Goal: Task Accomplishment & Management: Manage account settings

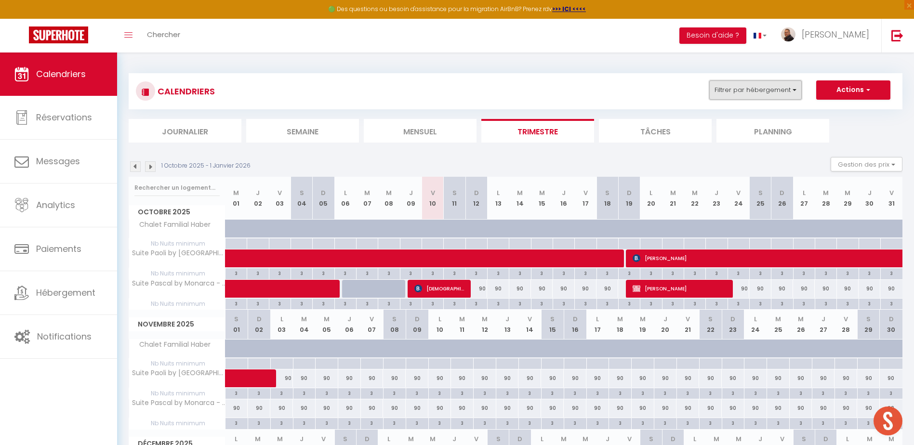
click at [746, 84] on button "Filtrer par hébergement" at bounding box center [755, 89] width 92 height 19
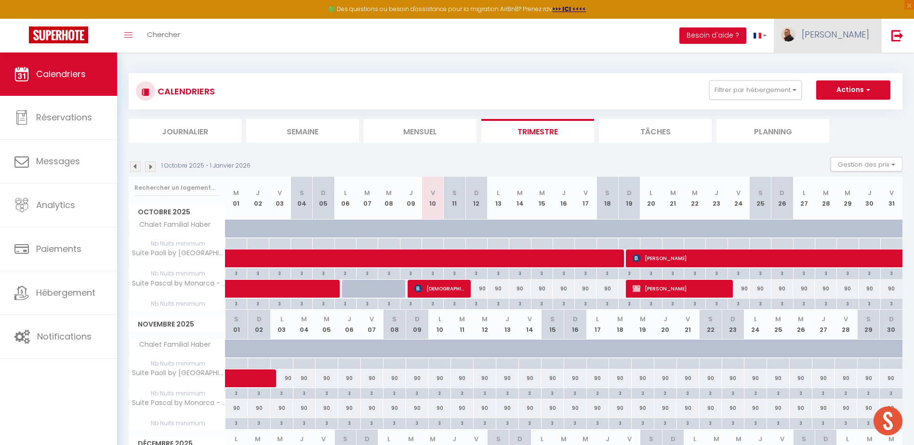
click at [835, 38] on span "[PERSON_NAME]" at bounding box center [835, 34] width 67 height 12
click at [835, 65] on link "Paramètres" at bounding box center [842, 67] width 71 height 16
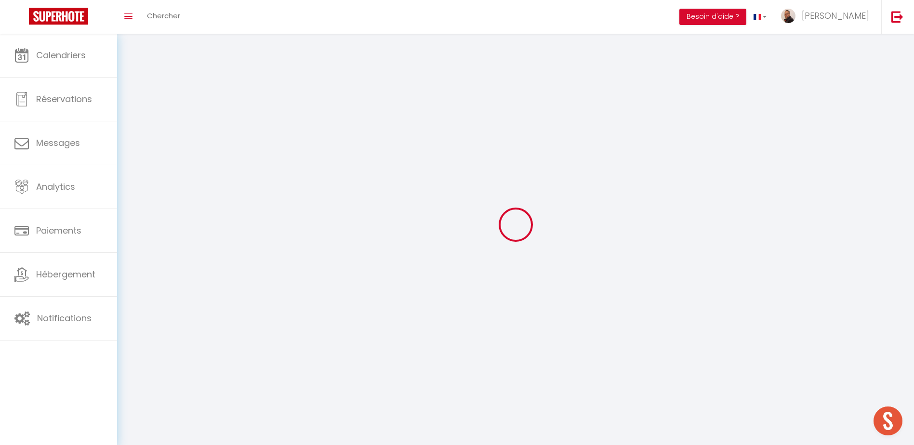
type input "[PERSON_NAME]"
type input "Merinan"
type input "[PHONE_NUMBER]"
type input "résidence l'atelier"
type input "20213"
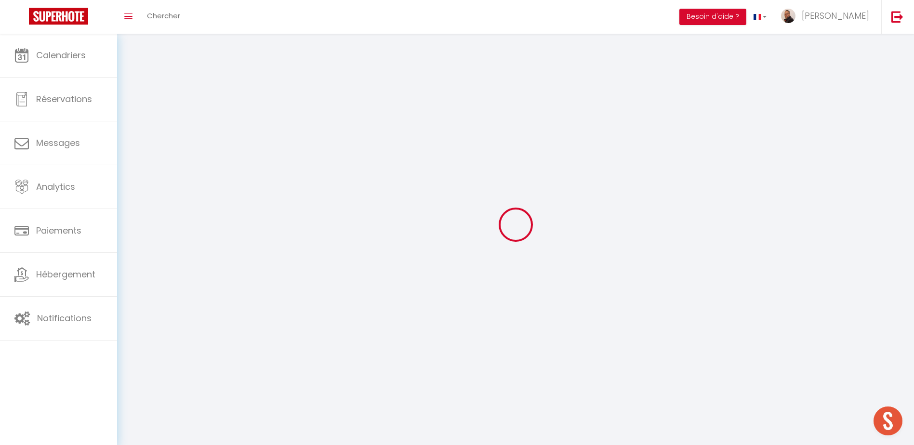
type input "Penta di casinca"
type input "f0nS1jYbC2VMNsQEkcow8RKf7"
type input "NU3A2slYG3Y6EfKCQ3b3dsBeJ"
type input "[URL][DOMAIN_NAME]"
select select "28"
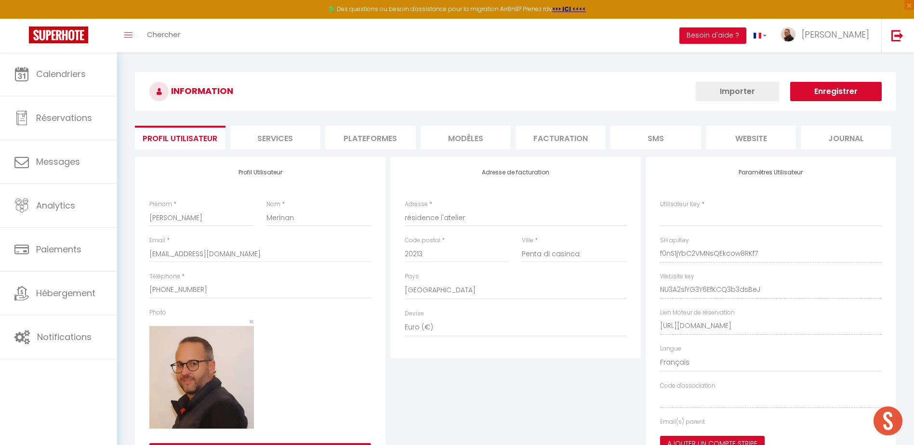
type input "f0nS1jYbC2VMNsQEkcow8RKf7"
type input "NU3A2slYG3Y6EfKCQ3b3dsBeJ"
type input "[URL][DOMAIN_NAME]"
select select "fr"
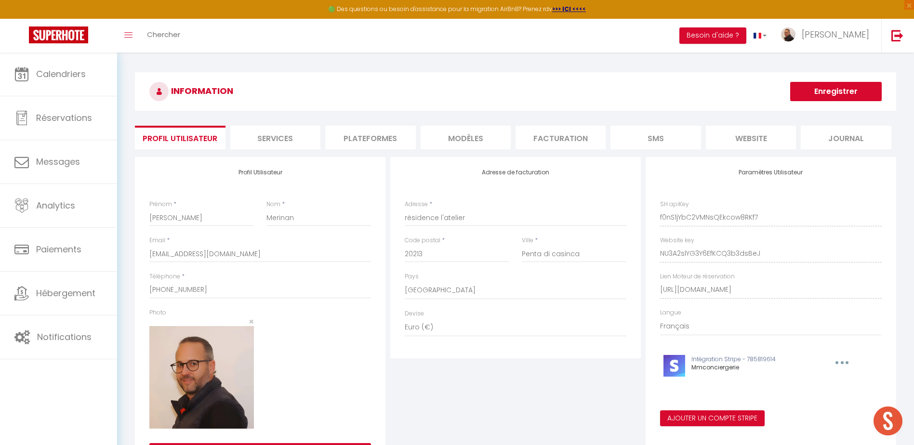
click at [380, 138] on li "Plateformes" at bounding box center [370, 138] width 90 height 24
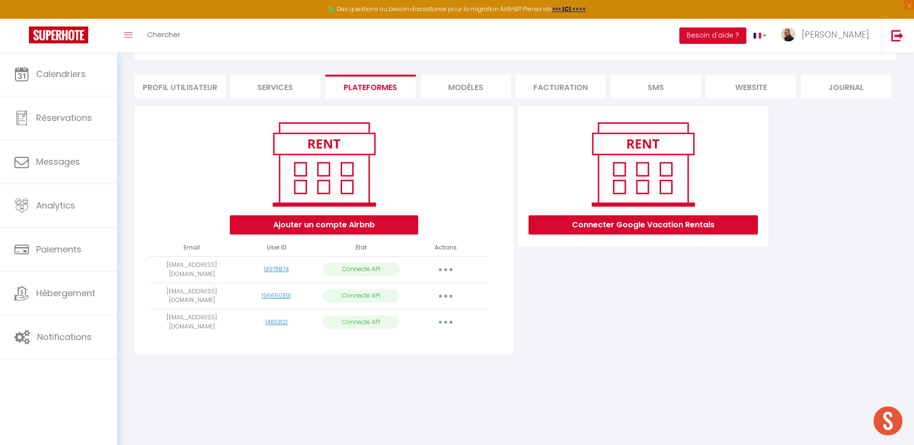
scroll to position [53, 0]
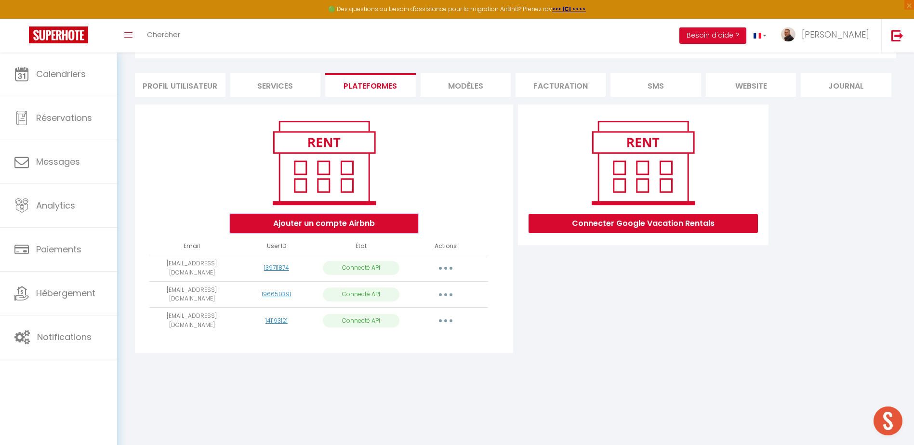
click at [315, 224] on button "Ajouter un compte Airbnb" at bounding box center [324, 223] width 188 height 19
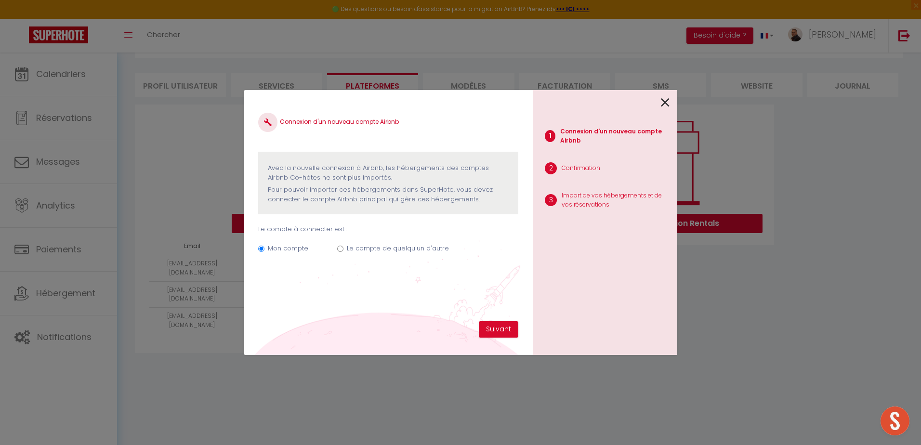
click at [339, 249] on input "Le compte de quelqu'un d'autre" at bounding box center [340, 249] width 6 height 6
radio input "true"
radio input "false"
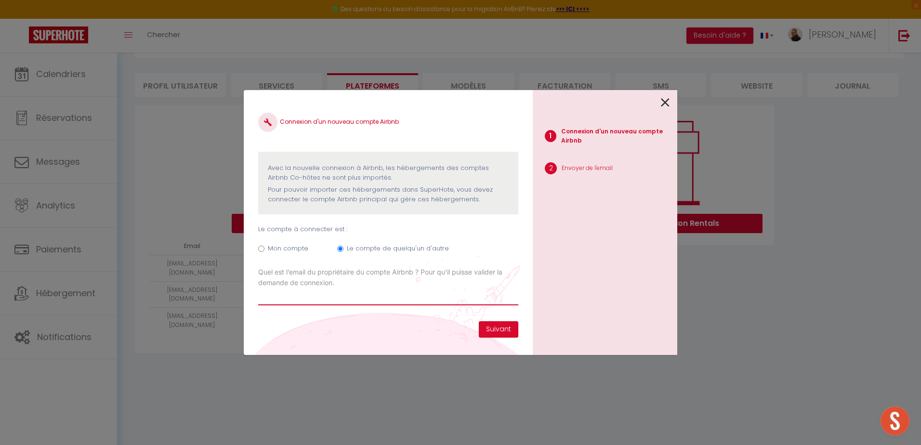
click at [411, 298] on input "Email connexion Airbnb" at bounding box center [388, 296] width 260 height 17
type input "[EMAIL_ADDRESS][DOMAIN_NAME]"
click at [490, 328] on button "Suivant" at bounding box center [498, 329] width 39 height 16
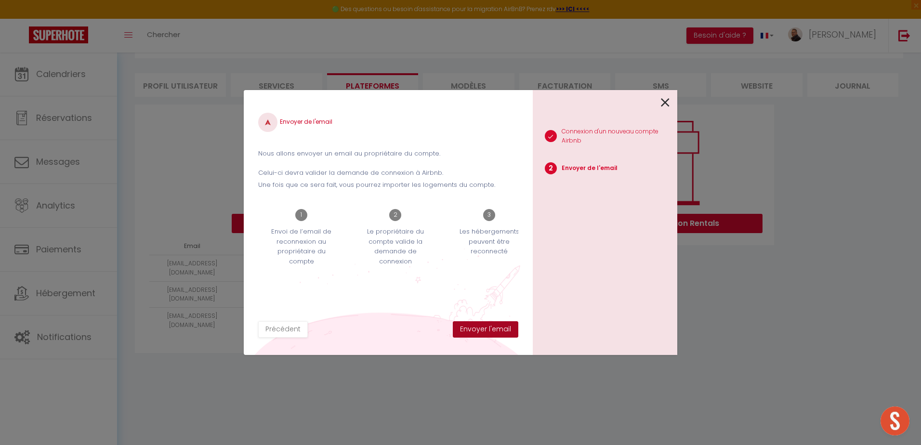
click at [490, 328] on button "Envoyer l'email" at bounding box center [486, 329] width 66 height 16
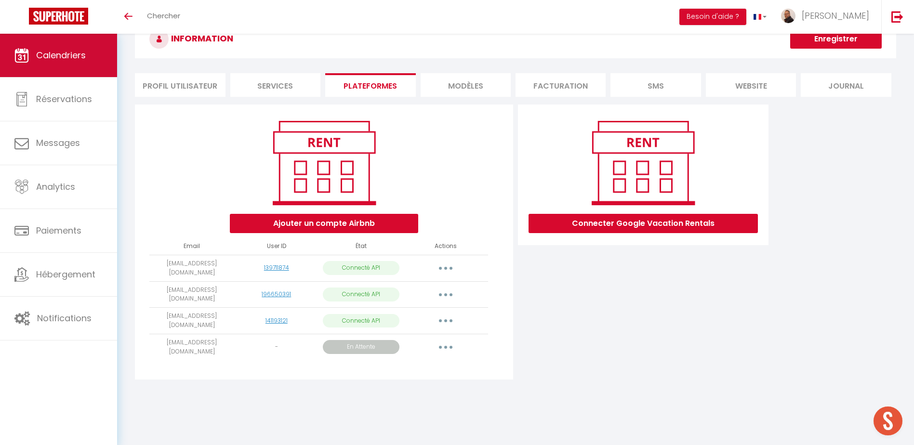
scroll to position [237, 0]
click at [60, 58] on span "Calendriers" at bounding box center [61, 55] width 50 height 12
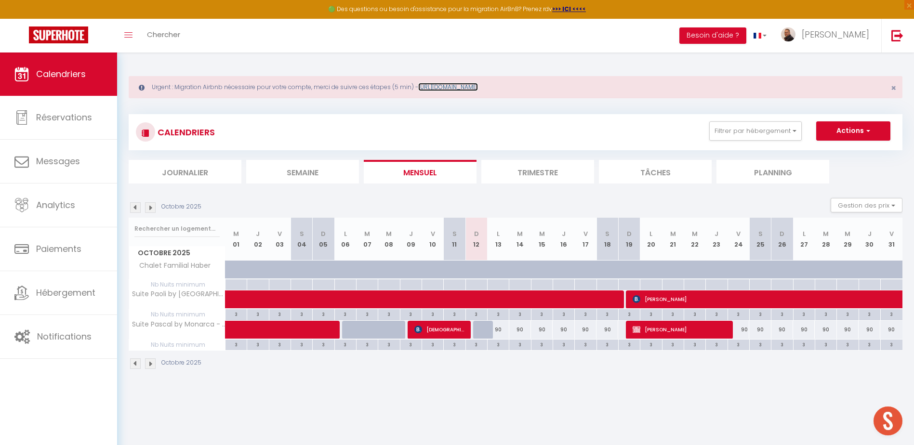
click at [462, 87] on link "https://superhote.com/migration-airbnb" at bounding box center [448, 87] width 60 height 8
click at [734, 133] on button "Filtrer par hébergement" at bounding box center [755, 130] width 92 height 19
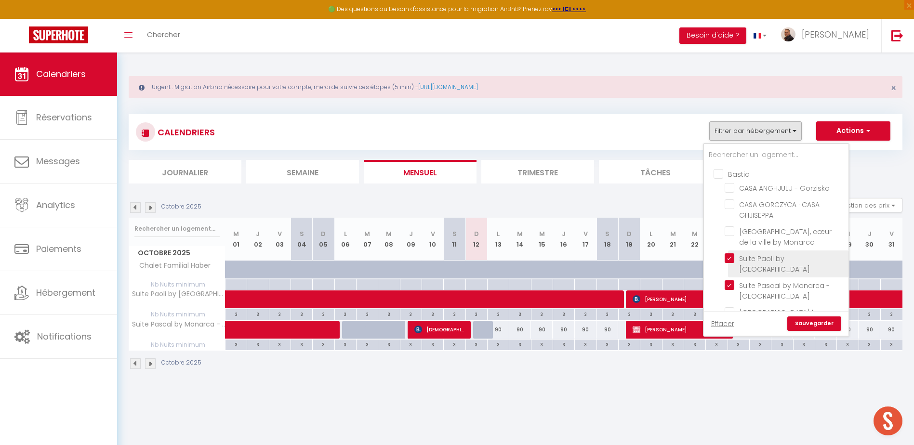
click at [728, 258] on input "Suite Paoli by [GEOGRAPHIC_DATA]" at bounding box center [784, 258] width 120 height 10
checkbox input "false"
click at [728, 286] on input "Suite Pascal by Monarca - [GEOGRAPHIC_DATA]" at bounding box center [784, 285] width 120 height 10
checkbox input "false"
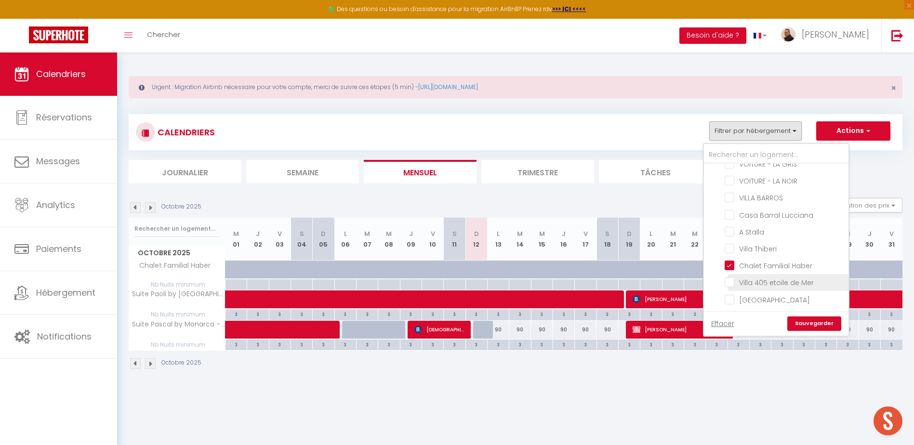
scroll to position [1089, 0]
click at [726, 300] on input "Chalet Familial Haber" at bounding box center [784, 305] width 120 height 10
checkbox input "false"
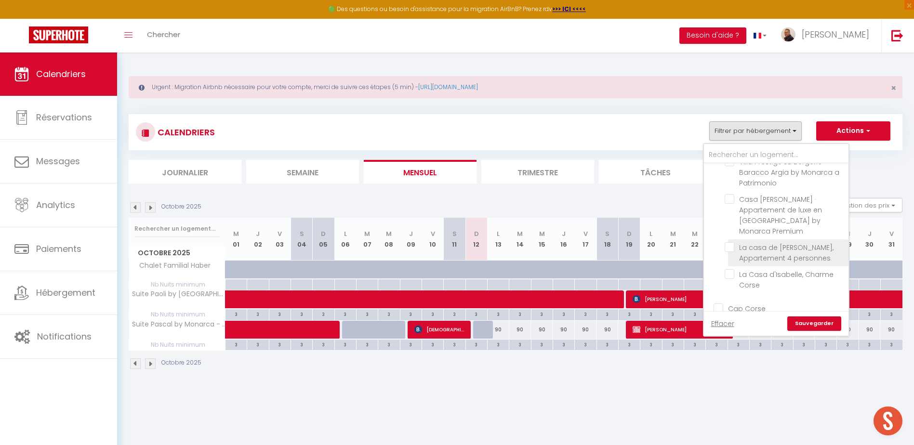
scroll to position [270, 0]
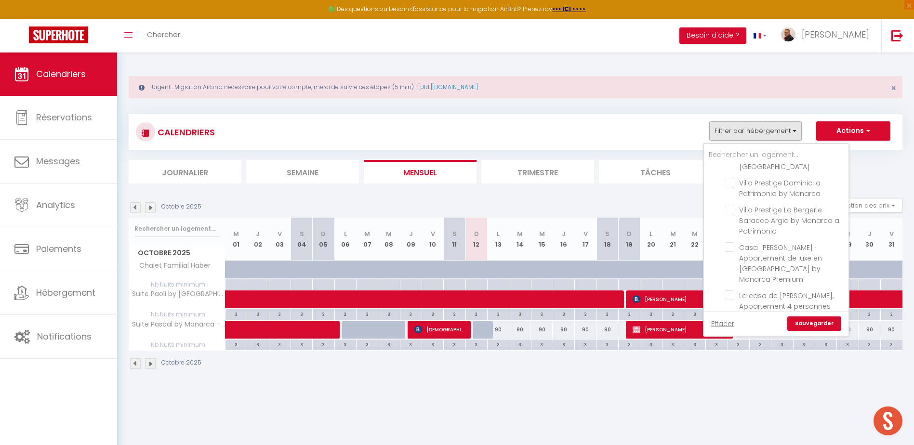
click at [814, 327] on link "Sauvegarder" at bounding box center [814, 323] width 54 height 14
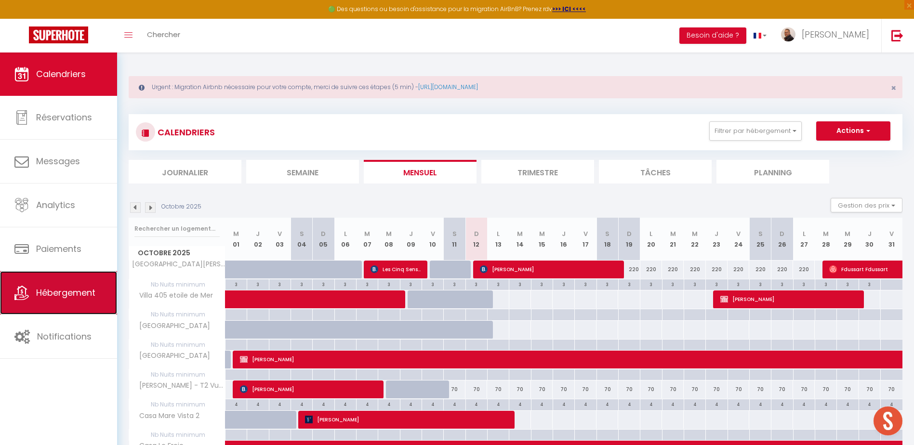
click at [58, 293] on span "Hébergement" at bounding box center [65, 293] width 59 height 12
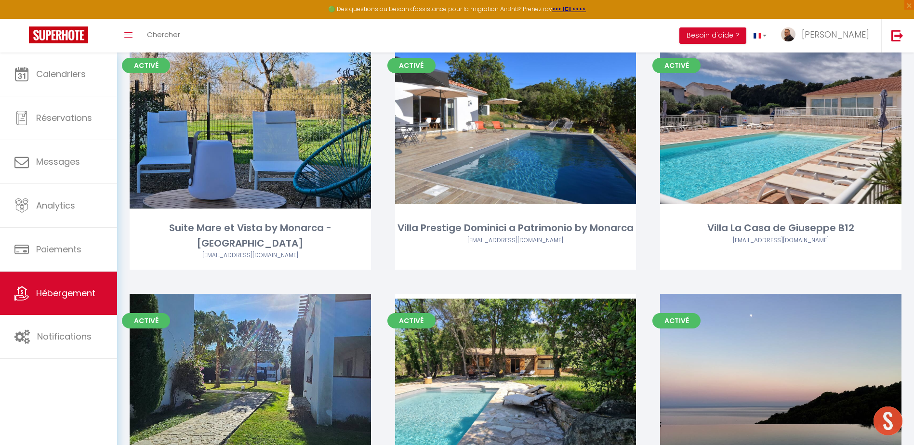
scroll to position [1397, 0]
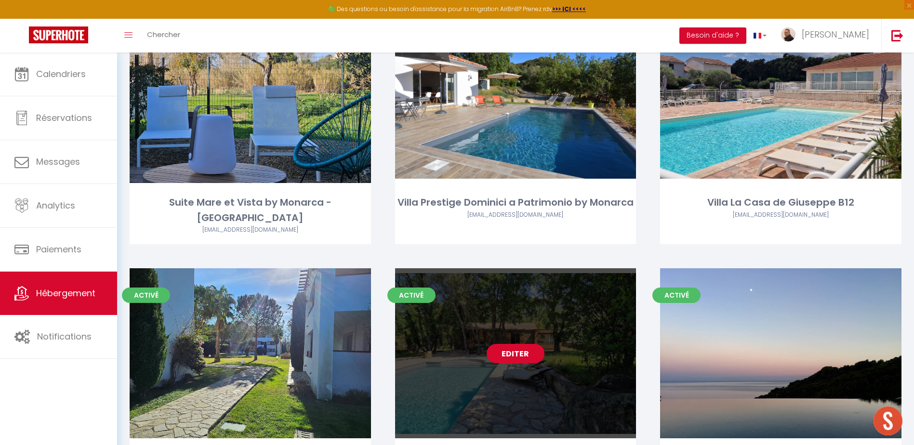
click at [511, 344] on link "Editer" at bounding box center [516, 353] width 58 height 19
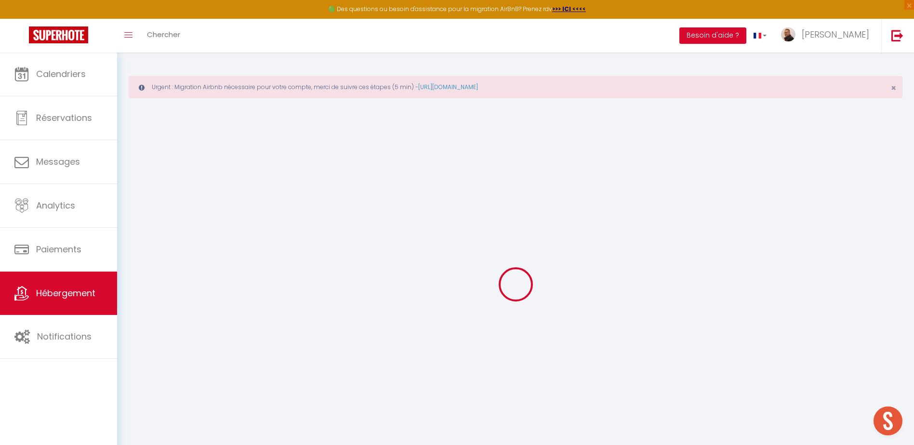
select select "+ 15 %"
select select "+ 19 %"
select select "+ 8 %"
select select "+ 17 %"
checkbox input "false"
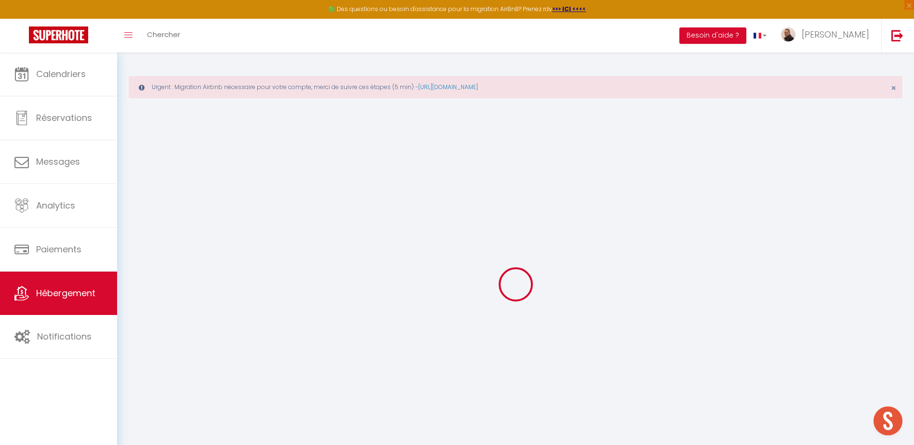
checkbox input "false"
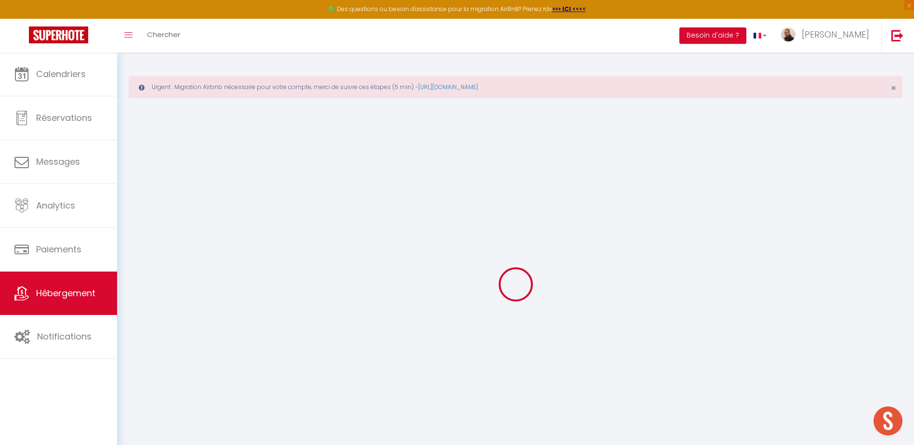
checkbox input "false"
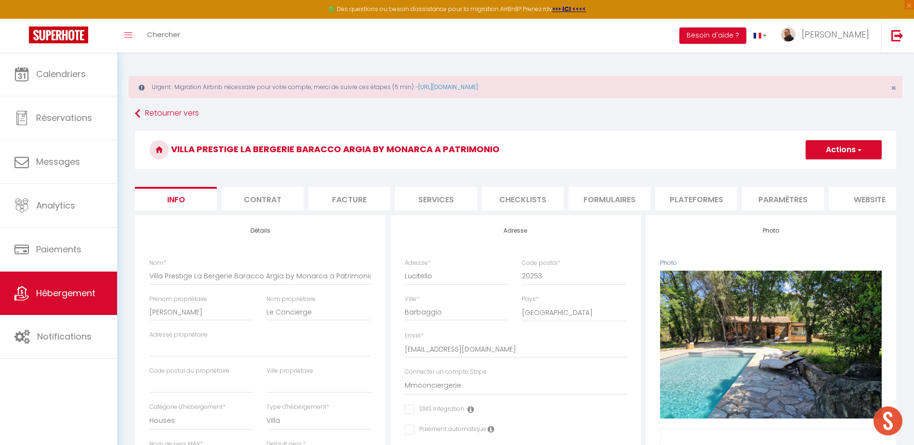
checkbox input "false"
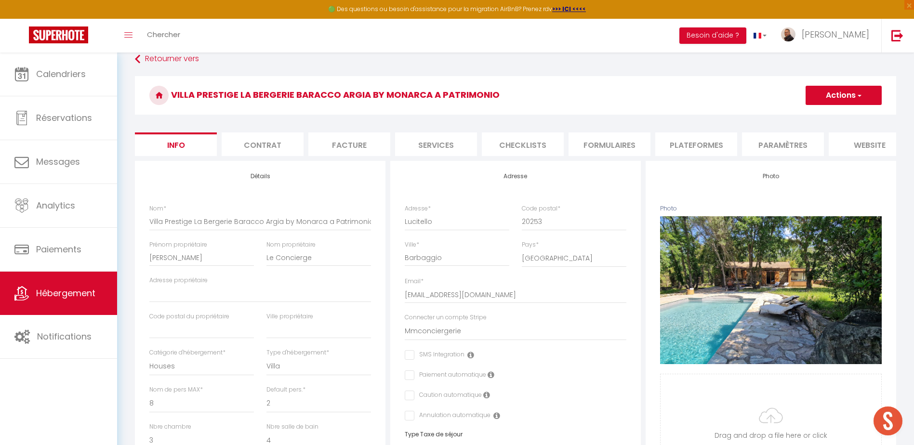
scroll to position [145, 0]
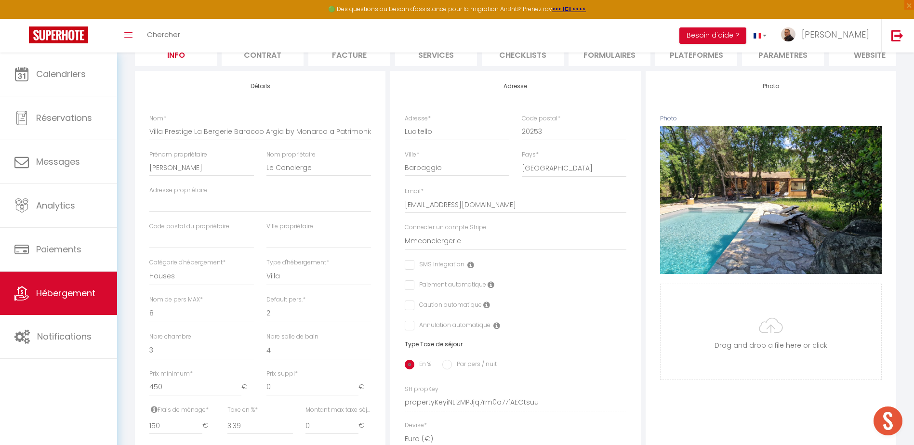
click at [702, 60] on li "Plateformes" at bounding box center [696, 54] width 82 height 24
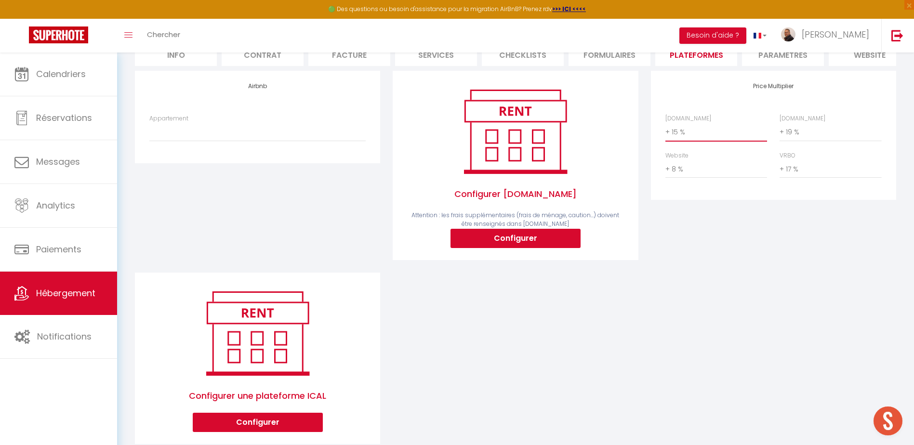
click at [691, 141] on select "0 + 1 % + 2 % + 3 % + 4 % + 5 % + 6 % + 7 % + 8 % + 9 %" at bounding box center [716, 132] width 102 height 18
select select "+ 22 %"
click at [665, 130] on select "0 + 1 % + 2 % + 3 % + 4 % + 5 % + 6 % + 7 % + 8 % + 9 %" at bounding box center [716, 132] width 102 height 18
click at [806, 141] on select "0 + 1 % + 2 % + 3 % + 4 % + 5 % + 6 % + 7 % + 8 % + 9 %" at bounding box center [830, 132] width 102 height 18
select select "+ 22 %"
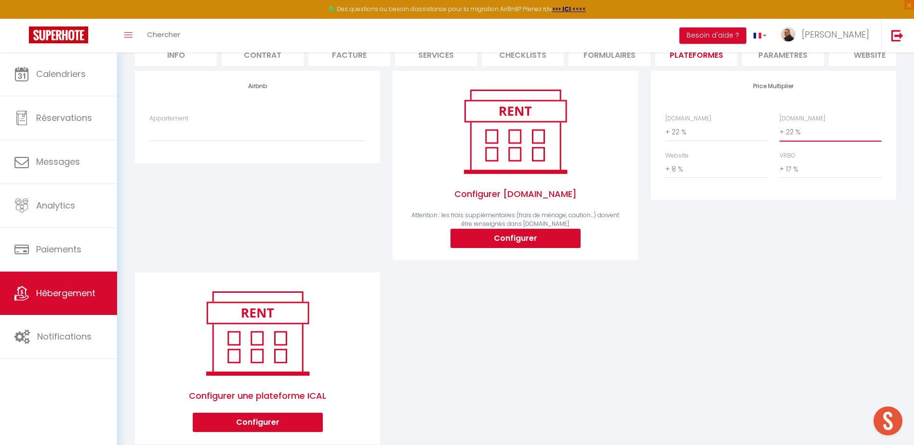
click at [779, 130] on select "0 + 1 % + 2 % + 3 % + 4 % + 5 % + 6 % + 7 % + 8 % + 9 %" at bounding box center [830, 132] width 102 height 18
click at [693, 175] on select "0 + 1 % + 2 % + 3 % + 4 % + 5 % + 6 % + 7 % + 8 % + 9 %" at bounding box center [716, 169] width 102 height 18
select select "+ 10 %"
click at [665, 167] on select "0 + 1 % + 2 % + 3 % + 4 % + 5 % + 6 % + 7 % + 8 % + 9 %" at bounding box center [716, 169] width 102 height 18
click at [794, 175] on select "0 + 1 % + 2 % + 3 % + 4 % + 5 % + 6 % + 7 % + 8 % + 9 %" at bounding box center [830, 169] width 102 height 18
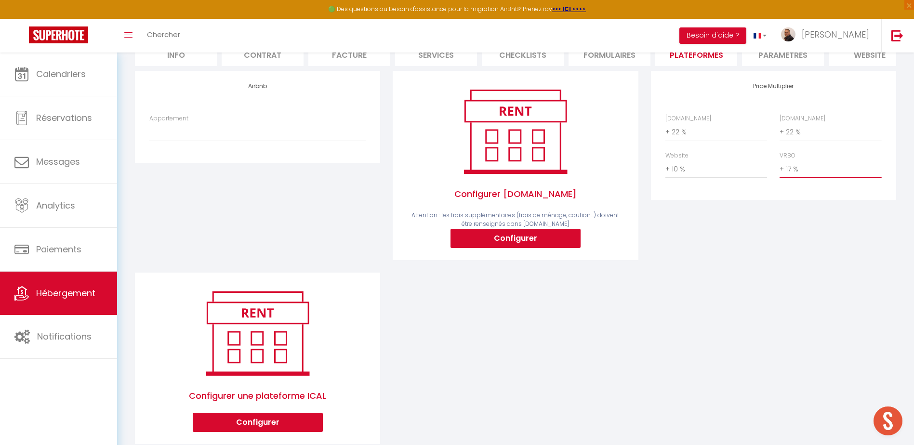
select select "+ 22 %"
click at [779, 167] on select "0 + 1 % + 2 % + 3 % + 4 % + 5 % + 6 % + 7 % + 8 % + 9 %" at bounding box center [830, 169] width 102 height 18
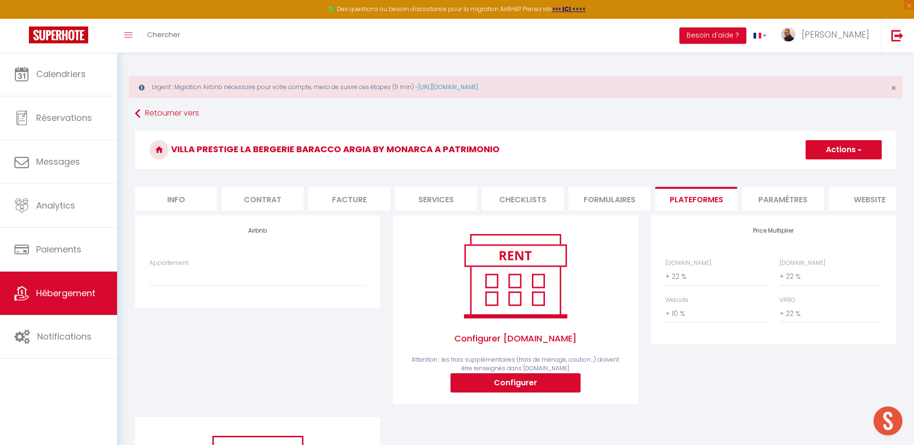
click at [829, 150] on button "Actions" at bounding box center [843, 149] width 76 height 19
click at [826, 171] on link "Enregistrer" at bounding box center [843, 171] width 76 height 13
click at [215, 286] on select "Villa Aulyna A7 - direction@mmconciergerie.com Villa Bergerie Baracco Argia - d…" at bounding box center [257, 276] width 216 height 18
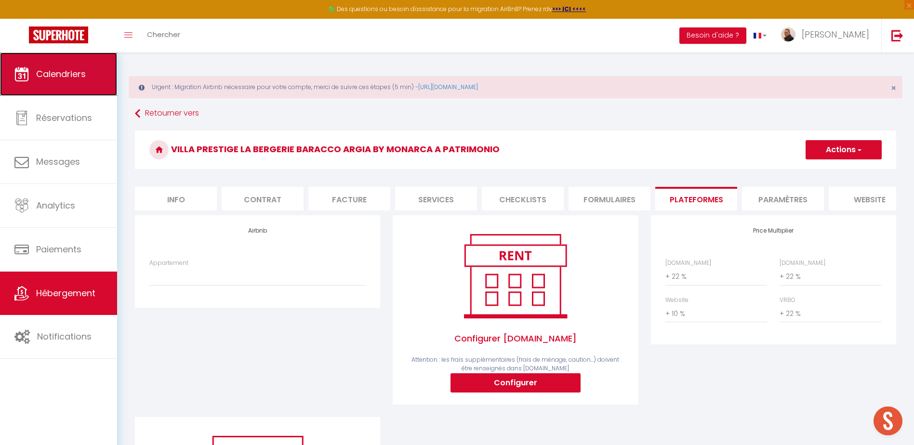
click at [78, 82] on link "Calendriers" at bounding box center [58, 74] width 117 height 43
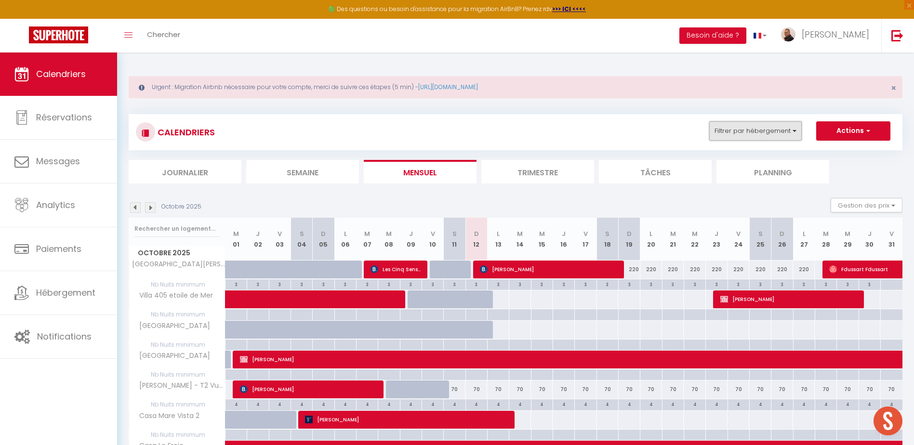
click at [763, 132] on button "Filtrer par hébergement" at bounding box center [755, 130] width 92 height 19
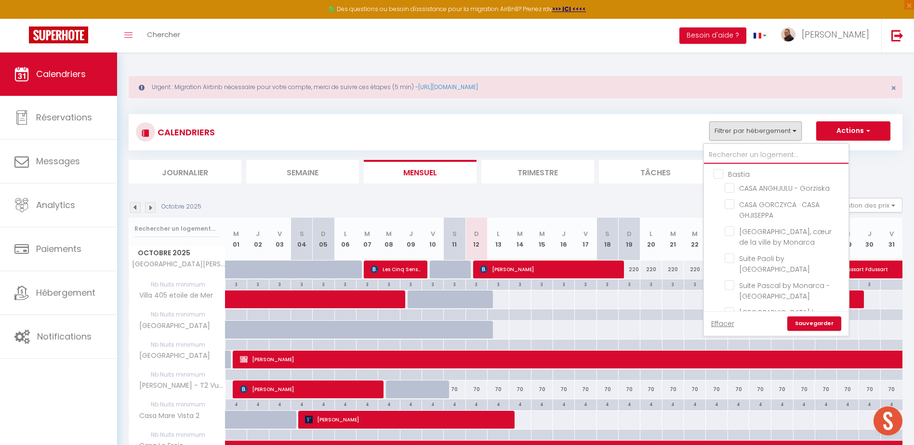
click at [749, 150] on input "text" at bounding box center [776, 154] width 145 height 17
type input "b"
checkbox input "false"
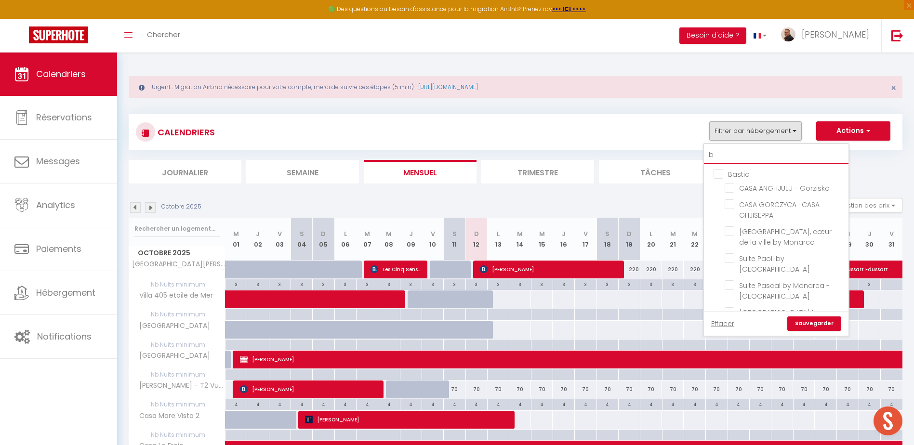
checkbox input "false"
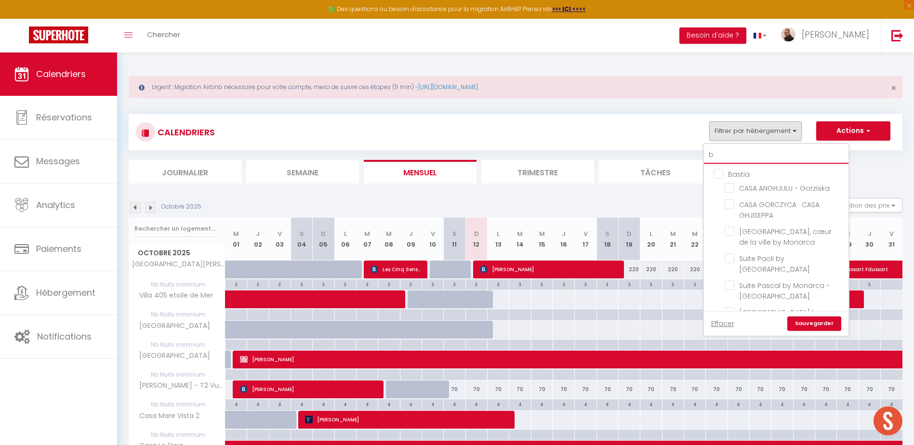
checkbox input "false"
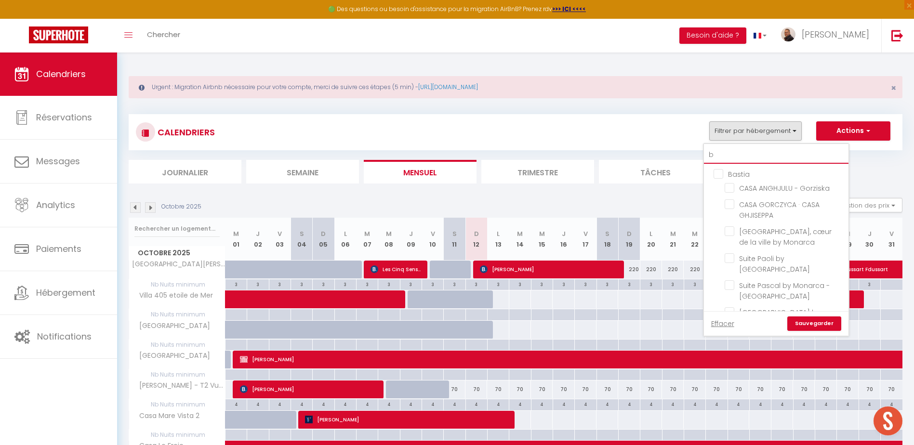
checkbox input "false"
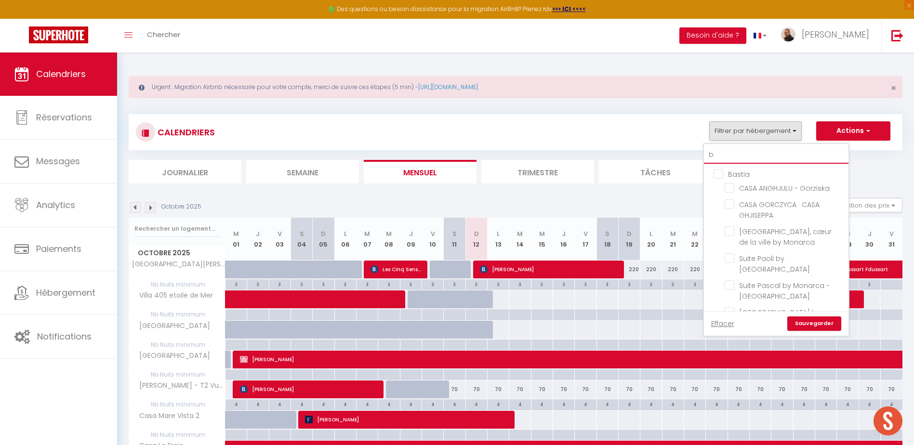
checkbox input "false"
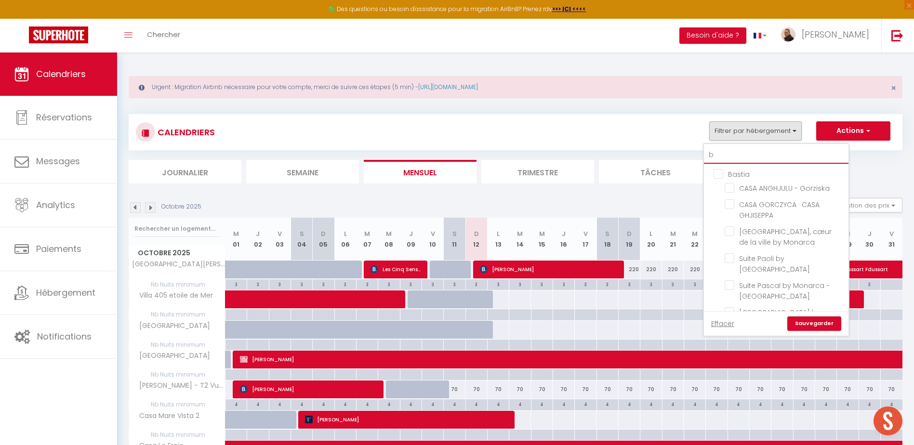
checkbox input "false"
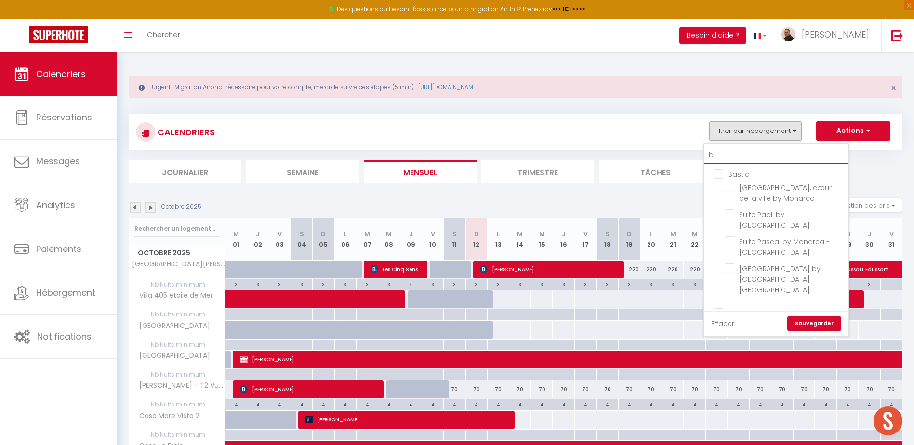
type input "ba"
checkbox input "false"
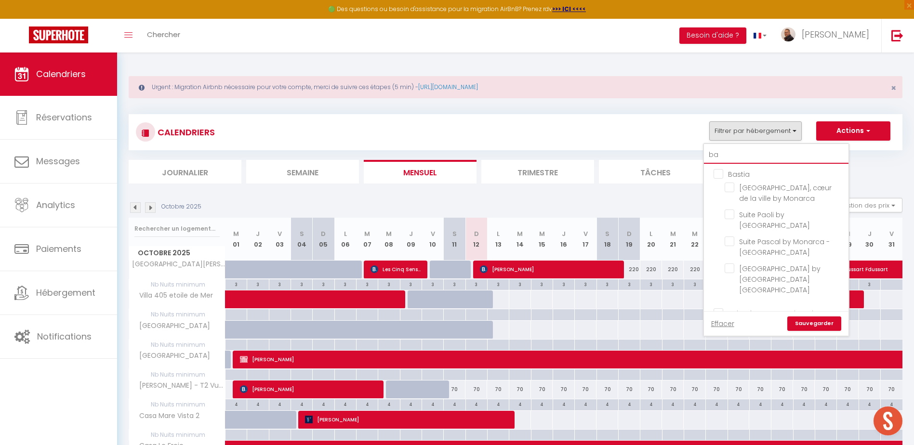
checkbox input "false"
type input "bar"
checkbox input "false"
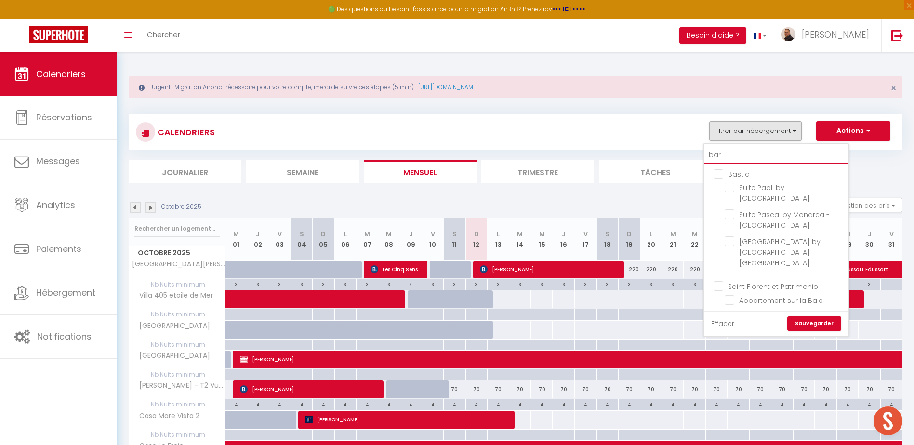
checkbox input "false"
type input "bara"
checkbox input "false"
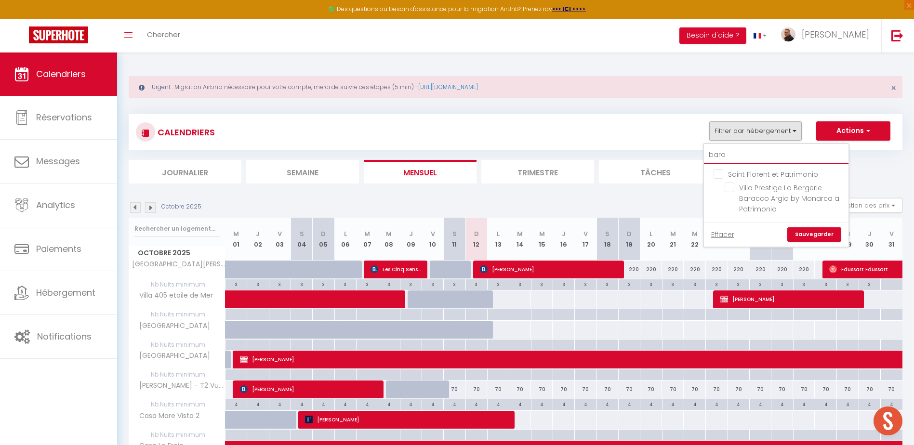
type input "barac"
checkbox input "false"
type input "baracco"
checkbox input "false"
type input "baracco"
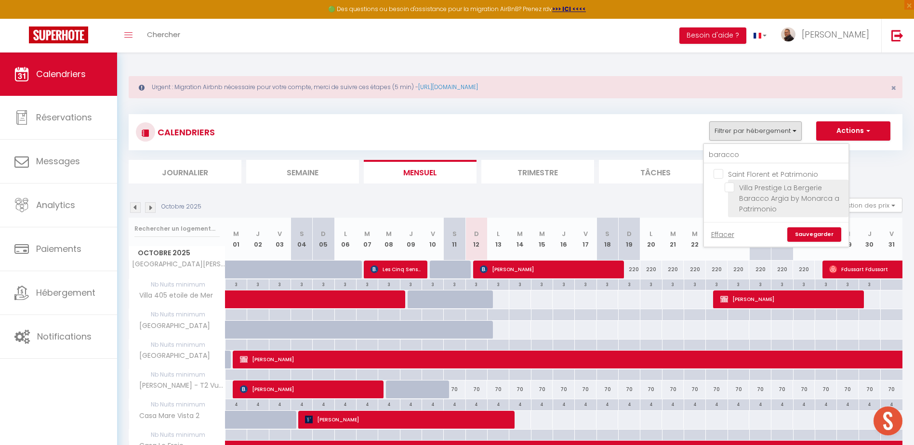
click at [729, 189] on input "Villa Prestige La Bergerie Baracco Argia by Monarca a Patrimonio" at bounding box center [784, 188] width 120 height 10
checkbox input "true"
click at [812, 238] on link "Sauvegarder" at bounding box center [814, 234] width 54 height 14
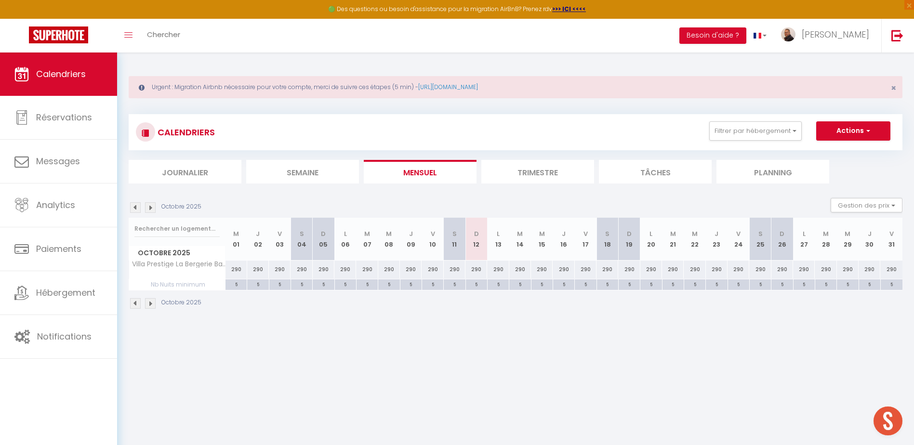
click at [564, 174] on li "Trimestre" at bounding box center [537, 172] width 113 height 24
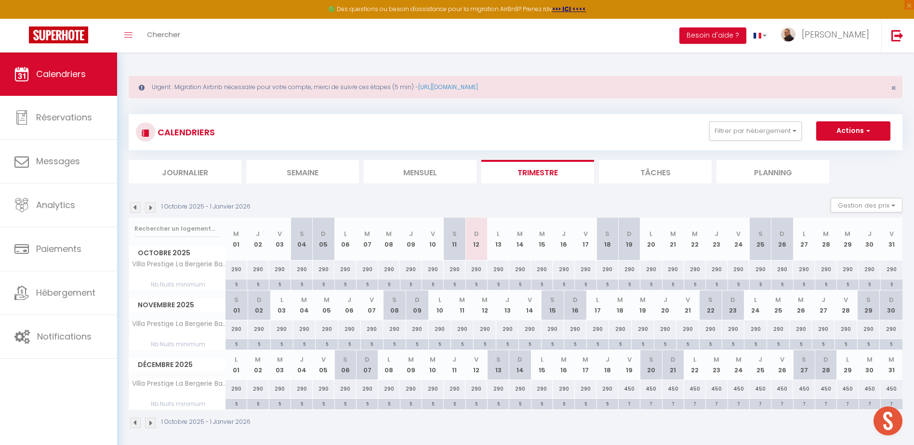
scroll to position [53, 0]
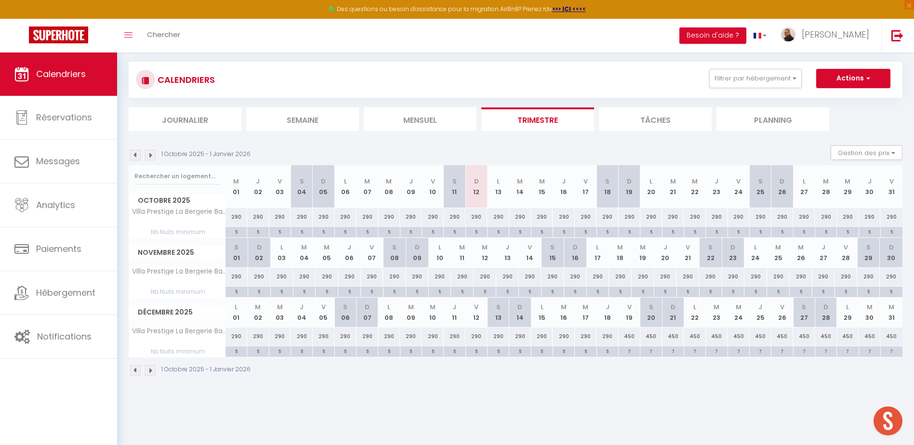
click at [233, 276] on div "290" at bounding box center [236, 277] width 23 height 18
type input "290"
type input "Sam 01 Novembre 2025"
type input "Dim 02 Novembre 2025"
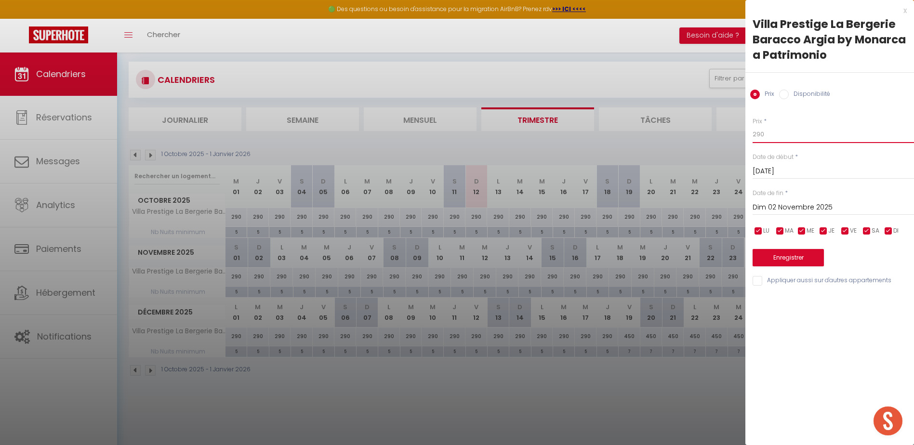
drag, startPoint x: 768, startPoint y: 130, endPoint x: 741, endPoint y: 131, distance: 26.5
click at [741, 131] on body "🟢 Des questions ou besoin d'assistance pour la migration AirBnB? Prenez rdv >>>…" at bounding box center [457, 222] width 914 height 445
type input "234"
click at [784, 206] on input "Dim 02 Novembre 2025" at bounding box center [832, 207] width 161 height 13
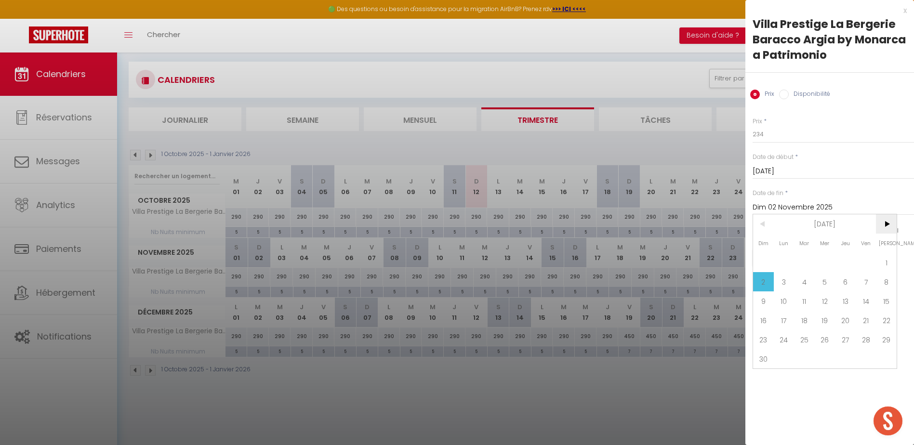
click at [883, 224] on span ">" at bounding box center [886, 223] width 21 height 19
click at [868, 284] on span "12" at bounding box center [866, 281] width 21 height 19
type input "Ven 12 Décembre 2025"
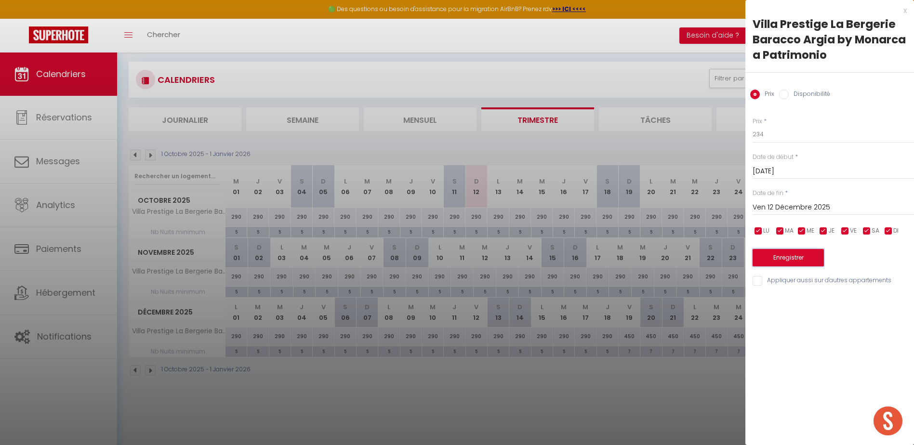
click at [804, 260] on button "Enregistrer" at bounding box center [787, 257] width 71 height 17
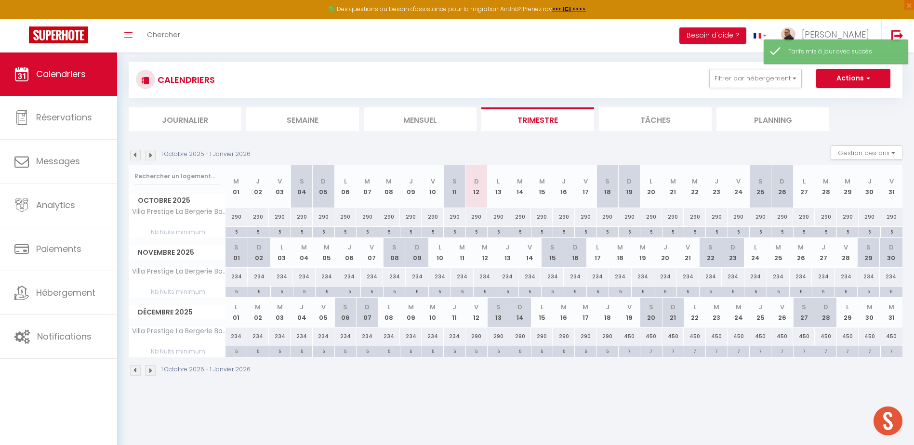
click at [473, 338] on div "290" at bounding box center [476, 337] width 22 height 18
type input "290"
type input "Ven 12 Décembre 2025"
type input "Sam 13 Décembre 2025"
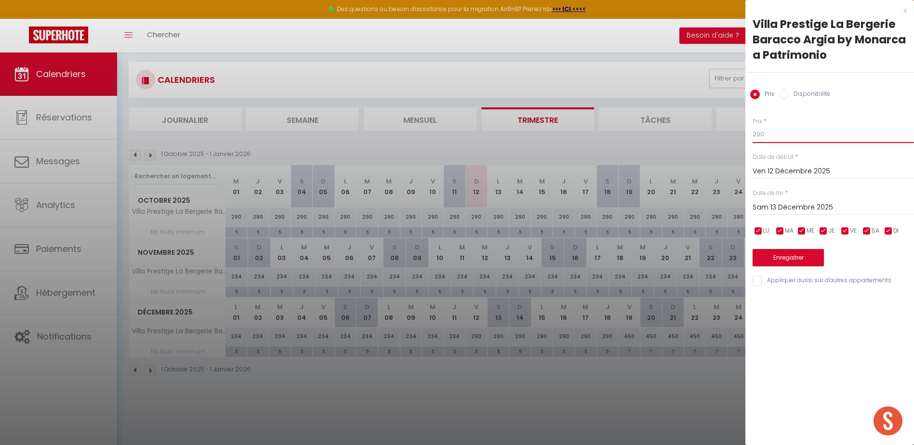
drag, startPoint x: 771, startPoint y: 136, endPoint x: 747, endPoint y: 134, distance: 23.7
click at [747, 134] on div "Prix * 290 Statut * Disponible Indisponible Date de début * Ven 12 Décembre 202…" at bounding box center [829, 196] width 169 height 182
type input "320"
click at [784, 207] on input "Sam 13 Décembre 2025" at bounding box center [832, 207] width 161 height 13
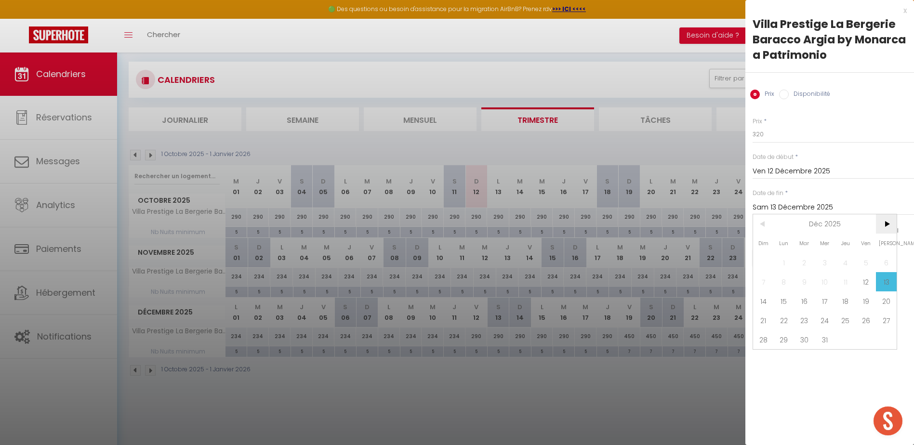
click at [885, 224] on span ">" at bounding box center [886, 223] width 21 height 19
click at [867, 261] on span "2" at bounding box center [866, 262] width 21 height 19
type input "Ven 02 Janvier 2026"
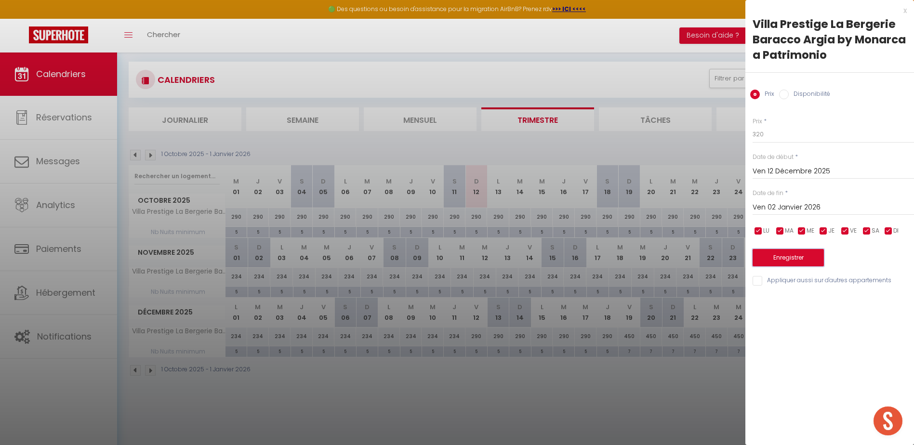
click at [804, 256] on button "Enregistrer" at bounding box center [787, 257] width 71 height 17
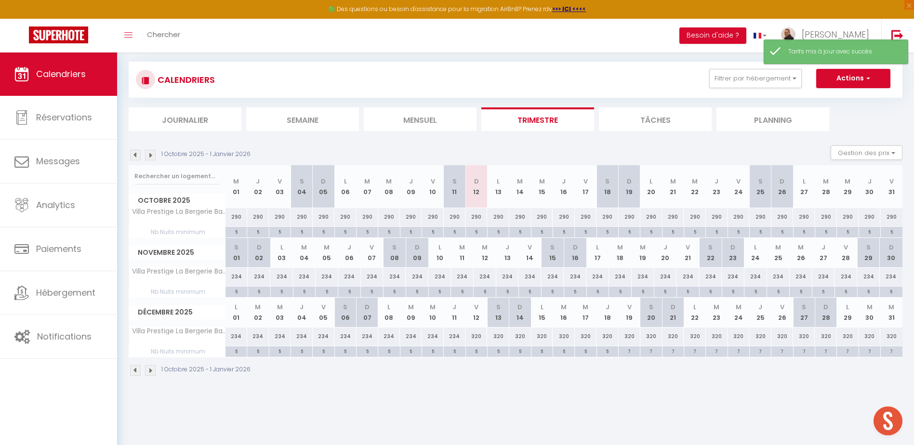
click at [147, 369] on img at bounding box center [150, 370] width 11 height 11
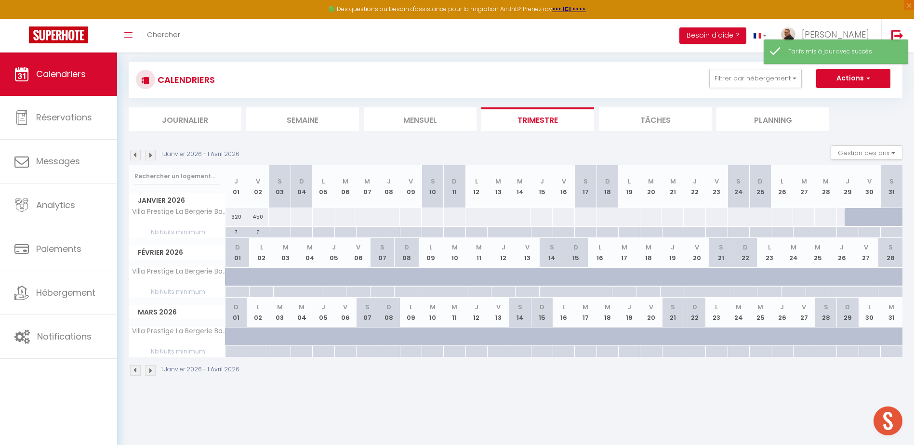
click at [270, 217] on div at bounding box center [279, 217] width 22 height 18
type input "Sam 03 Janvier 2026"
type input "Dim 04 Janvier 2026"
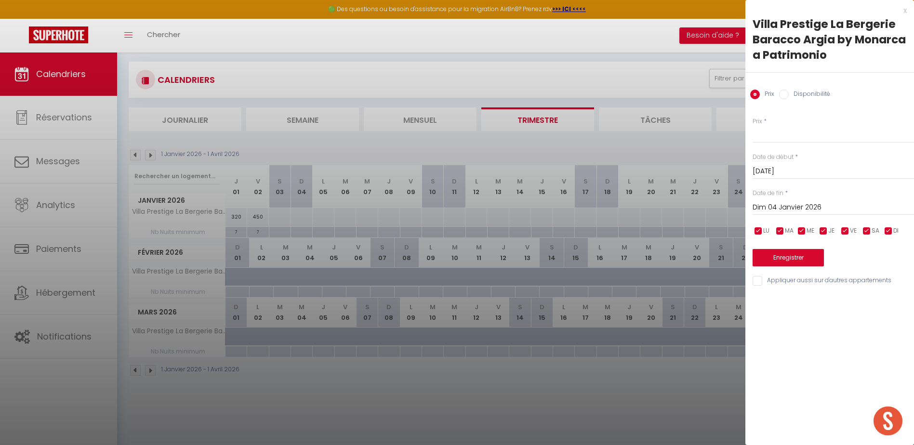
click at [255, 218] on div at bounding box center [457, 222] width 914 height 445
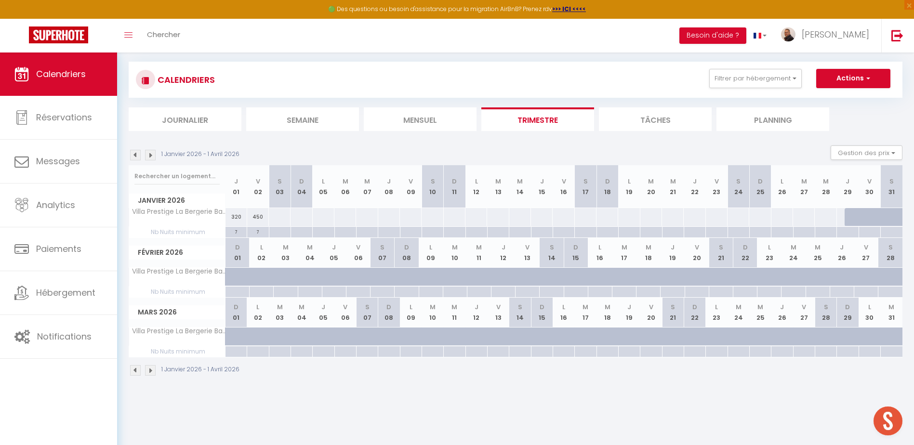
click at [255, 218] on div "450" at bounding box center [258, 217] width 22 height 18
type input "450"
type input "Ven 02 Janvier 2026"
type input "Sam 03 Janvier 2026"
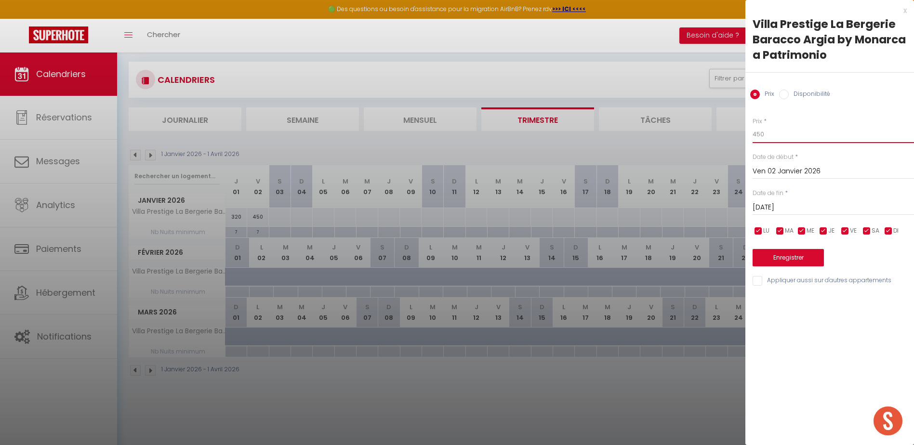
drag, startPoint x: 763, startPoint y: 136, endPoint x: 742, endPoint y: 134, distance: 21.7
click at [742, 134] on body "🟢 Des questions ou besoin d'assistance pour la migration AirBnB? Prenez rdv >>>…" at bounding box center [457, 222] width 914 height 445
type input "320"
click at [785, 259] on button "Enregistrer" at bounding box center [787, 257] width 71 height 17
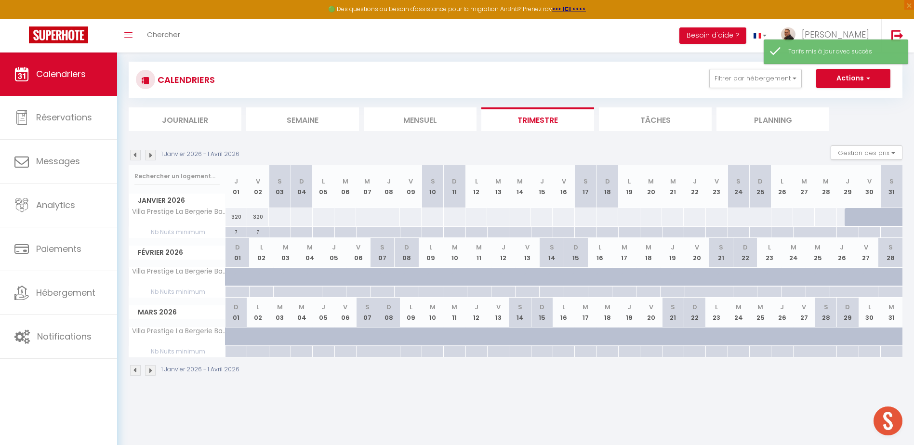
click at [279, 216] on div at bounding box center [279, 217] width 22 height 18
type input "Sam 03 Janvier 2026"
type input "Dim 04 Janvier 2026"
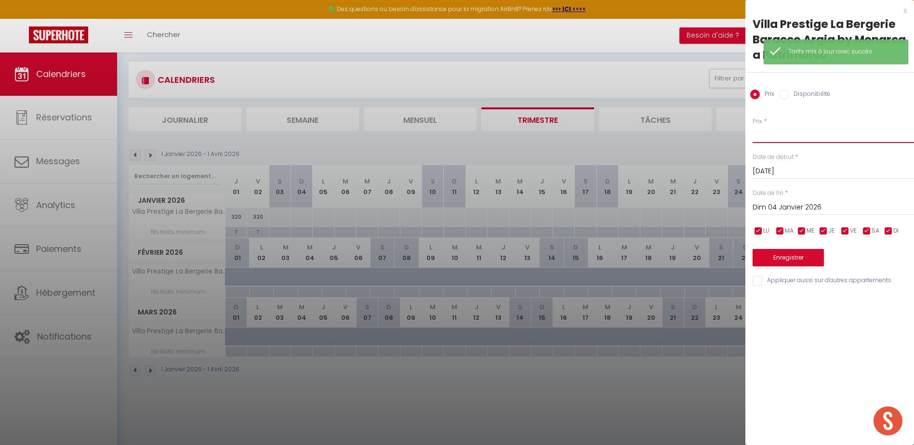
click at [780, 133] on input "Prix" at bounding box center [832, 134] width 161 height 17
type input "234"
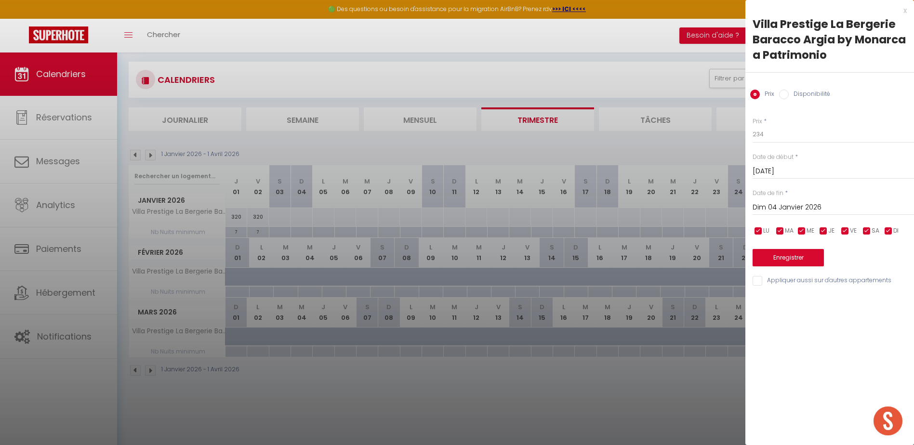
click at [782, 204] on input "Dim 04 Janvier 2026" at bounding box center [832, 207] width 161 height 13
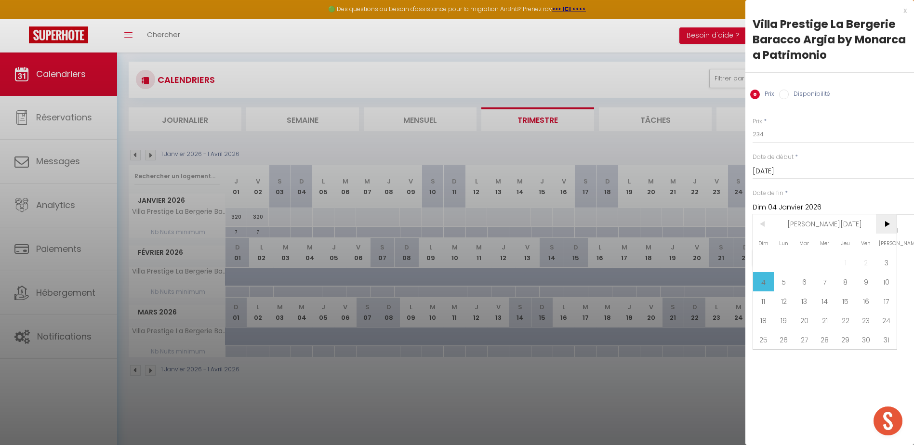
click at [883, 223] on span ">" at bounding box center [886, 223] width 21 height 19
click at [882, 223] on span ">" at bounding box center [886, 223] width 21 height 19
click at [870, 259] on span "3" at bounding box center [866, 262] width 21 height 19
type input "Ven 03 Avril 2026"
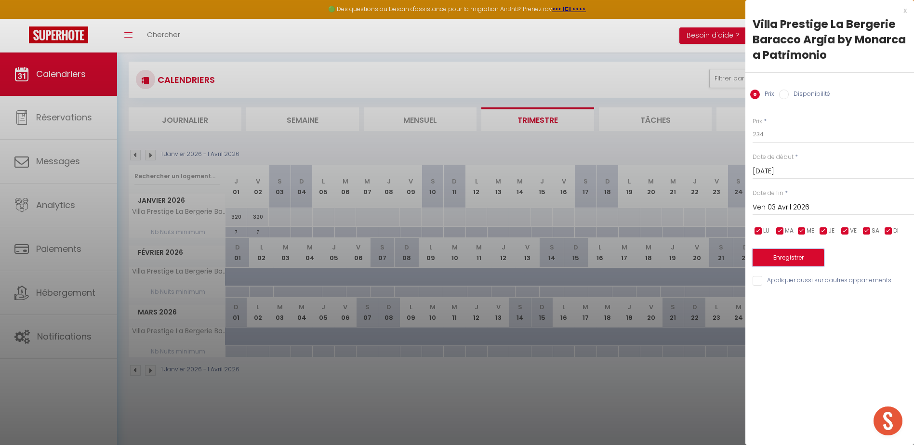
click at [808, 259] on button "Enregistrer" at bounding box center [787, 257] width 71 height 17
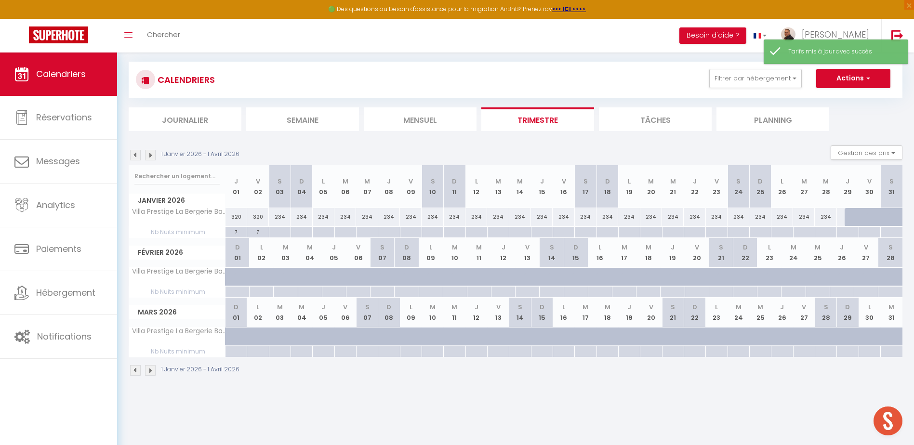
drag, startPoint x: 849, startPoint y: 216, endPoint x: 855, endPoint y: 215, distance: 6.4
click at [851, 216] on div at bounding box center [855, 217] width 22 height 18
type input "234"
type input "Jeu 29 Janvier 2026"
type input "Ven 30 Janvier 2026"
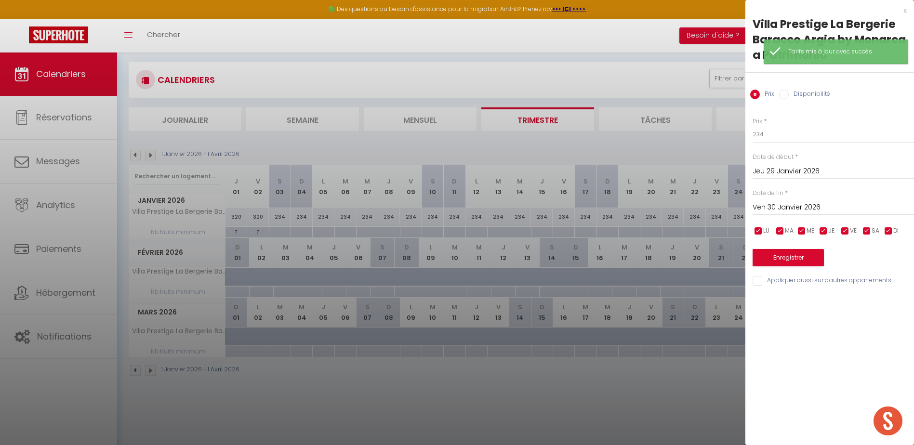
click at [781, 93] on input "Disponibilité" at bounding box center [784, 95] width 10 height 10
radio input "true"
radio input "false"
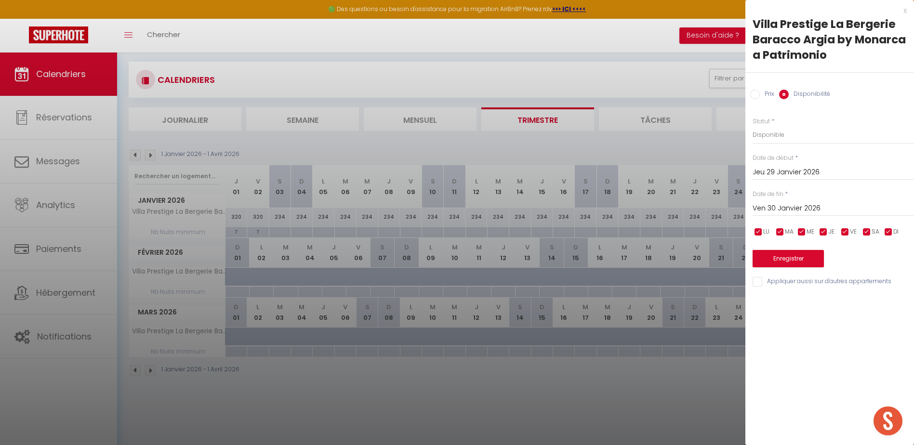
click at [779, 208] on input "Ven 30 Janvier 2026" at bounding box center [832, 208] width 161 height 13
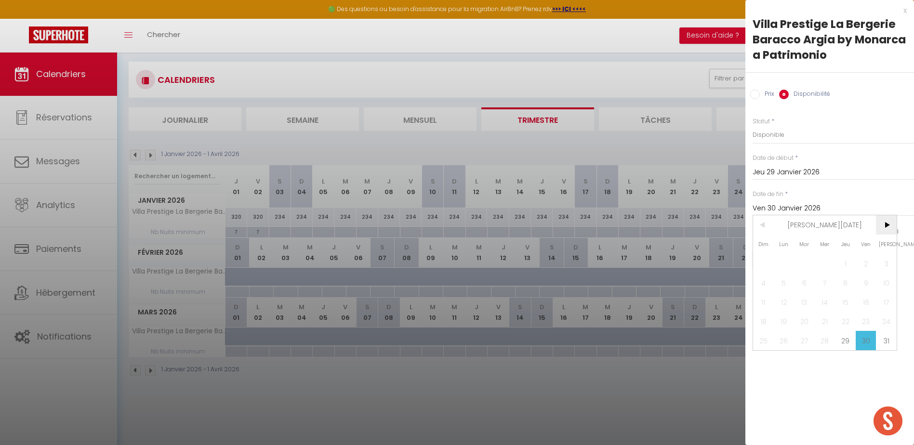
click at [880, 222] on span ">" at bounding box center [886, 224] width 21 height 19
click at [881, 222] on span ">" at bounding box center [886, 224] width 21 height 19
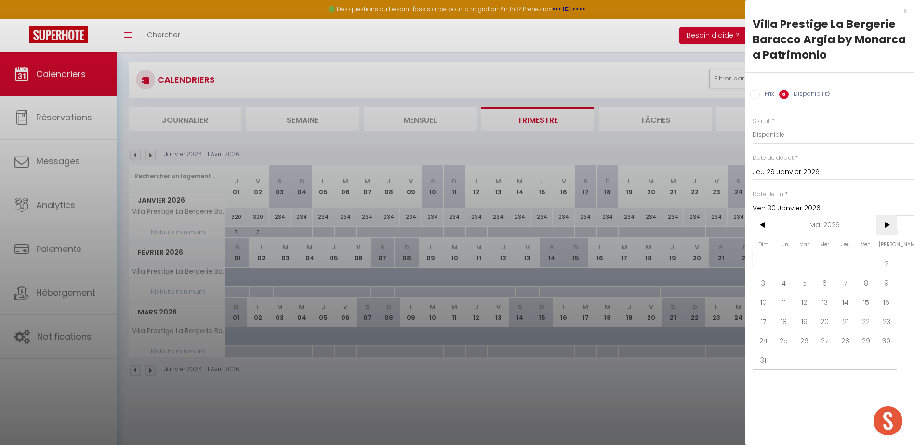
click at [881, 222] on span ">" at bounding box center [886, 224] width 21 height 19
click at [890, 226] on span ">" at bounding box center [886, 224] width 21 height 19
click at [889, 226] on span ">" at bounding box center [886, 224] width 21 height 19
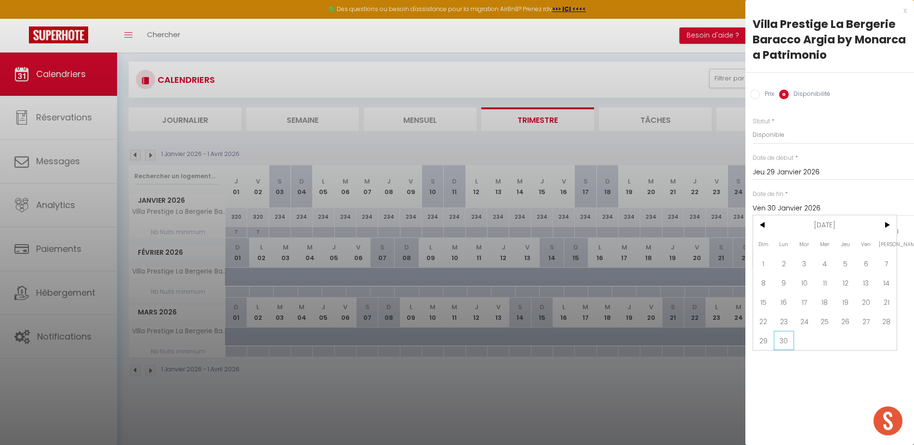
click at [786, 338] on span "30" at bounding box center [784, 340] width 21 height 19
type input "Lun 30 Novembre 2026"
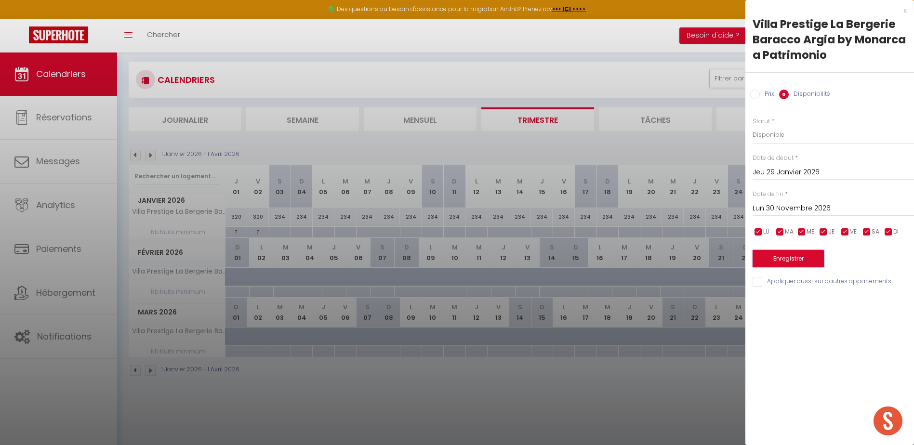
click at [785, 262] on button "Enregistrer" at bounding box center [787, 258] width 71 height 17
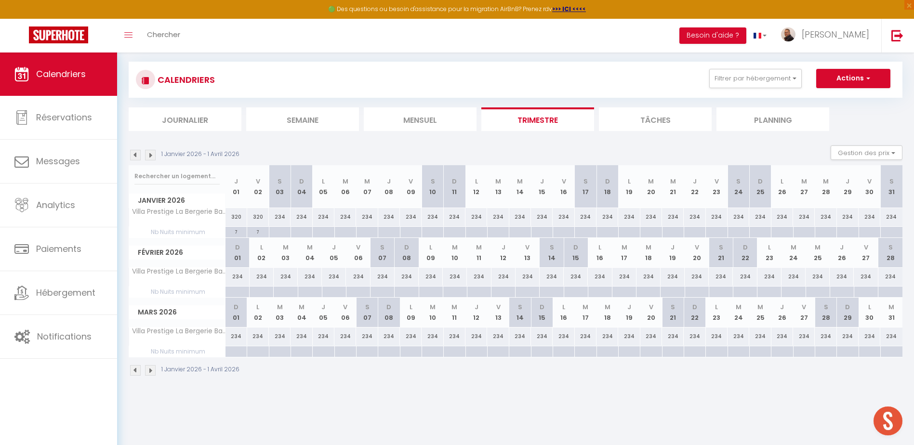
click at [132, 155] on img at bounding box center [135, 155] width 11 height 11
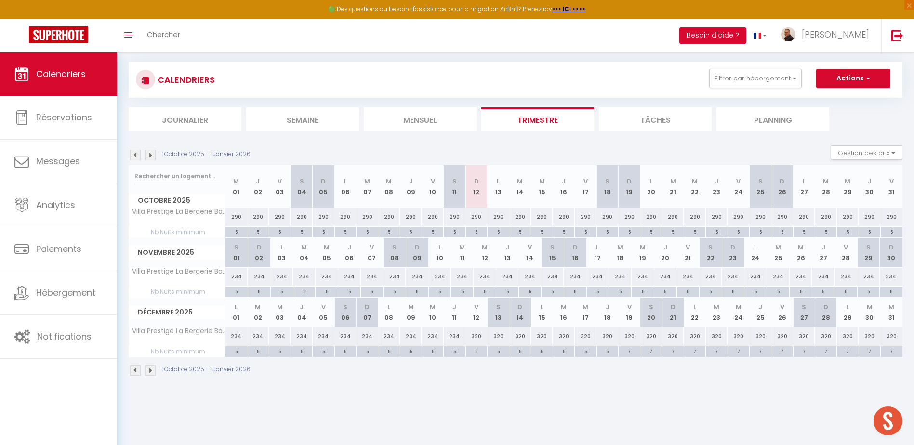
click at [239, 290] on div "5" at bounding box center [236, 291] width 22 height 9
type input "5"
type input "Sam 01 Novembre 2025"
type input "Dim 02 Novembre 2025"
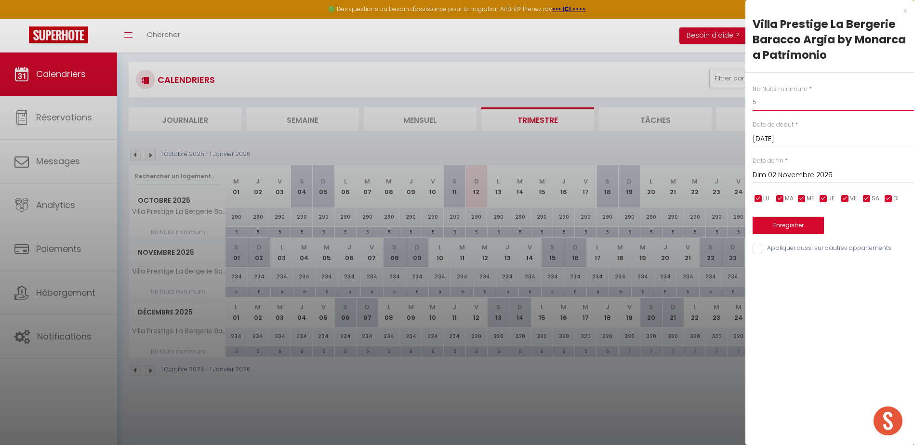
drag, startPoint x: 760, startPoint y: 97, endPoint x: 745, endPoint y: 100, distance: 14.7
click at [746, 99] on div "Nb Nuits minimum * 5 Date de début * Sam 01 Novembre 2025 < Nov 2025 > Dim Lun …" at bounding box center [829, 164] width 169 height 182
type input "4"
click at [781, 173] on input "Dim 02 Novembre 2025" at bounding box center [832, 175] width 161 height 13
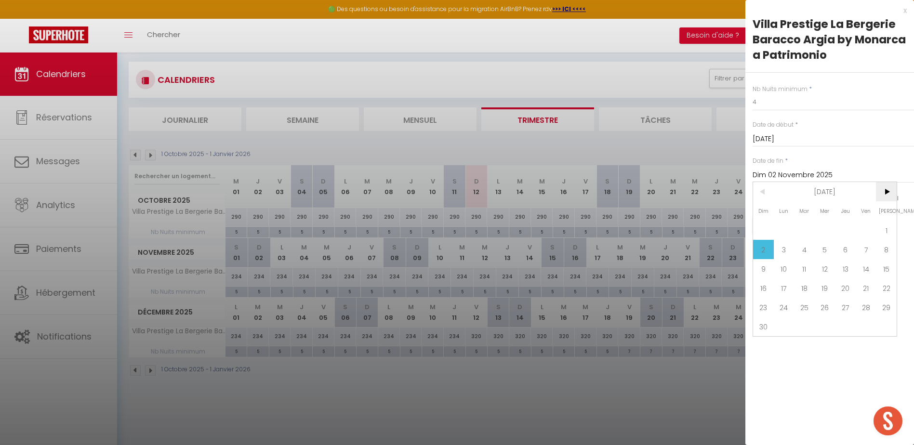
click at [885, 188] on span ">" at bounding box center [886, 191] width 21 height 19
click at [882, 190] on span ">" at bounding box center [886, 191] width 21 height 19
click at [763, 193] on span "<" at bounding box center [763, 191] width 21 height 19
click at [867, 247] on span "12" at bounding box center [866, 249] width 21 height 19
type input "Ven 12 Décembre 2025"
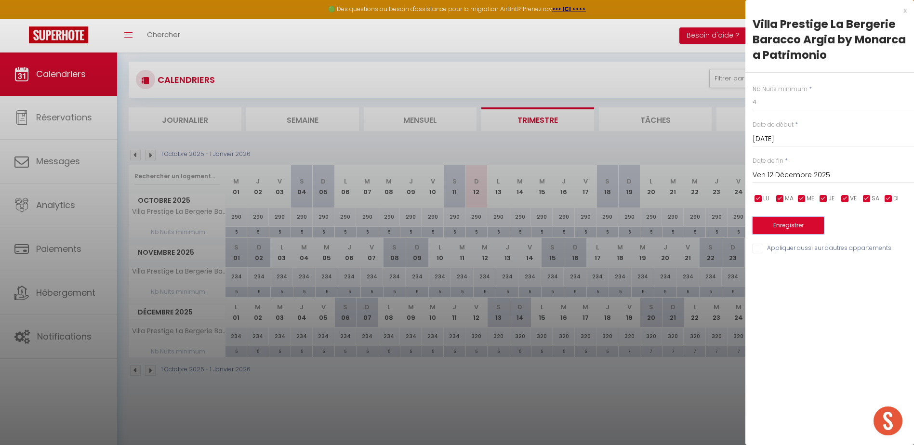
click at [809, 223] on button "Enregistrer" at bounding box center [787, 225] width 71 height 17
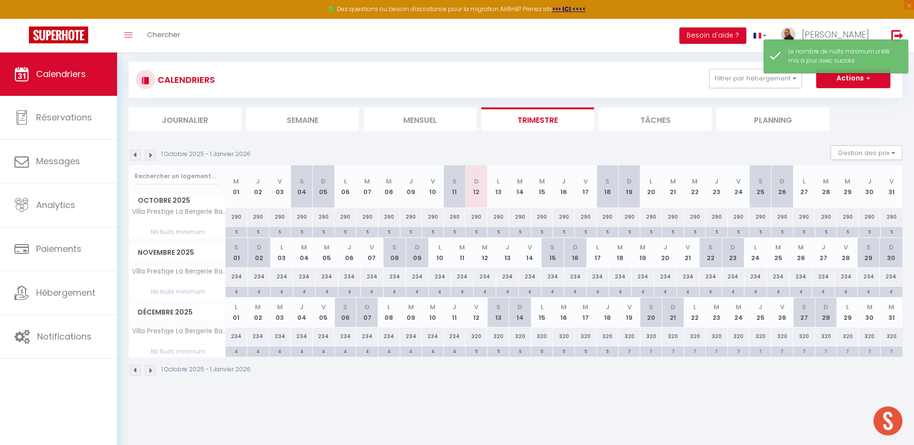
click at [478, 351] on div "5" at bounding box center [476, 350] width 21 height 9
type input "5"
type input "Ven 12 Décembre 2025"
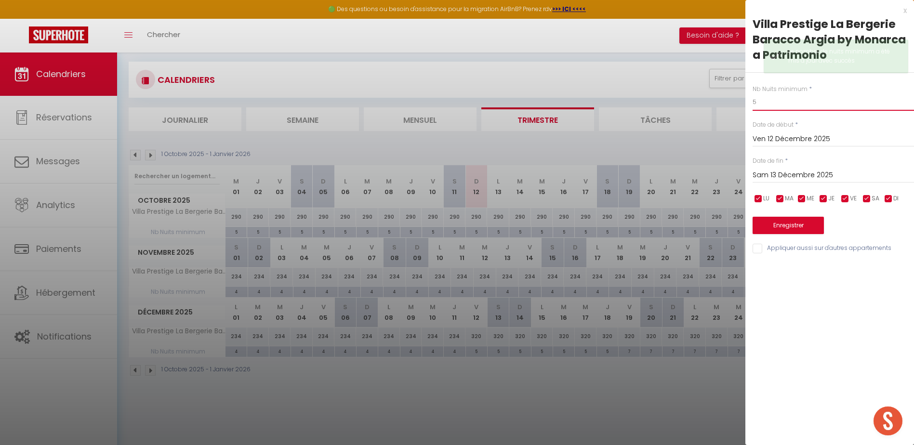
drag, startPoint x: 769, startPoint y: 101, endPoint x: 737, endPoint y: 103, distance: 32.3
click at [737, 103] on body "🟢 Des questions ou besoin d'assistance pour la migration AirBnB? Prenez rdv >>>…" at bounding box center [457, 222] width 914 height 445
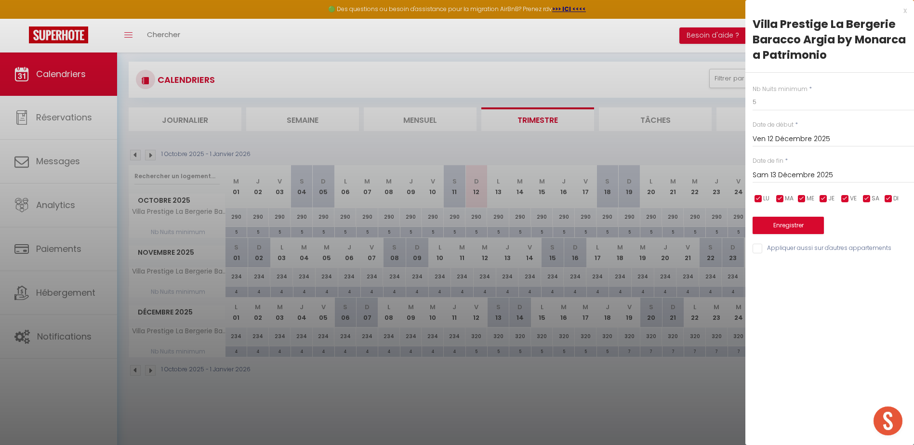
click at [781, 173] on input "Sam 13 Décembre 2025" at bounding box center [832, 175] width 161 height 13
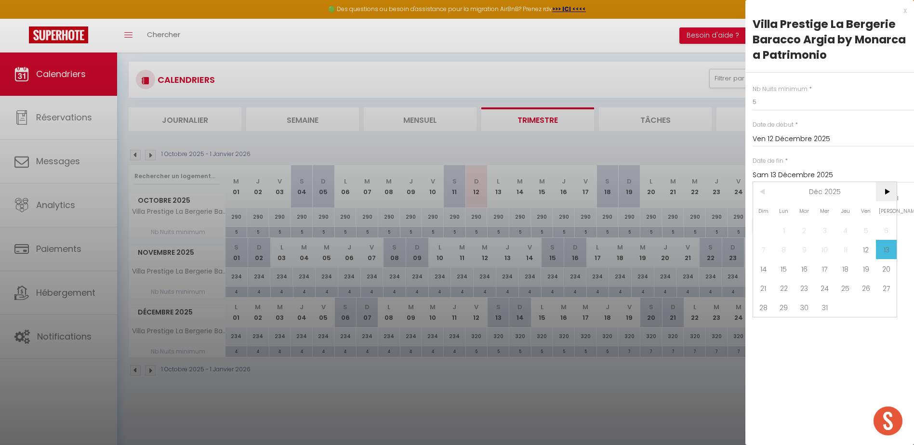
click at [887, 197] on span ">" at bounding box center [886, 191] width 21 height 19
click at [866, 232] on span "2" at bounding box center [866, 230] width 21 height 19
type input "Ven 02 Janvier 2026"
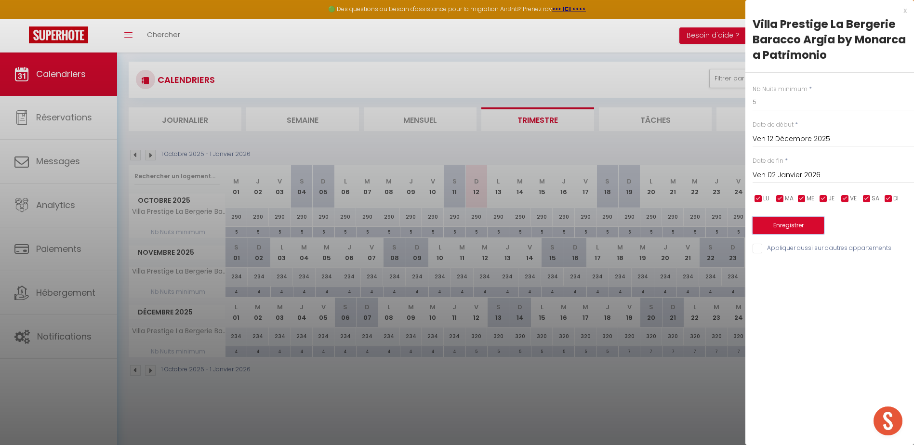
click at [797, 226] on button "Enregistrer" at bounding box center [787, 225] width 71 height 17
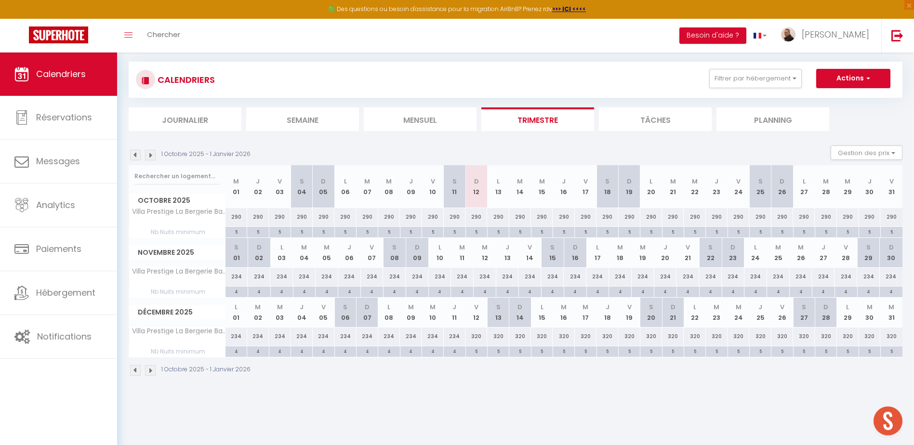
click at [151, 372] on img at bounding box center [150, 370] width 11 height 11
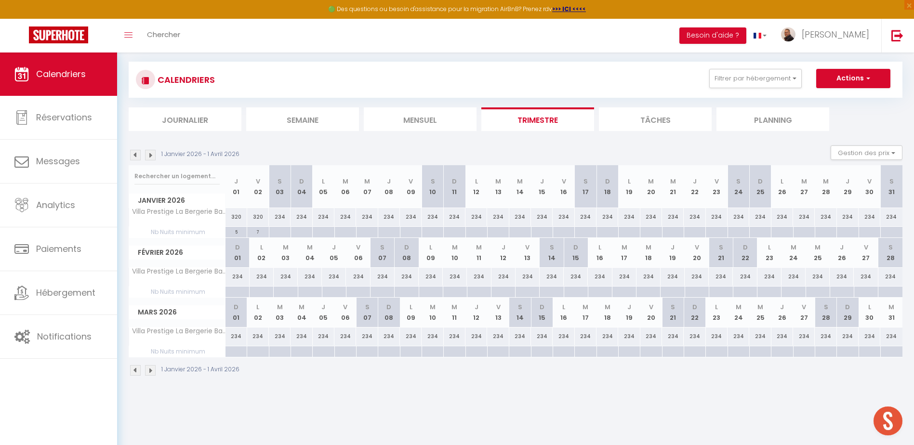
click at [256, 232] on div "7" at bounding box center [257, 231] width 21 height 9
type input "7"
type input "Ven 02 Janvier 2026"
type input "Sam 03 Janvier 2026"
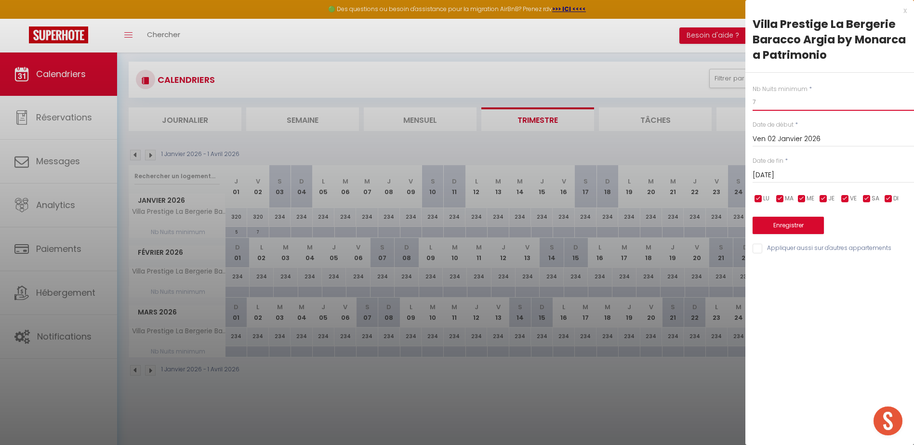
drag, startPoint x: 752, startPoint y: 102, endPoint x: 736, endPoint y: 100, distance: 16.9
click at [736, 100] on body "🟢 Des questions ou besoin d'assistance pour la migration AirBnB? Prenez rdv >>>…" at bounding box center [457, 222] width 914 height 445
type input "4"
click at [785, 172] on input "Sam 03 Janvier 2026" at bounding box center [832, 175] width 161 height 13
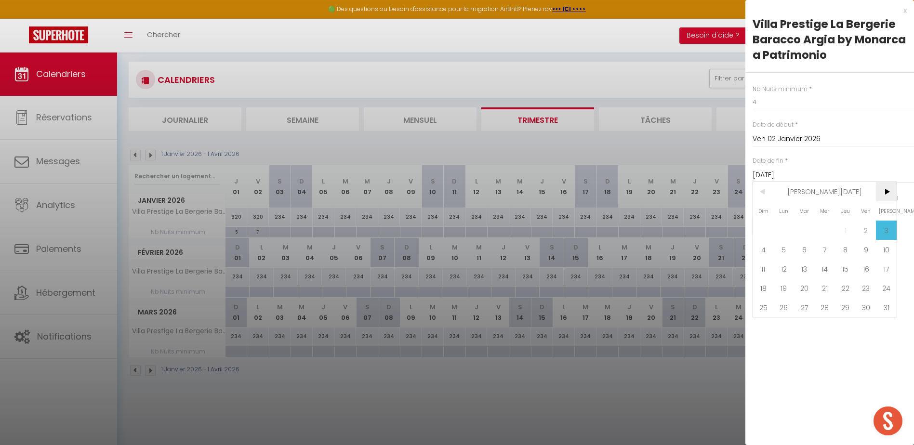
click at [889, 191] on span ">" at bounding box center [886, 191] width 21 height 19
click at [882, 191] on span ">" at bounding box center [886, 191] width 21 height 19
click at [861, 225] on span "3" at bounding box center [866, 230] width 21 height 19
type input "Ven 03 Avril 2026"
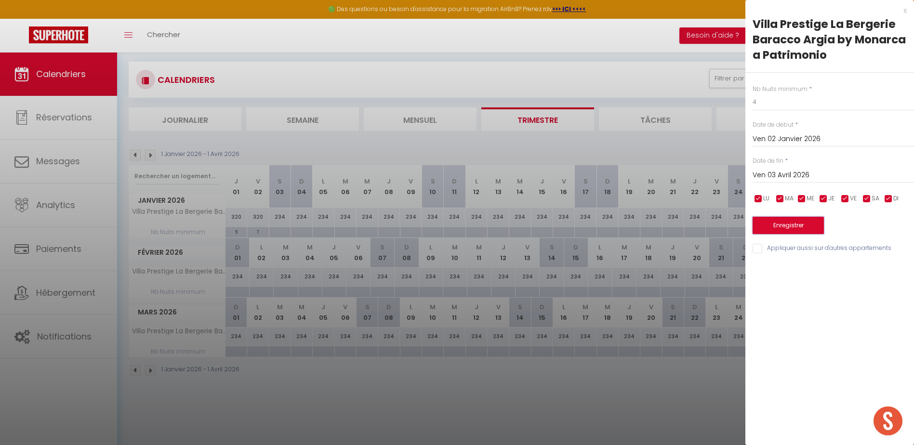
click at [804, 222] on button "Enregistrer" at bounding box center [787, 225] width 71 height 17
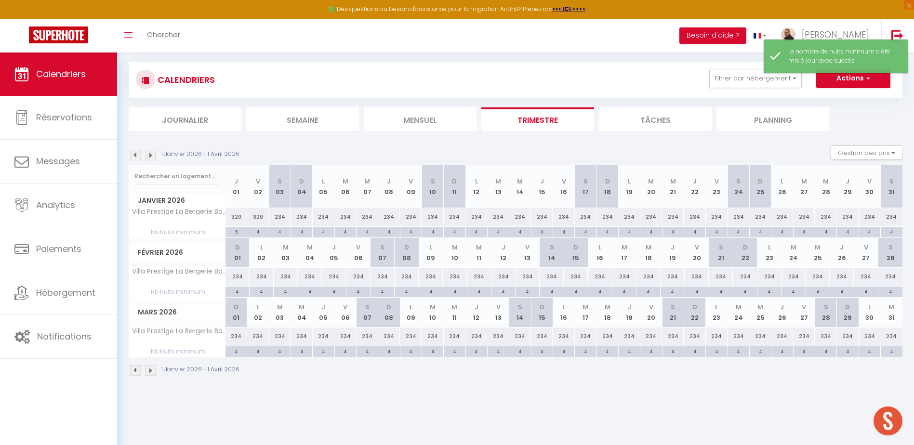
click at [147, 370] on img at bounding box center [150, 370] width 11 height 11
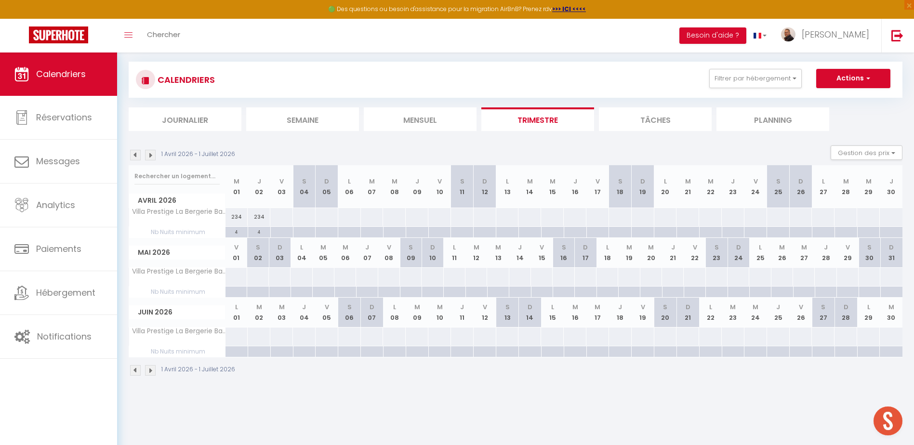
click at [275, 215] on div at bounding box center [281, 217] width 23 height 18
select select "1"
type input "Ven 03 Avril 2026"
type input "Sam 04 Avril 2026"
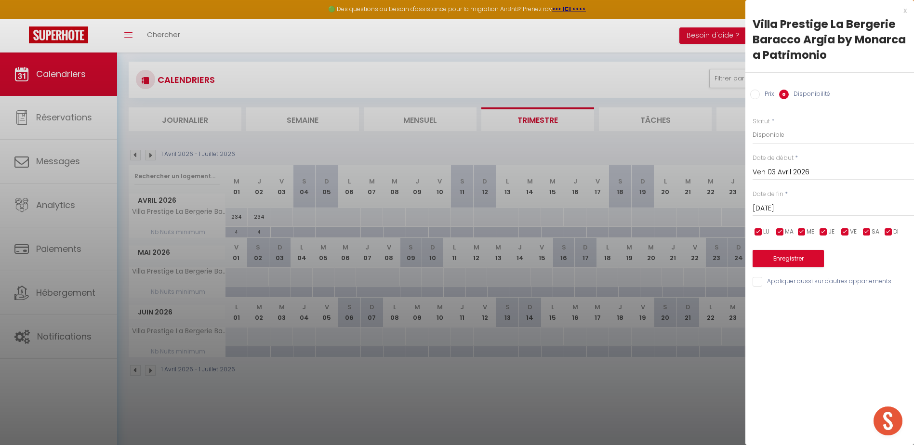
click at [751, 93] on input "Prix" at bounding box center [755, 95] width 10 height 10
radio input "true"
radio input "false"
click at [780, 134] on input "Prix" at bounding box center [832, 134] width 161 height 17
type input "278"
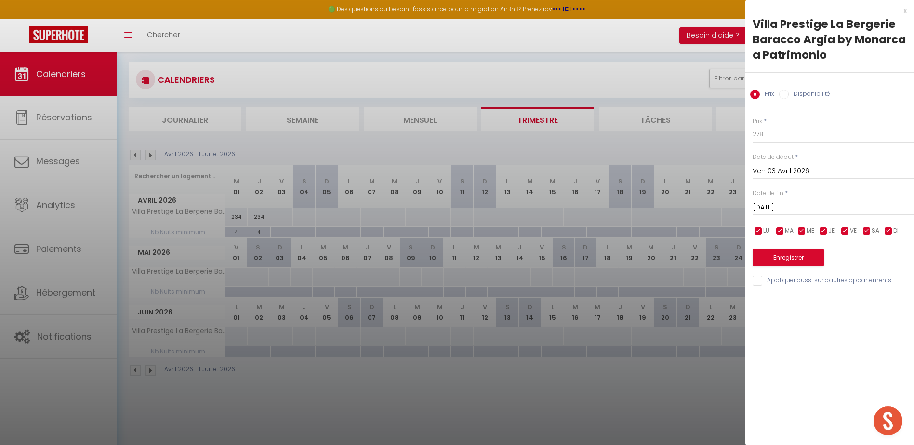
click at [784, 204] on input "Sam 04 Avril 2026" at bounding box center [832, 207] width 161 height 13
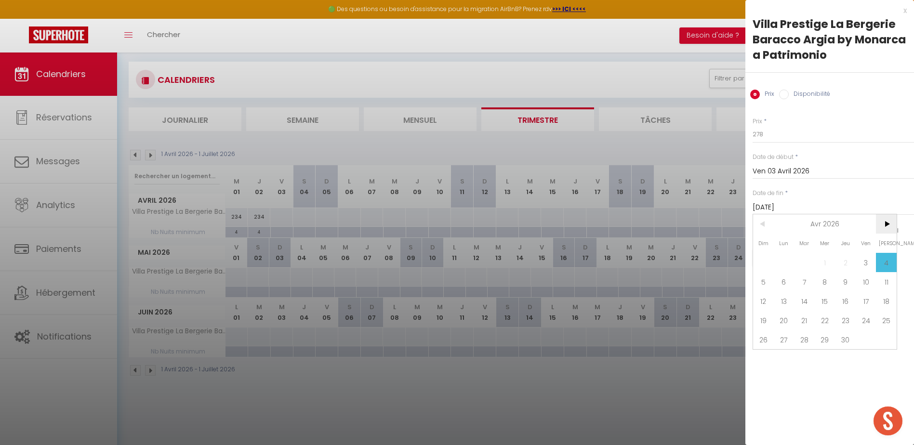
click at [887, 226] on span ">" at bounding box center [886, 223] width 21 height 19
click at [884, 225] on span ">" at bounding box center [886, 223] width 21 height 19
click at [864, 262] on span "5" at bounding box center [866, 262] width 21 height 19
type input "Ven 05 Juin 2026"
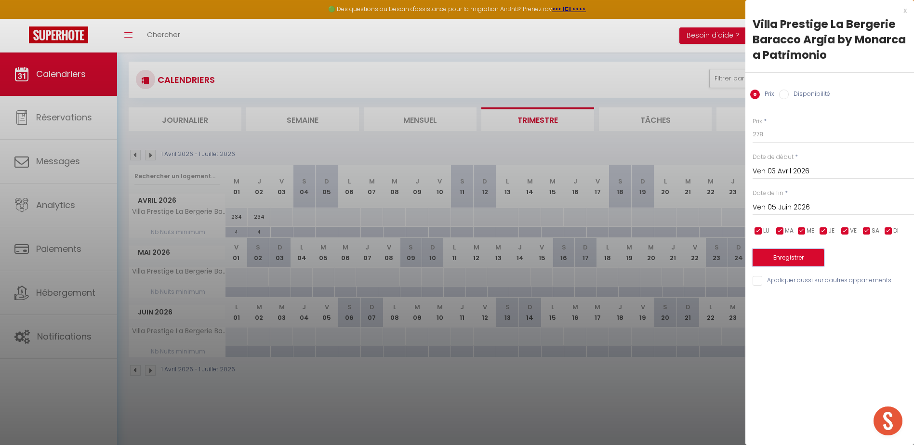
click at [785, 260] on button "Enregistrer" at bounding box center [787, 257] width 71 height 17
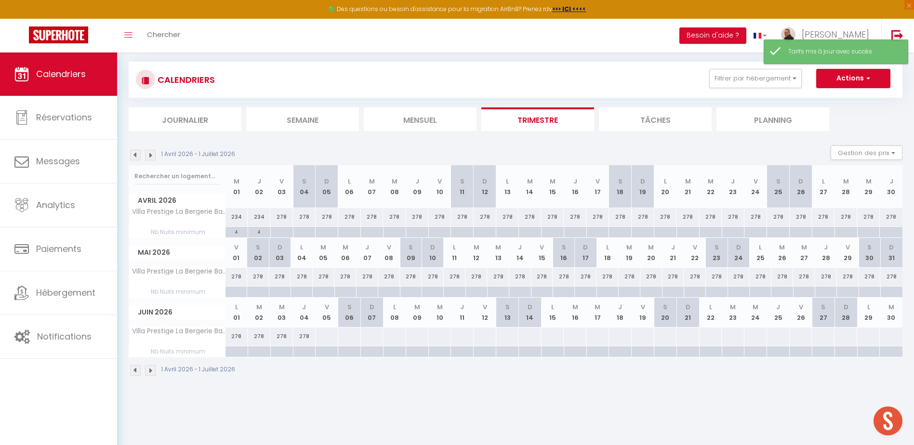
click at [325, 334] on div at bounding box center [326, 337] width 23 height 18
type input "Ven 05 Juin 2026"
type input "Sam 06 Juin 2026"
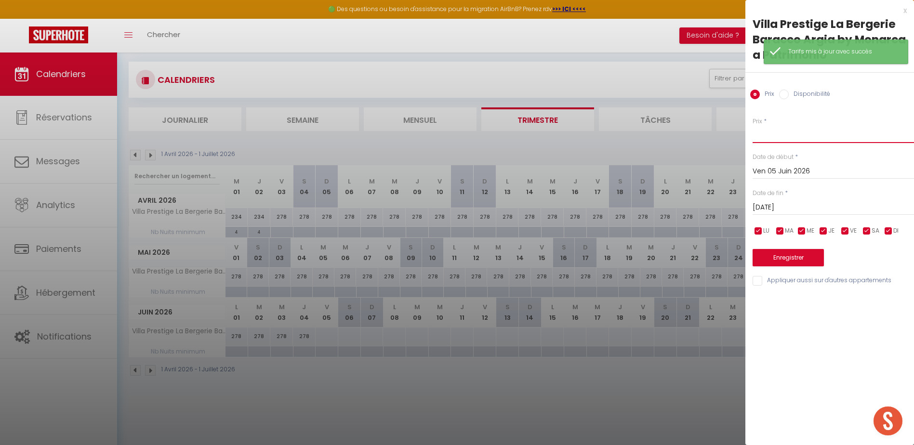
click at [772, 131] on input "Prix" at bounding box center [832, 134] width 161 height 17
type input "500"
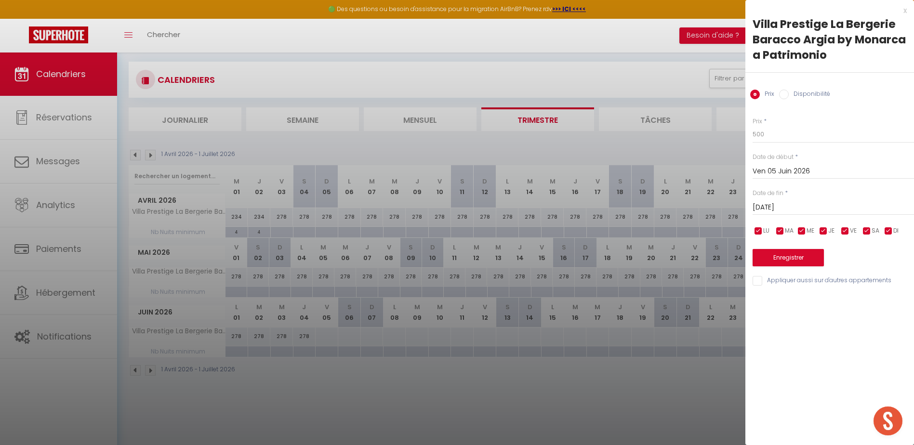
click at [779, 204] on input "Sam 06 Juin 2026" at bounding box center [832, 207] width 161 height 13
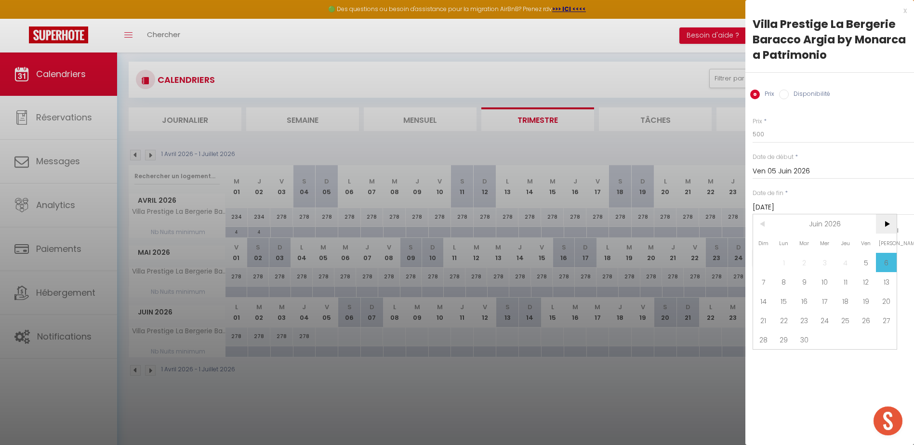
click at [883, 224] on span ">" at bounding box center [886, 223] width 21 height 19
click at [868, 281] on span "10" at bounding box center [866, 281] width 21 height 19
type input "Ven 10 Juillet 2026"
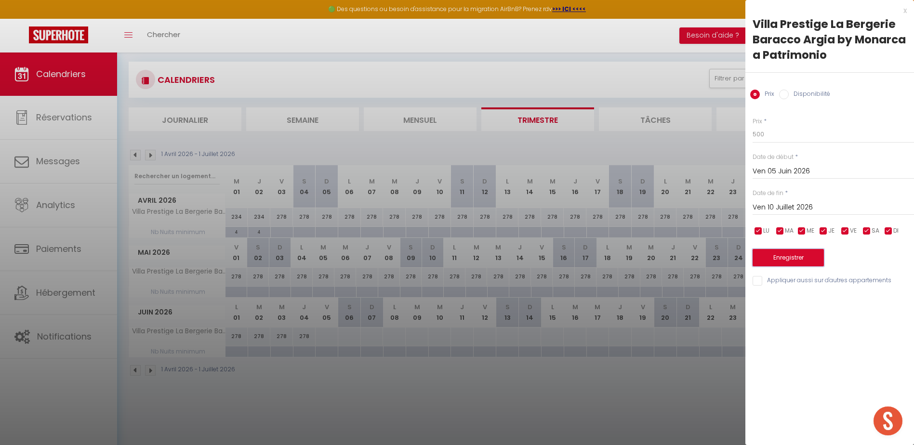
click at [782, 258] on button "Enregistrer" at bounding box center [787, 257] width 71 height 17
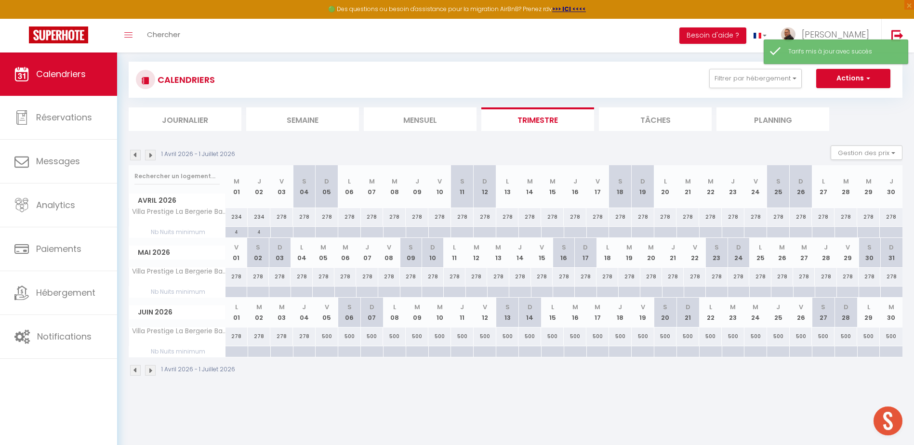
click at [282, 233] on div at bounding box center [281, 232] width 23 height 11
type input "Ven 03 Avril 2026"
type input "Sam 04 Avril 2026"
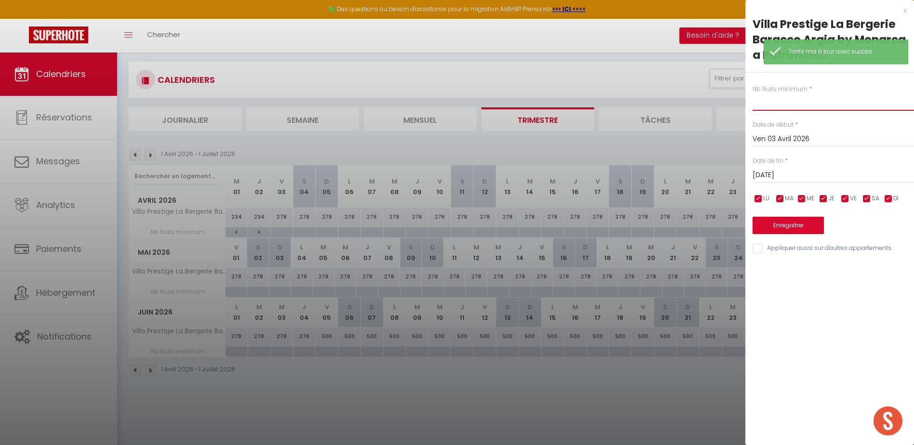
click at [773, 106] on input "text" at bounding box center [832, 101] width 161 height 17
type input "5"
click at [782, 173] on input "Sam 04 Avril 2026" at bounding box center [832, 175] width 161 height 13
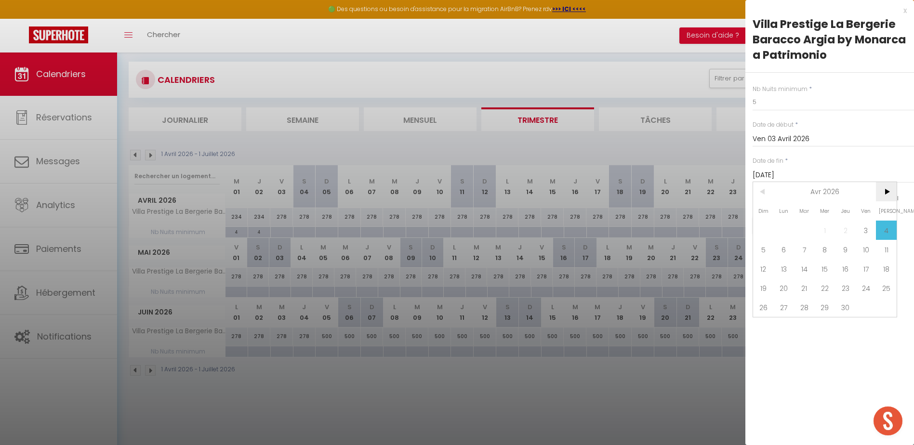
click at [885, 193] on span ">" at bounding box center [886, 191] width 21 height 19
click at [864, 224] on span "5" at bounding box center [866, 230] width 21 height 19
type input "Ven 05 Juin 2026"
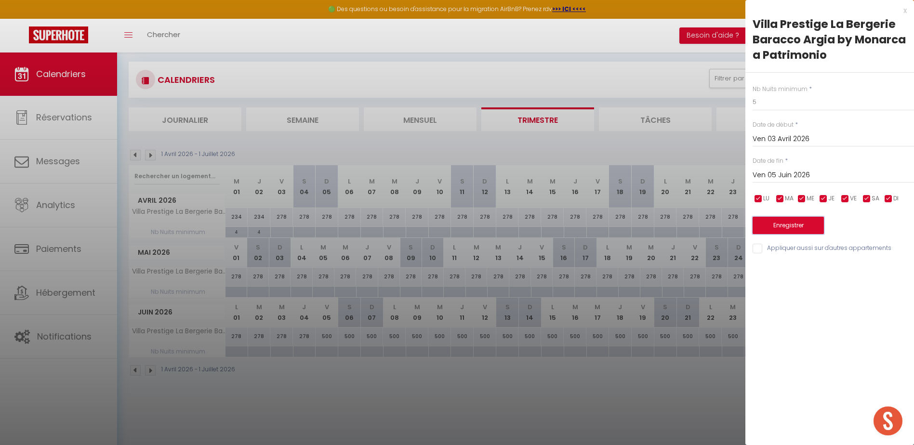
click at [795, 223] on button "Enregistrer" at bounding box center [787, 225] width 71 height 17
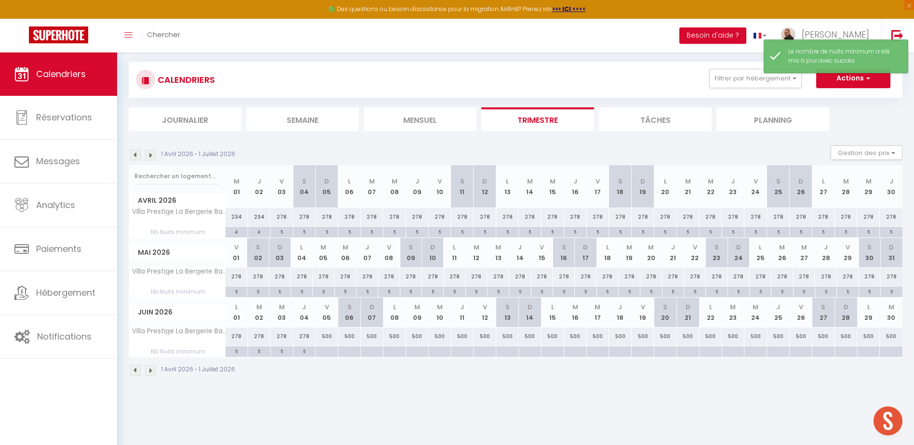
click at [325, 354] on div at bounding box center [326, 351] width 23 height 11
type input "Ven 05 Juin 2026"
type input "Sam 06 Juin 2026"
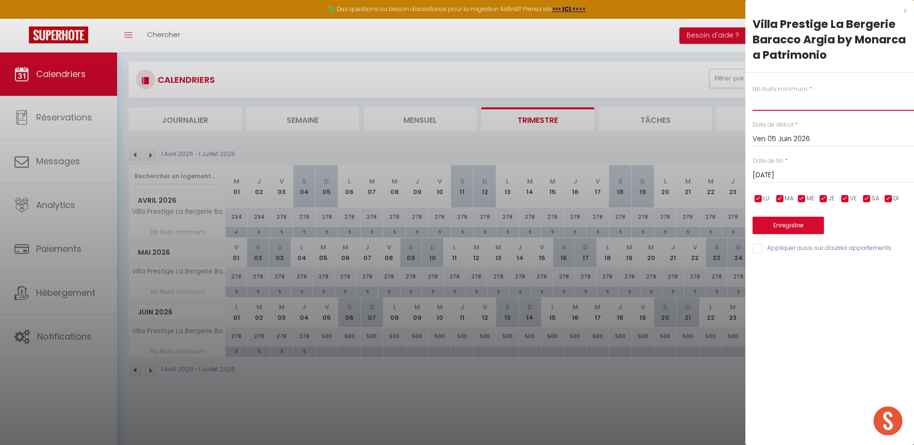
click at [765, 104] on input "text" at bounding box center [832, 101] width 161 height 17
type input "7"
click at [782, 176] on input "Sam 06 Juin 2026" at bounding box center [832, 175] width 161 height 13
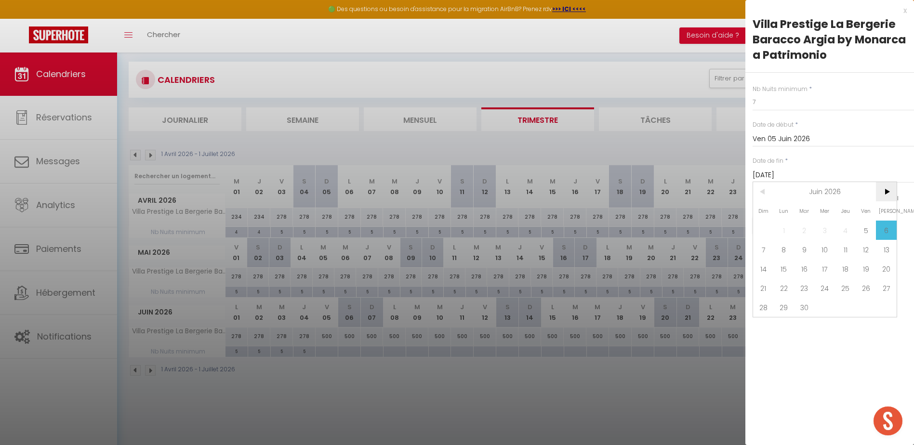
click at [880, 191] on span ">" at bounding box center [886, 191] width 21 height 19
click at [763, 193] on span "<" at bounding box center [763, 191] width 21 height 19
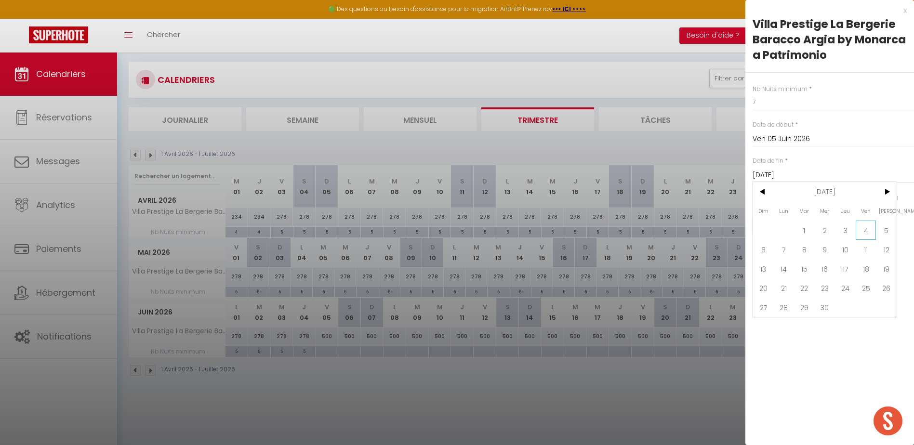
click at [869, 232] on span "4" at bounding box center [866, 230] width 21 height 19
type input "Ven 04 Septembre 2026"
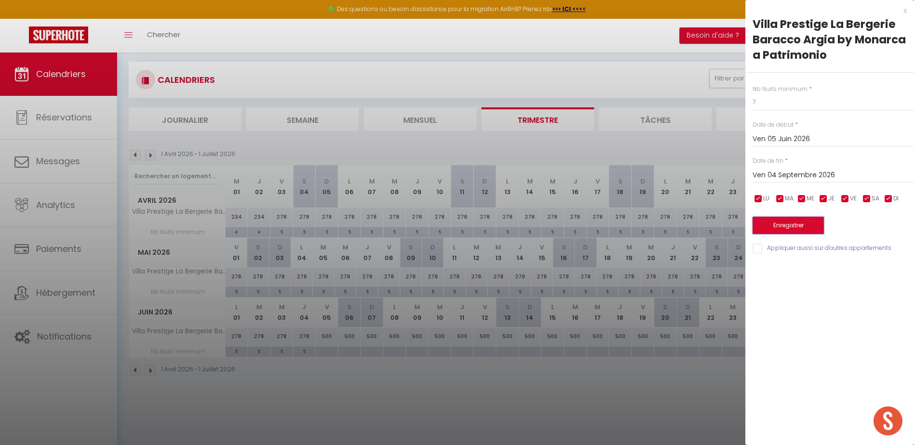
click at [800, 224] on button "Enregistrer" at bounding box center [787, 225] width 71 height 17
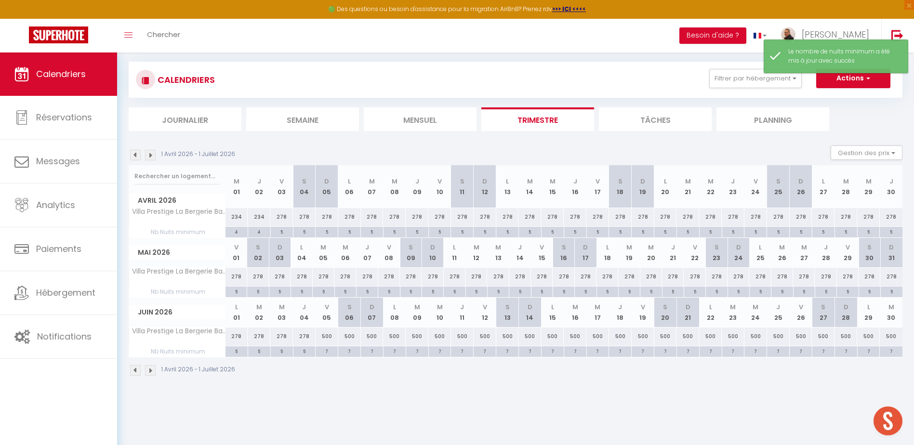
click at [150, 369] on img at bounding box center [150, 370] width 11 height 11
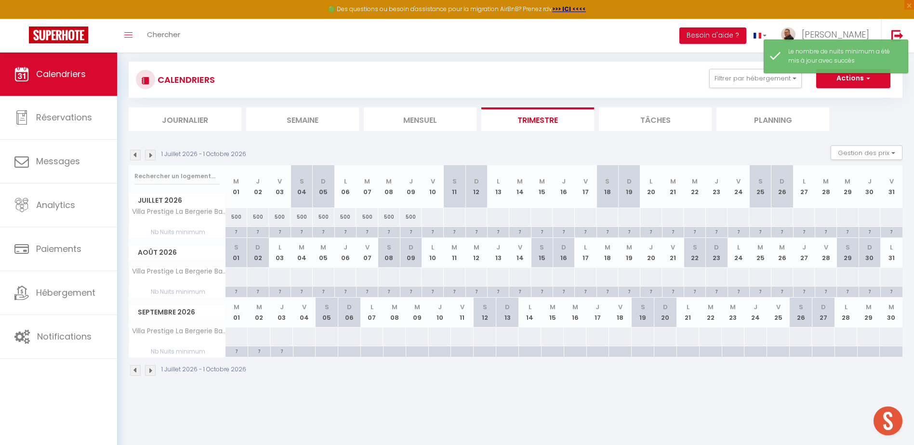
click at [435, 216] on div at bounding box center [432, 217] width 22 height 18
type input "Ven 10 Juillet 2026"
type input "Sam 11 Juillet 2026"
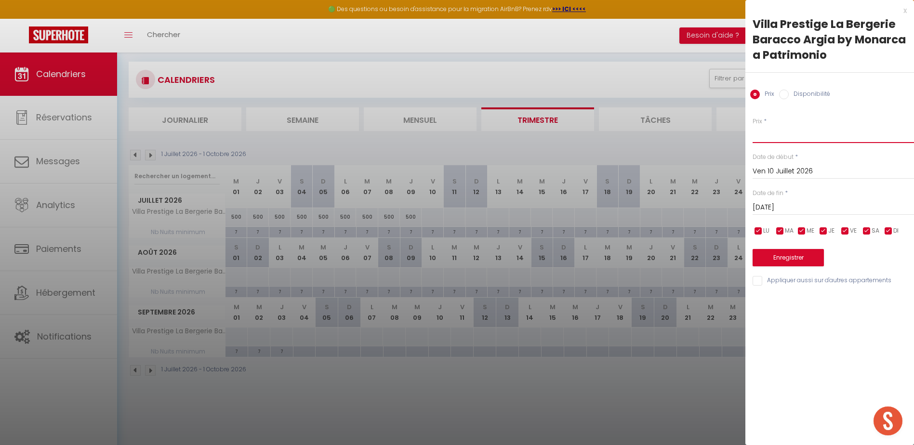
click at [770, 130] on input "Prix" at bounding box center [832, 134] width 161 height 17
type input "785"
click at [774, 204] on input "Sam 11 Juillet 2026" at bounding box center [832, 207] width 161 height 13
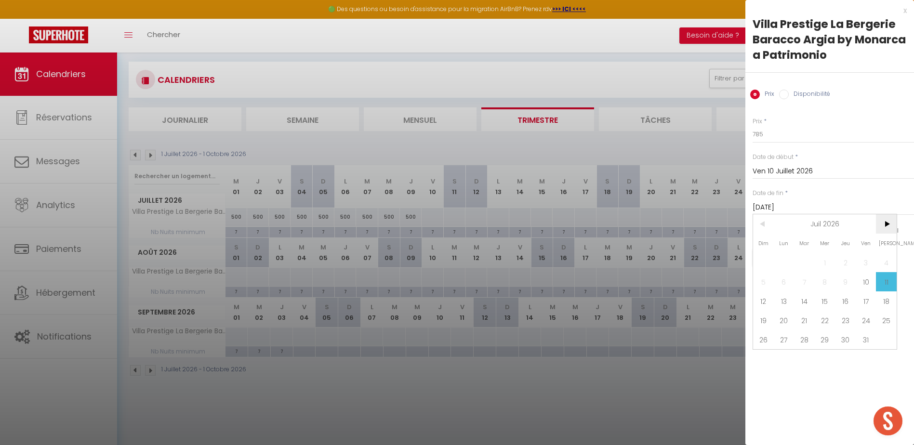
click at [890, 226] on span ">" at bounding box center [886, 223] width 21 height 19
click at [864, 316] on span "21" at bounding box center [866, 320] width 21 height 19
type input "Ven 21 Août 2026"
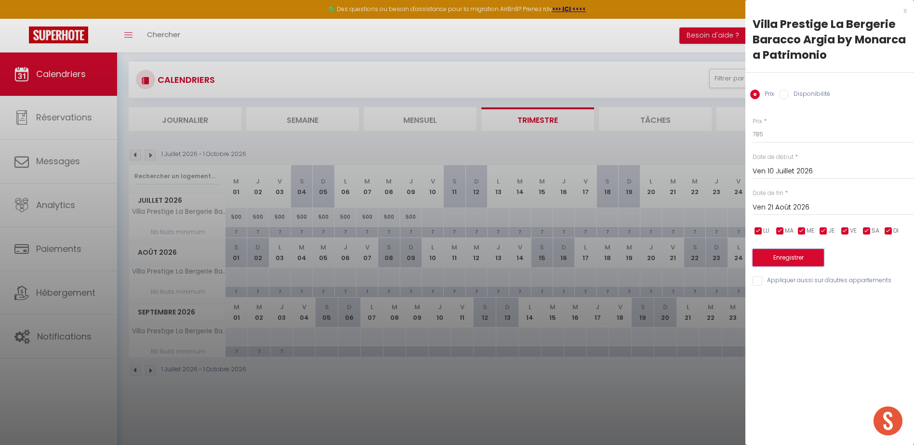
click at [790, 261] on button "Enregistrer" at bounding box center [787, 257] width 71 height 17
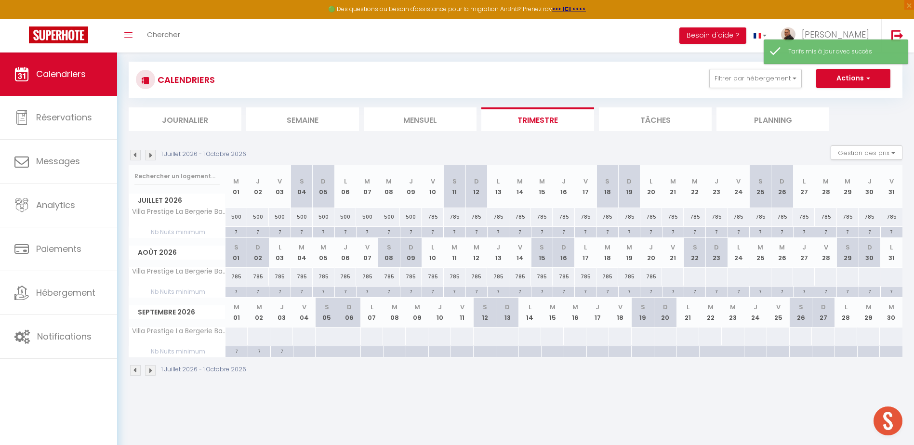
click at [668, 280] on div at bounding box center [672, 277] width 22 height 18
type input "Ven 21 Août 2026"
type input "Sam 22 Août 2026"
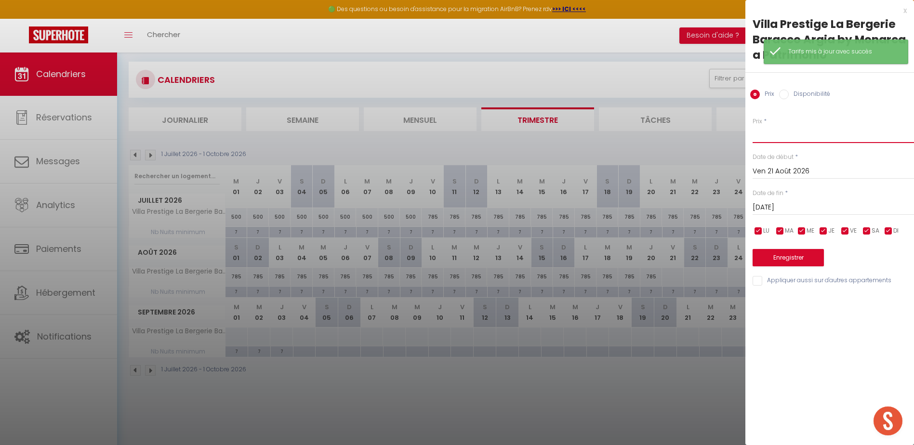
click at [770, 133] on input "Prix" at bounding box center [832, 134] width 161 height 17
type input "500"
click at [791, 206] on input "Sam 22 Août 2026" at bounding box center [832, 207] width 161 height 13
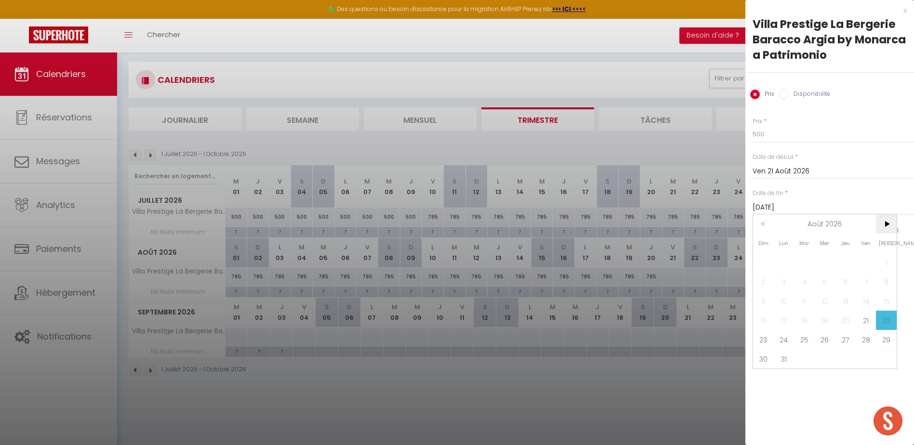
click at [880, 221] on span ">" at bounding box center [886, 223] width 21 height 19
click at [867, 260] on span "4" at bounding box center [866, 262] width 21 height 19
type input "Ven 04 Septembre 2026"
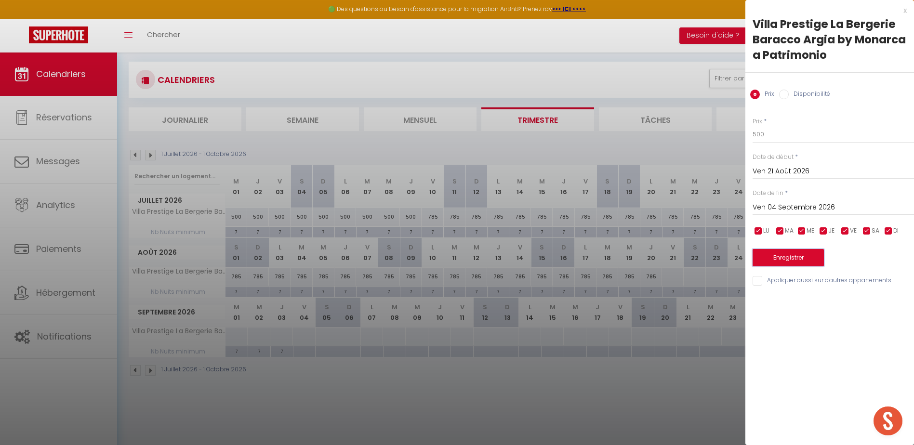
click at [808, 259] on button "Enregistrer" at bounding box center [787, 257] width 71 height 17
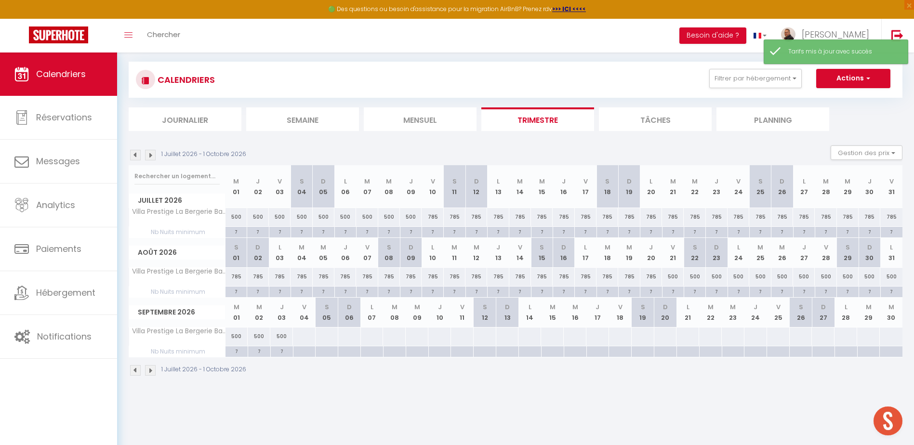
click at [301, 338] on div at bounding box center [303, 337] width 23 height 18
type input "Ven 04 Septembre 2026"
type input "Sam 05 Septembre 2026"
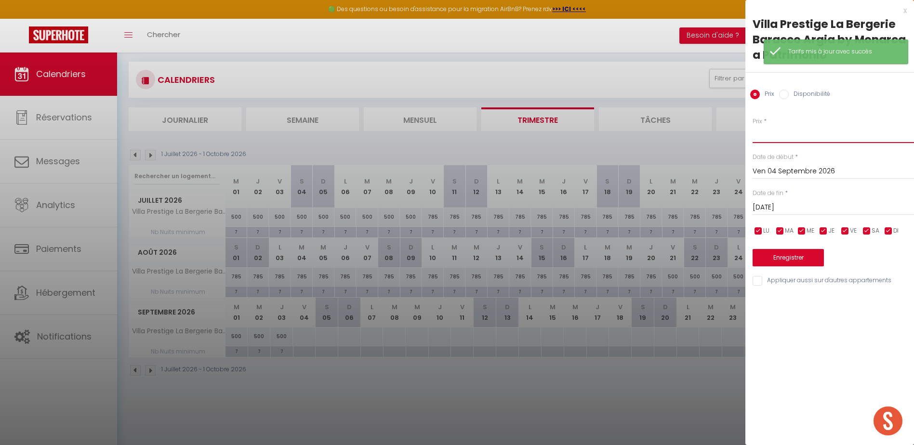
click at [759, 134] on input "Prix" at bounding box center [832, 134] width 161 height 17
type input "390"
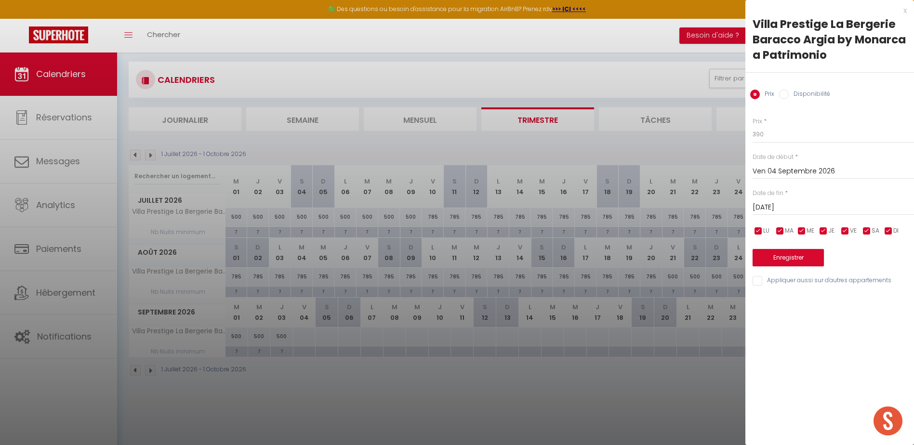
click at [784, 209] on input "Sam 05 Septembre 2026" at bounding box center [832, 207] width 161 height 13
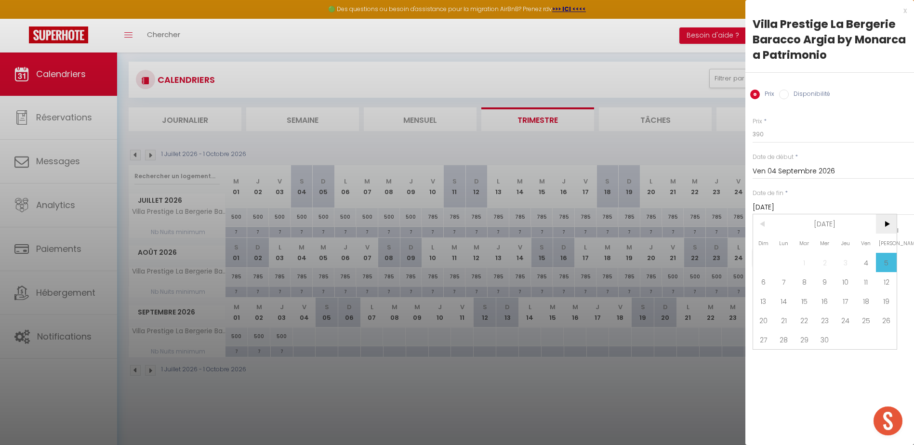
click at [880, 227] on span ">" at bounding box center [886, 223] width 21 height 19
click at [872, 263] on span "2" at bounding box center [866, 262] width 21 height 19
type input "Ven 02 Octobre 2026"
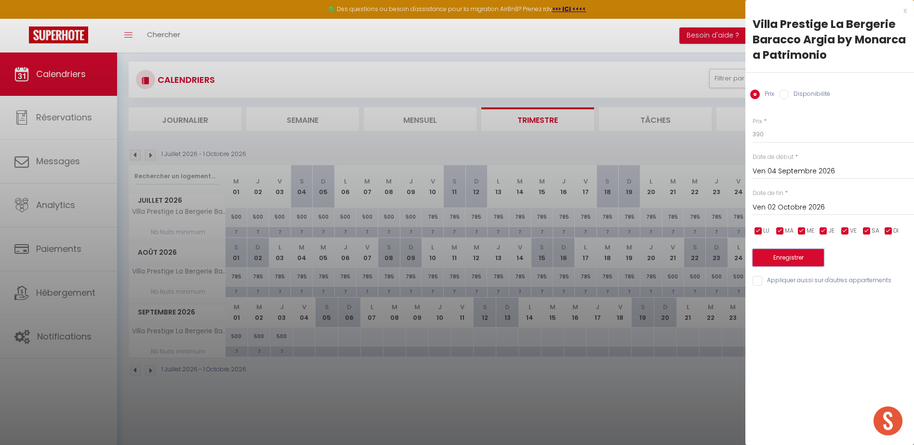
click at [795, 257] on button "Enregistrer" at bounding box center [787, 257] width 71 height 17
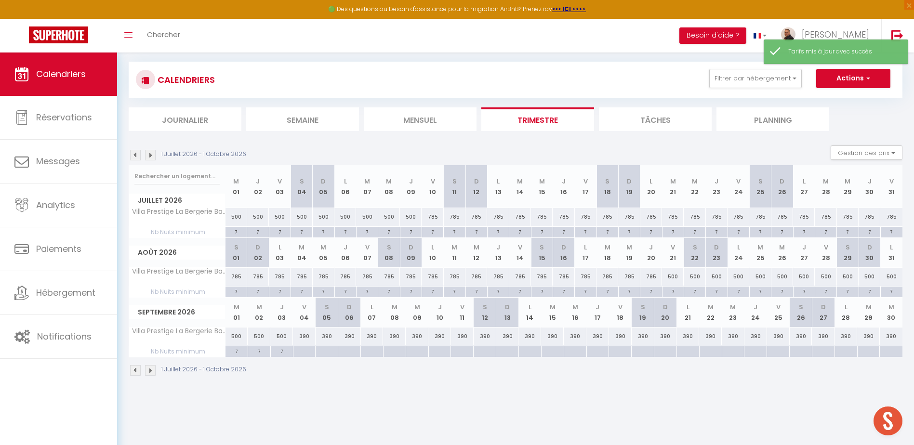
click at [305, 351] on div at bounding box center [304, 351] width 23 height 11
type input "Ven 04 Septembre 2026"
type input "Sam 05 Septembre 2026"
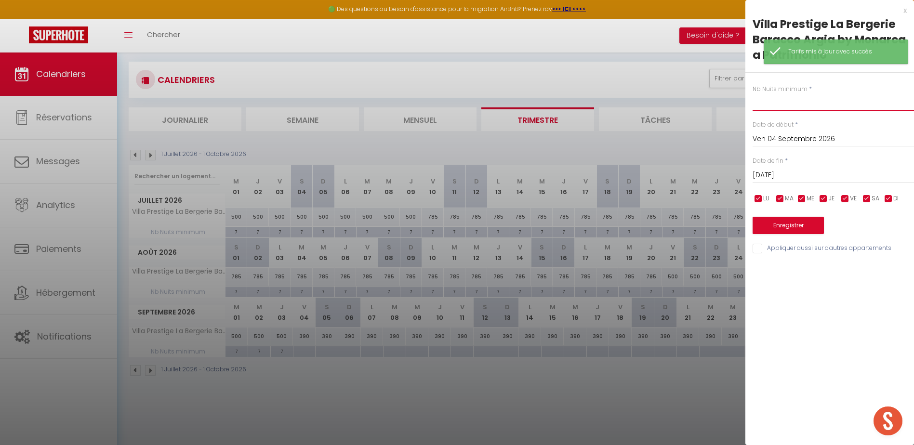
click at [774, 101] on input "text" at bounding box center [832, 101] width 161 height 17
type input "4"
click at [787, 172] on input "Sam 05 Septembre 2026" at bounding box center [832, 175] width 161 height 13
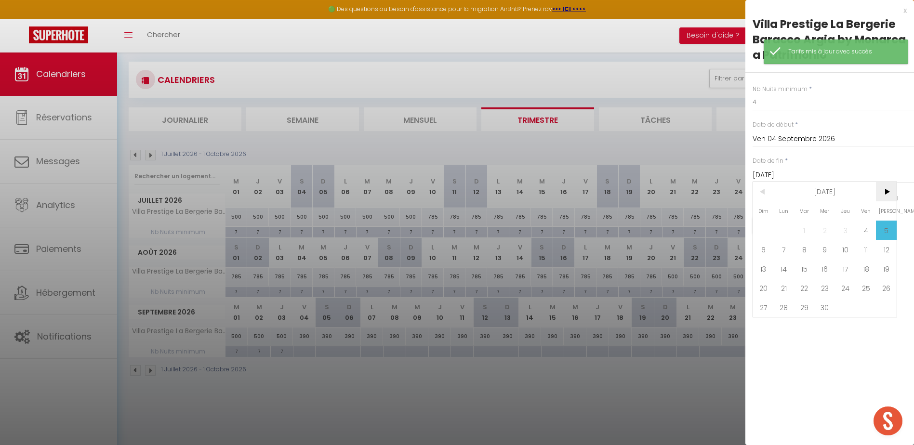
click at [884, 190] on span ">" at bounding box center [886, 191] width 21 height 19
click at [869, 227] on span "2" at bounding box center [866, 230] width 21 height 19
type input "Ven 02 Octobre 2026"
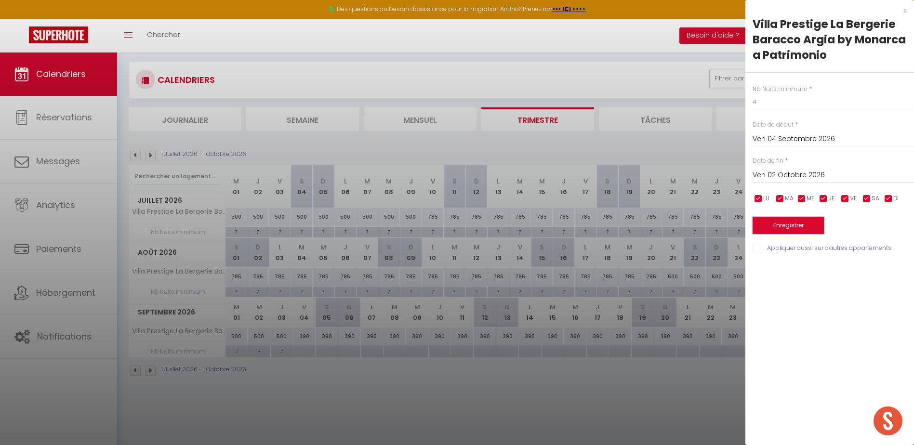
click at [811, 227] on button "Enregistrer" at bounding box center [787, 225] width 71 height 17
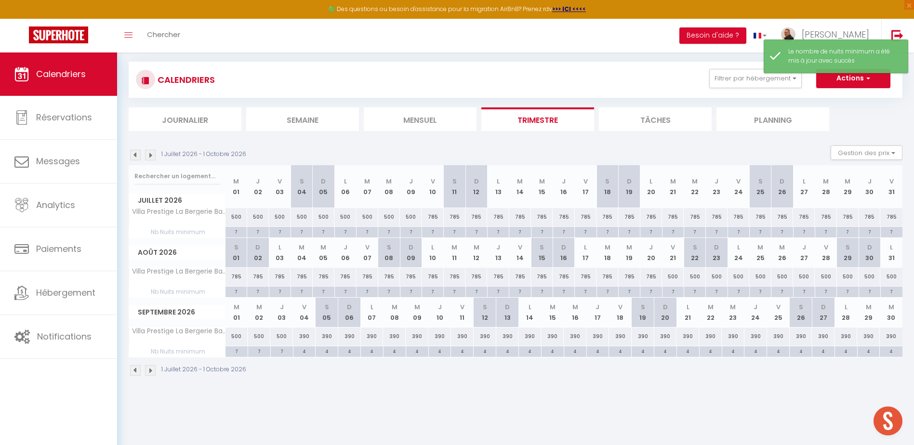
click at [151, 371] on img at bounding box center [150, 370] width 11 height 11
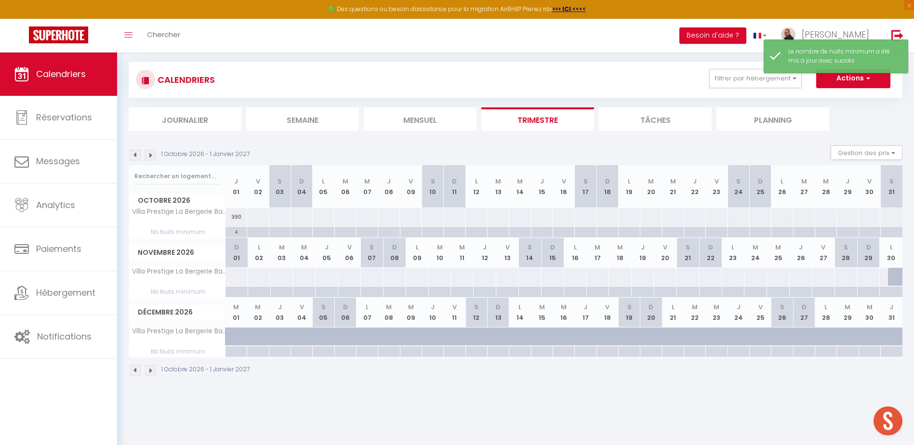
click at [254, 219] on div at bounding box center [258, 217] width 22 height 18
type input "Ven 02 Octobre 2026"
type input "Sam 03 Octobre 2026"
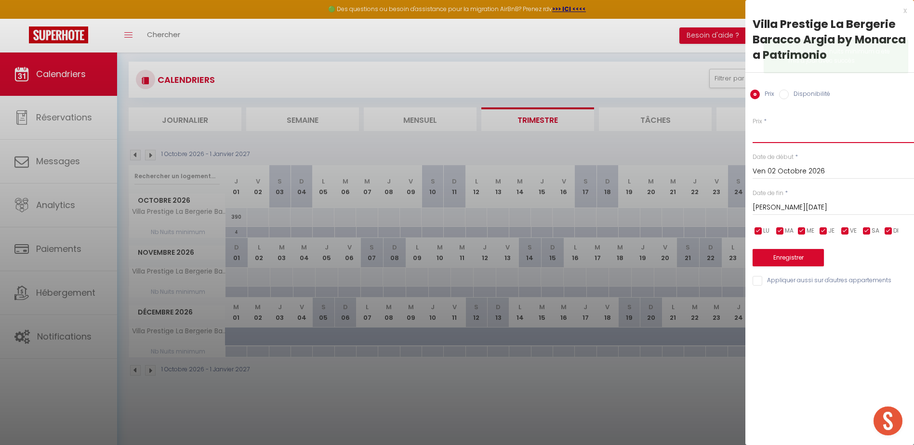
click at [765, 132] on input "Prix" at bounding box center [832, 134] width 161 height 17
type input "320"
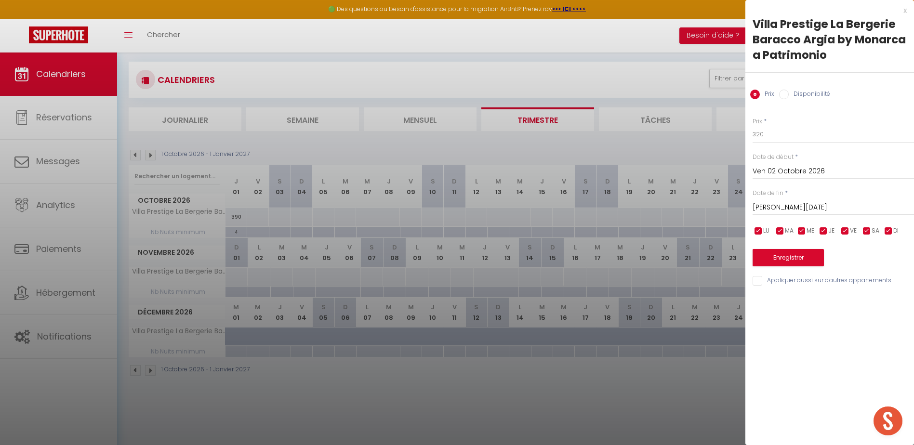
click at [797, 209] on input "Sam 03 Octobre 2026" at bounding box center [832, 207] width 161 height 13
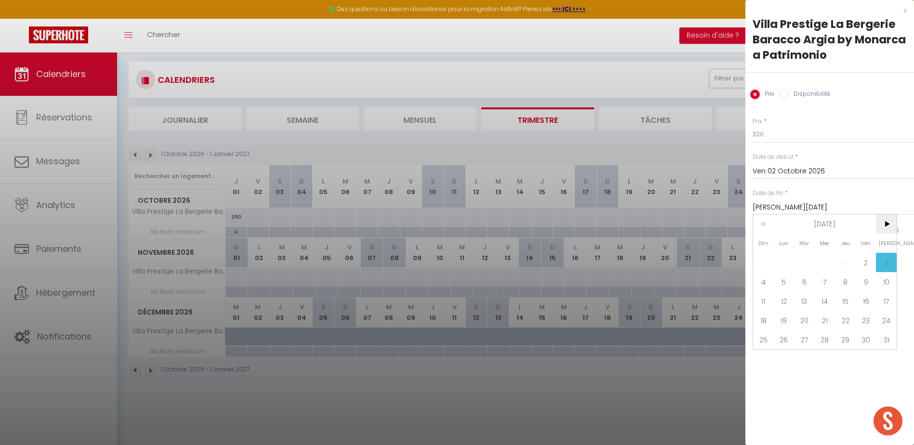
click at [887, 228] on span ">" at bounding box center [886, 223] width 21 height 19
click at [868, 259] on span "6" at bounding box center [866, 262] width 21 height 19
type input "Ven 06 Novembre 2026"
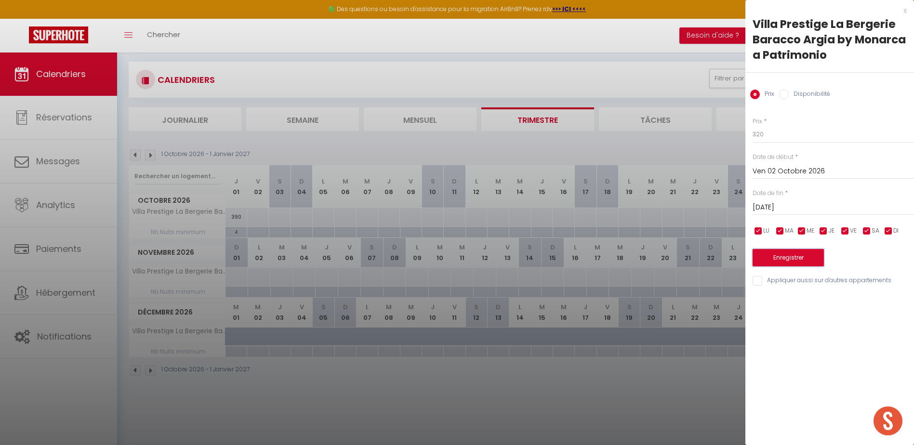
click at [795, 259] on button "Enregistrer" at bounding box center [787, 257] width 71 height 17
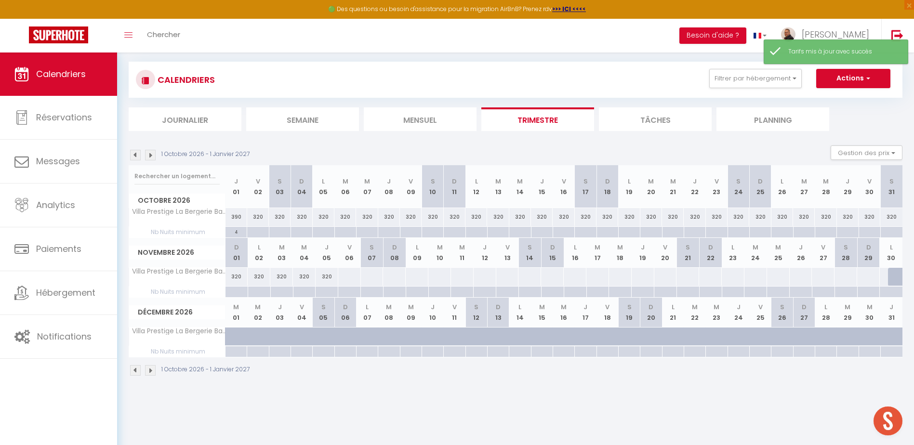
click at [347, 279] on div at bounding box center [349, 277] width 23 height 18
type input "Ven 06 Novembre 2026"
type input "Sam 07 Novembre 2026"
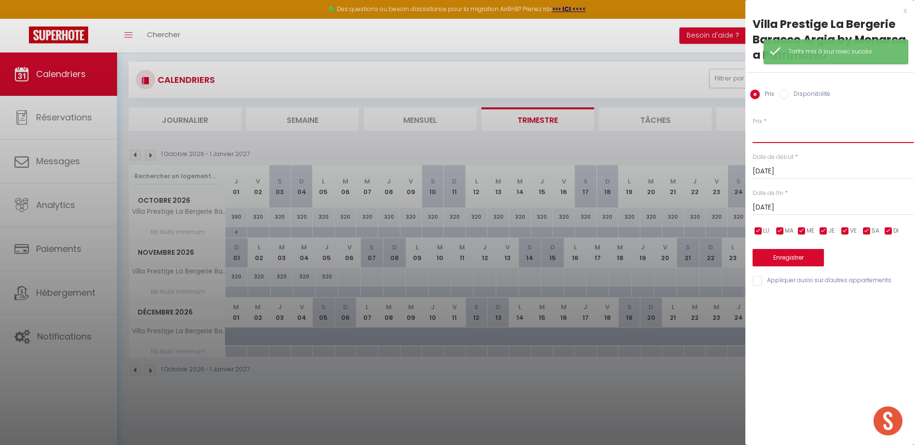
click at [777, 132] on input "Prix" at bounding box center [832, 134] width 161 height 17
click at [757, 134] on input "z234" at bounding box center [832, 134] width 161 height 17
type input "234"
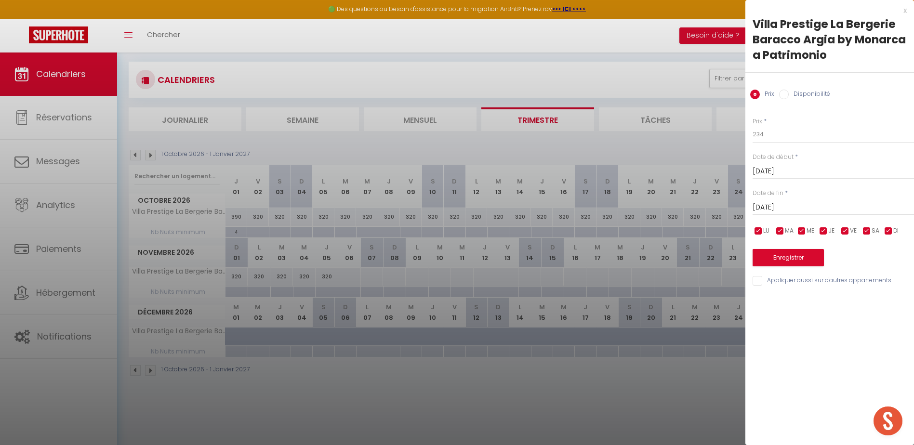
click at [782, 205] on input "Sam 07 Novembre 2026" at bounding box center [832, 207] width 161 height 13
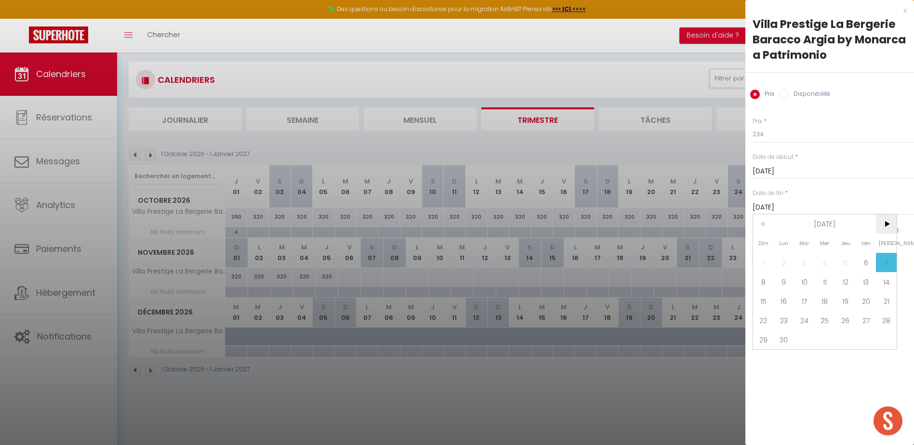
click at [891, 226] on span ">" at bounding box center [886, 223] width 21 height 19
click at [867, 260] on span "4" at bounding box center [866, 262] width 21 height 19
type input "Ven 04 Décembre 2026"
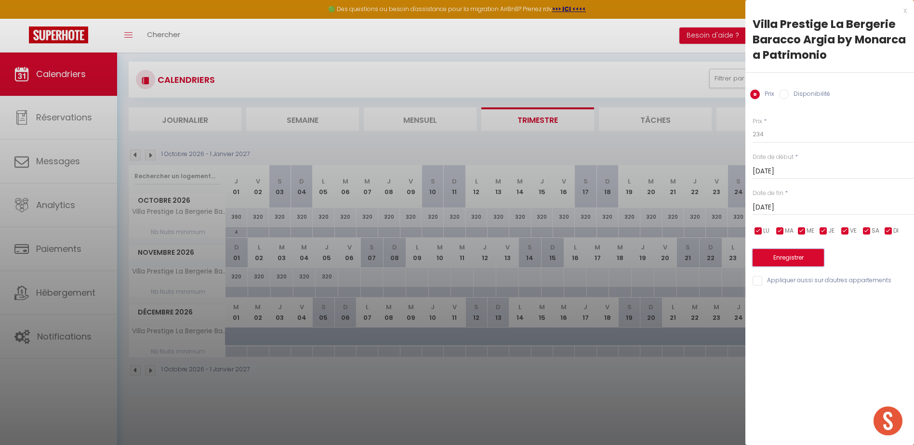
click at [812, 258] on button "Enregistrer" at bounding box center [787, 257] width 71 height 17
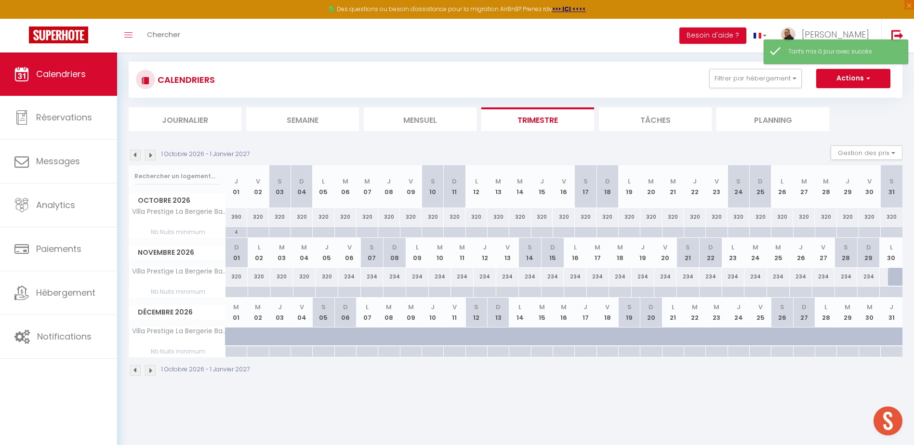
click at [259, 232] on div at bounding box center [258, 232] width 22 height 11
type input "Ven 02 Octobre 2026"
type input "Sam 03 Octobre 2026"
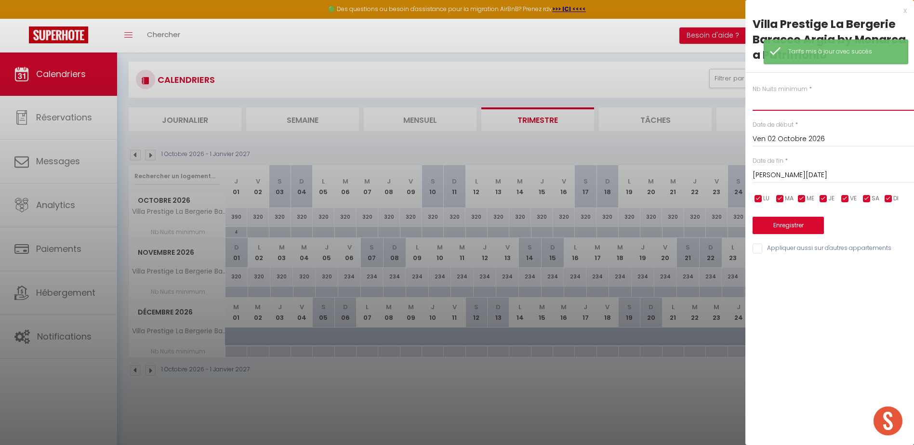
click at [758, 105] on input "text" at bounding box center [832, 101] width 161 height 17
type input "4"
click at [769, 172] on input "Sam 03 Octobre 2026" at bounding box center [832, 175] width 161 height 13
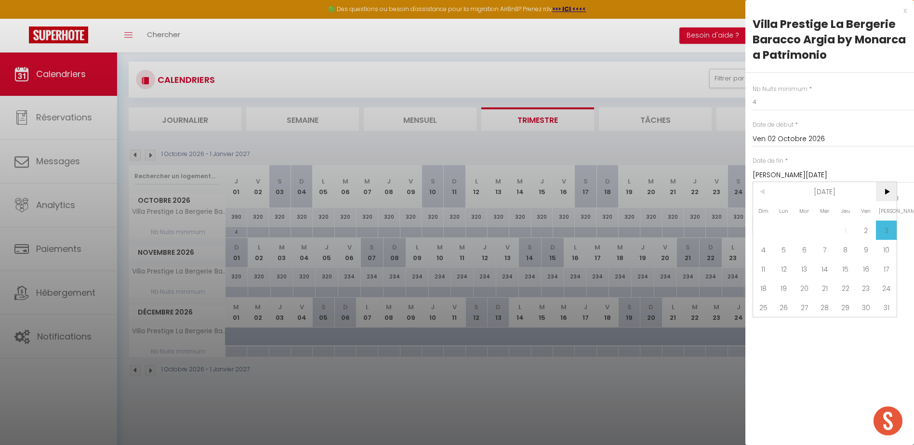
click at [885, 192] on span ">" at bounding box center [886, 191] width 21 height 19
click at [885, 191] on span ">" at bounding box center [886, 191] width 21 height 19
click at [861, 228] on span "4" at bounding box center [866, 230] width 21 height 19
type input "Ven 04 Décembre 2026"
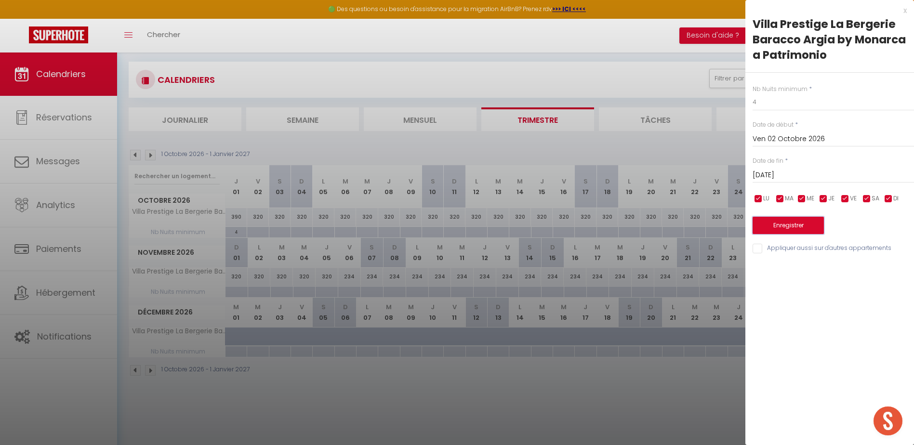
click at [811, 226] on button "Enregistrer" at bounding box center [787, 225] width 71 height 17
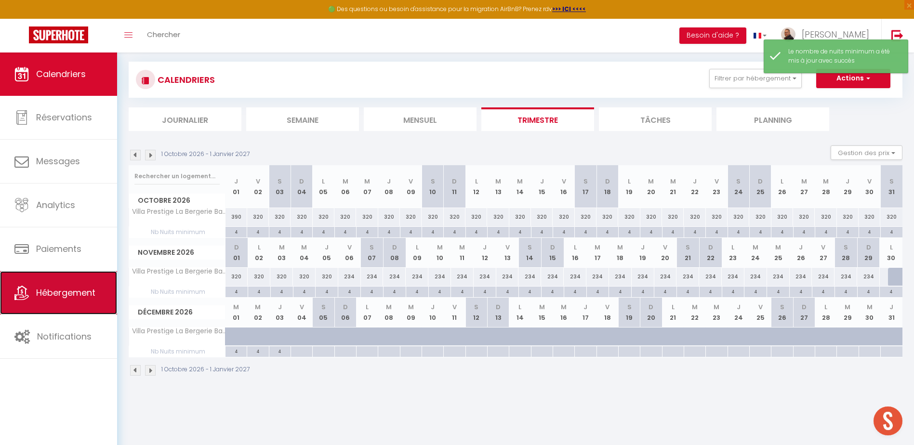
click at [62, 289] on span "Hébergement" at bounding box center [65, 293] width 59 height 12
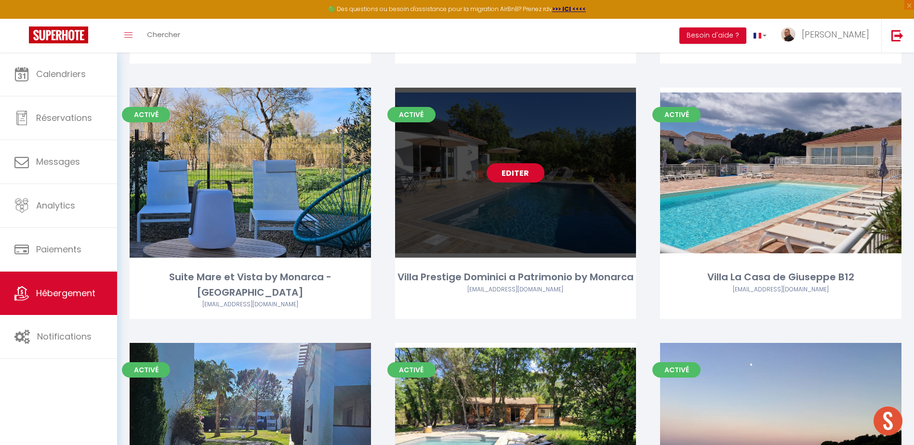
scroll to position [1397, 0]
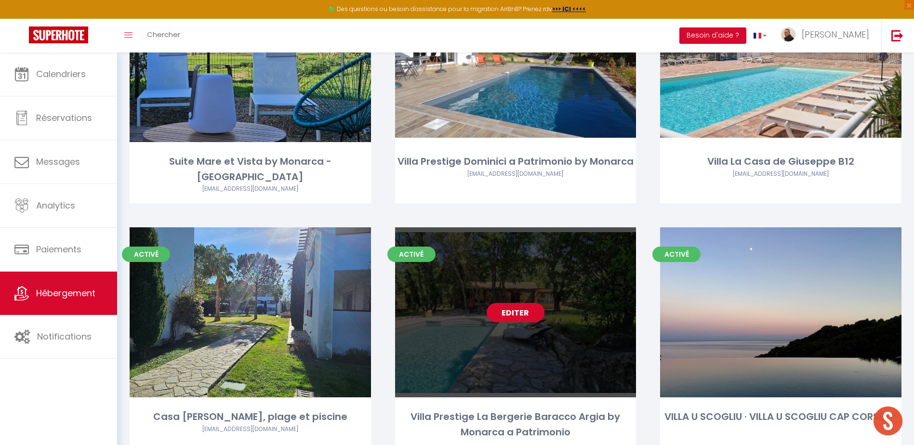
click at [501, 303] on link "Editer" at bounding box center [516, 312] width 58 height 19
click at [508, 303] on link "Editer" at bounding box center [516, 312] width 58 height 19
select select "3"
select select "2"
select select "1"
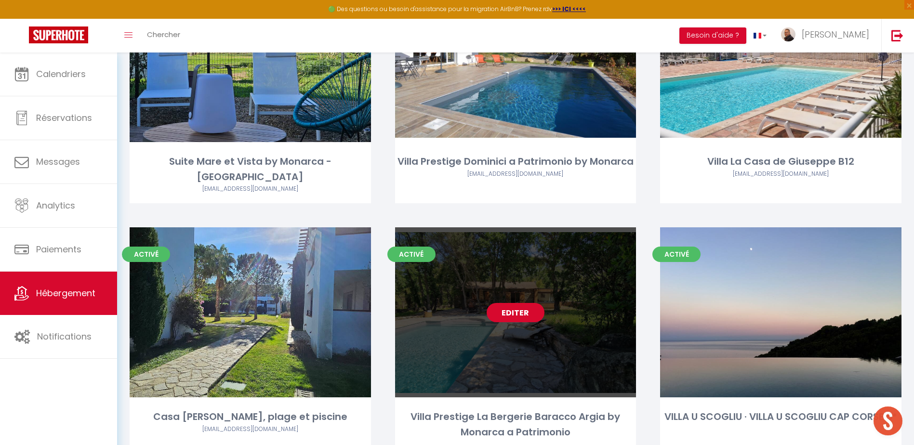
select select "1"
select select
select select "28"
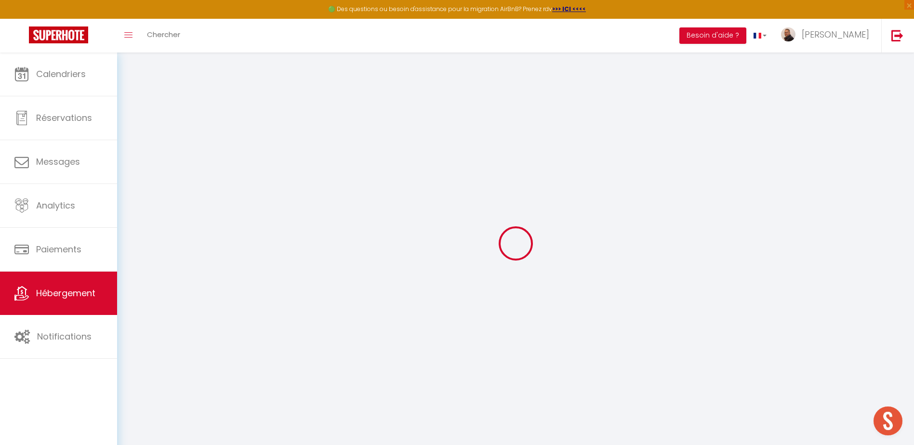
select select
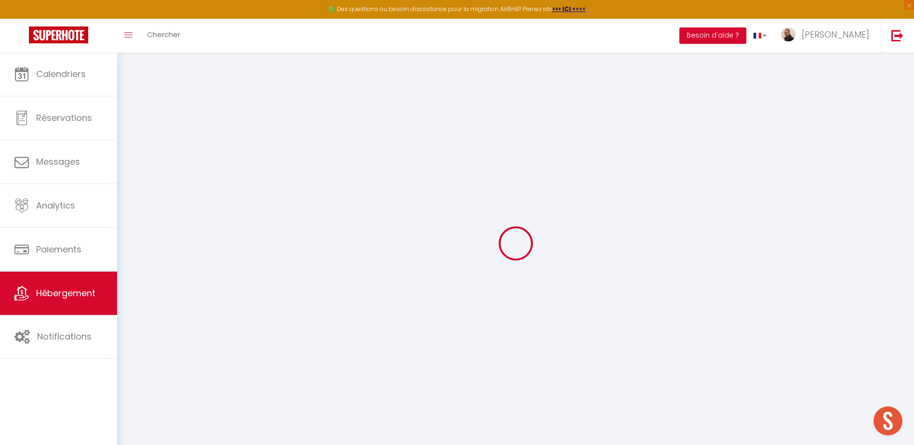
select select
checkbox input "false"
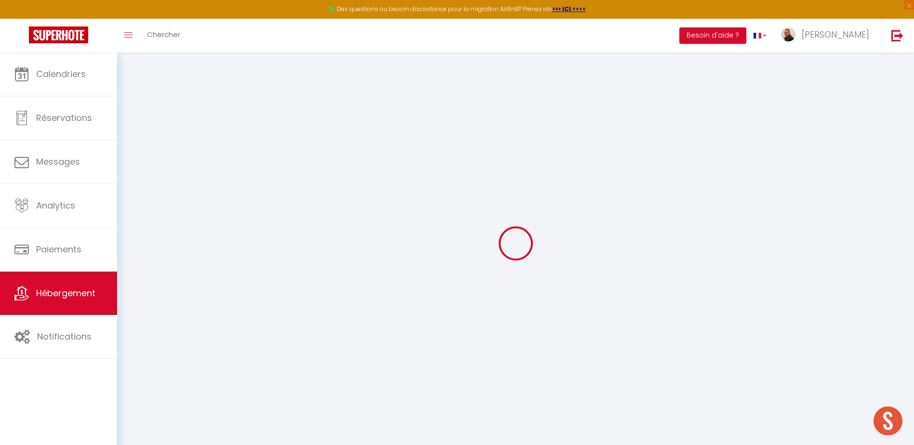
select select
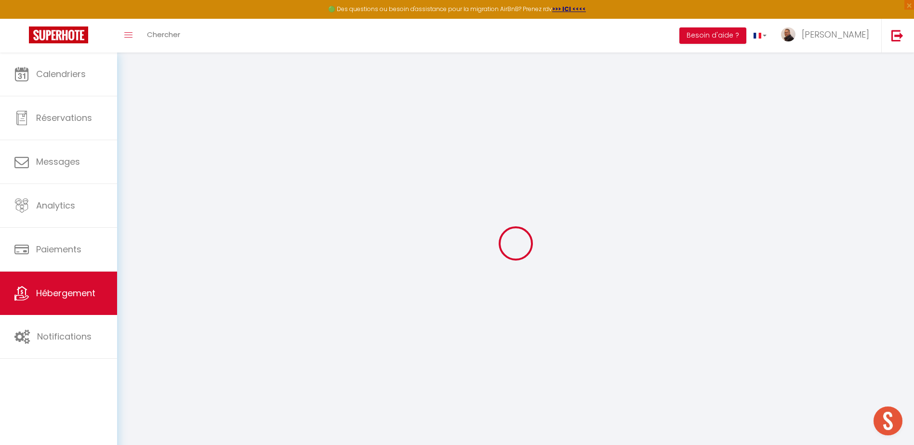
select select
checkbox input "false"
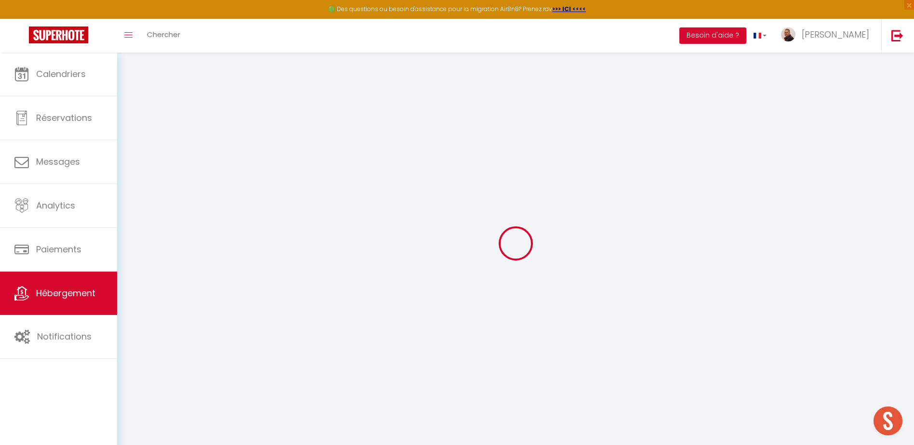
checkbox input "false"
select select
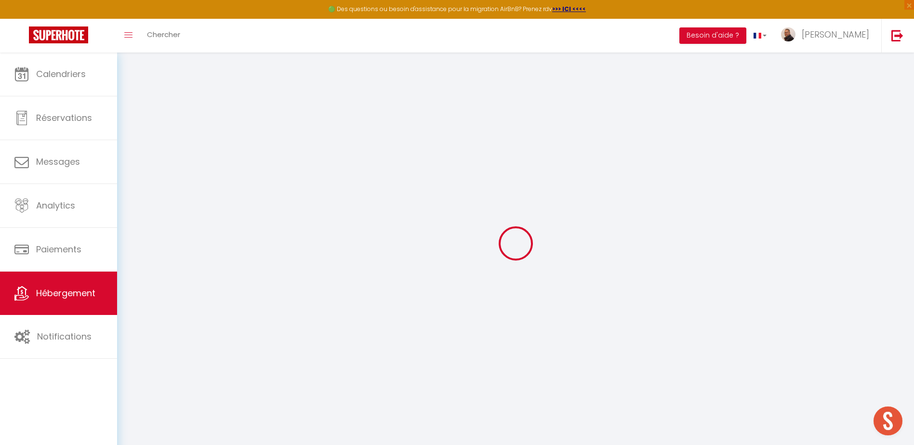
select select
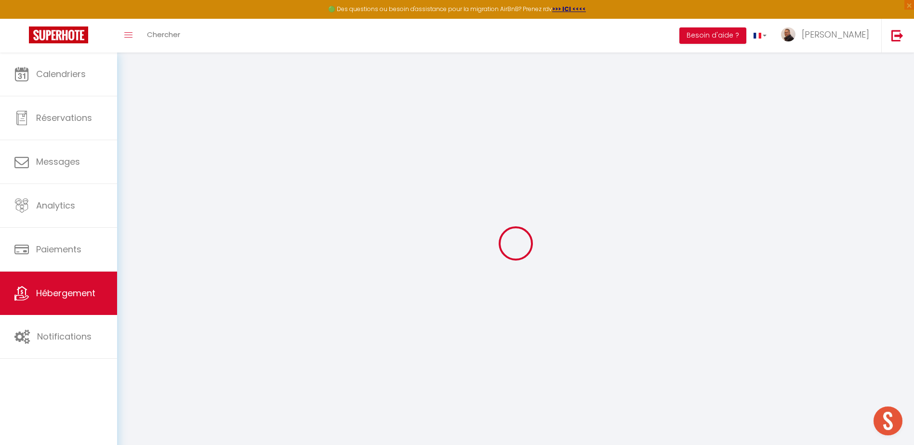
checkbox input "false"
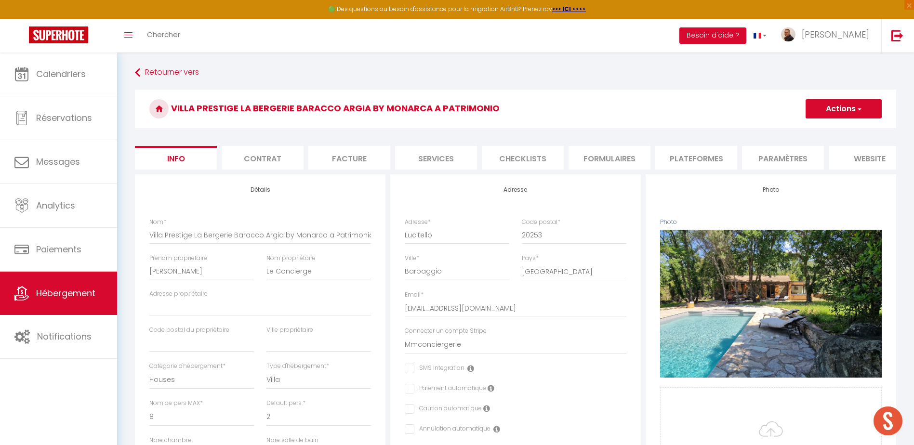
click at [690, 156] on li "Plateformes" at bounding box center [696, 158] width 82 height 24
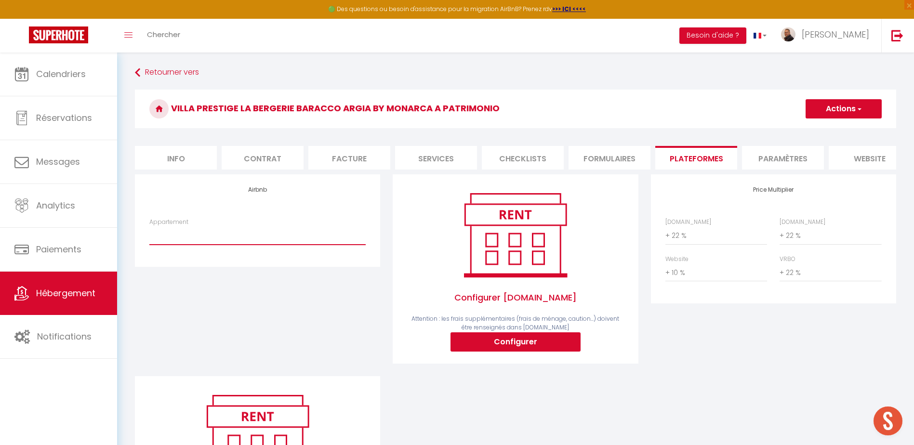
click at [225, 240] on select "Villa Aulyna A7 - direction@mmconciergerie.com Villa Bergerie Baracco Argia - d…" at bounding box center [257, 235] width 216 height 18
click at [149, 234] on select "Villa Aulyna A7 - direction@mmconciergerie.com Villa Bergerie Baracco Argia - d…" at bounding box center [257, 235] width 216 height 18
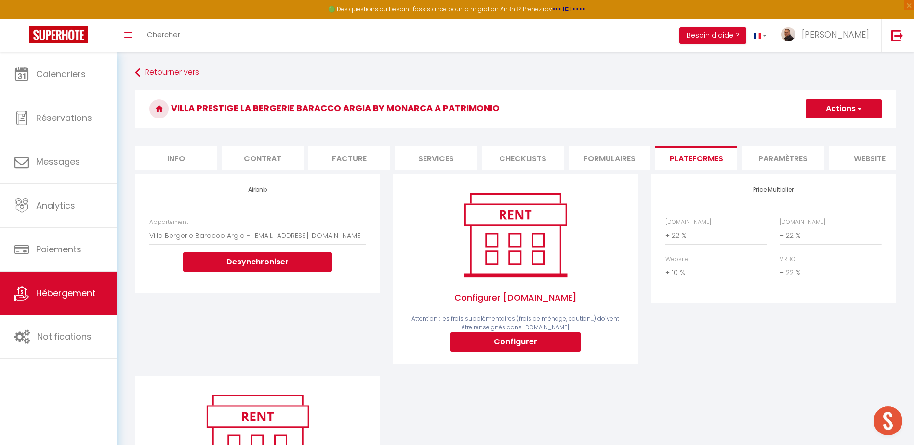
click at [838, 110] on button "Actions" at bounding box center [843, 108] width 76 height 19
click at [825, 131] on link "Enregistrer" at bounding box center [843, 130] width 76 height 13
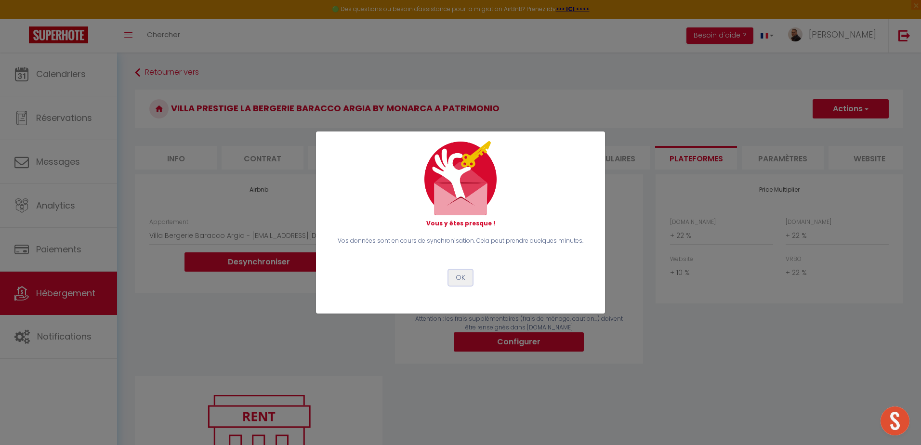
click at [463, 280] on button "OK" at bounding box center [460, 278] width 24 height 16
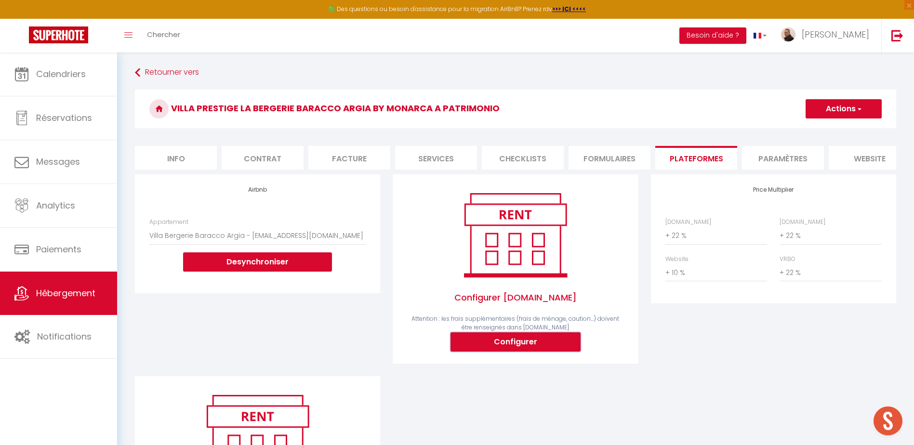
click at [526, 352] on button "Configurer" at bounding box center [515, 341] width 130 height 19
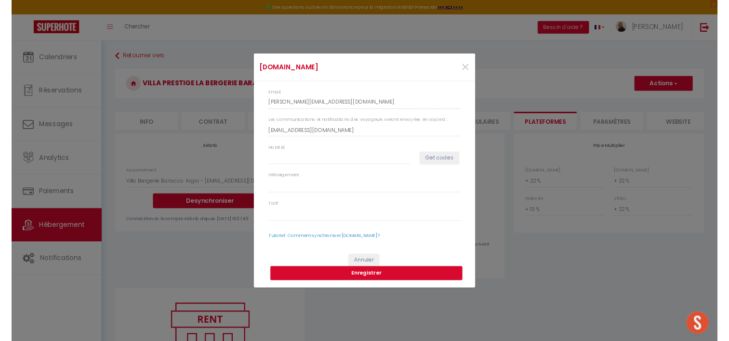
scroll to position [237, 0]
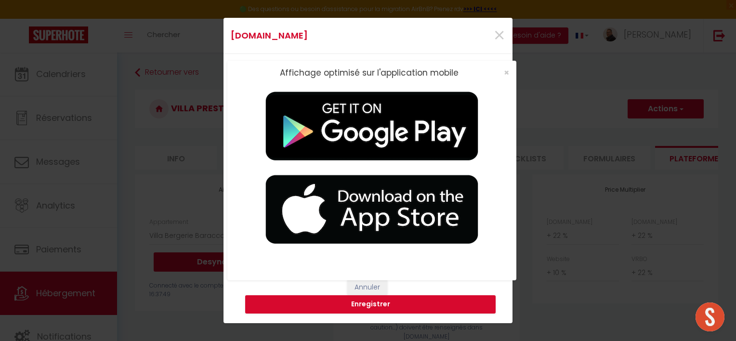
click at [498, 38] on div "Affichage optimisé sur l'application mobile ×" at bounding box center [371, 170] width 289 height 341
click at [500, 37] on div "Affichage optimisé sur l'application mobile ×" at bounding box center [371, 170] width 289 height 341
click at [499, 37] on div "Affichage optimisé sur l'application mobile ×" at bounding box center [371, 170] width 289 height 341
click at [504, 72] on span "×" at bounding box center [506, 72] width 5 height 12
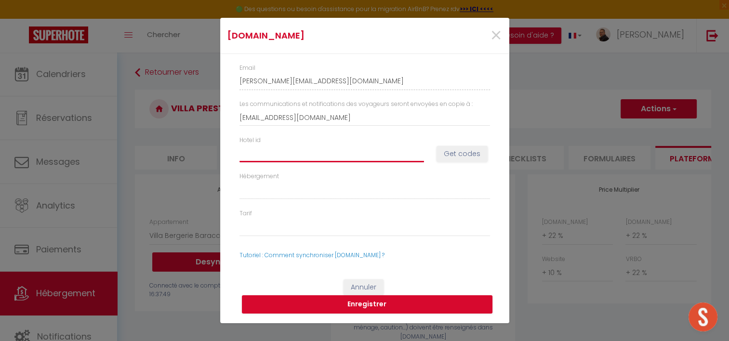
click at [291, 150] on input "Hotel id" at bounding box center [331, 153] width 184 height 17
click at [449, 151] on button "Get codes" at bounding box center [461, 154] width 51 height 16
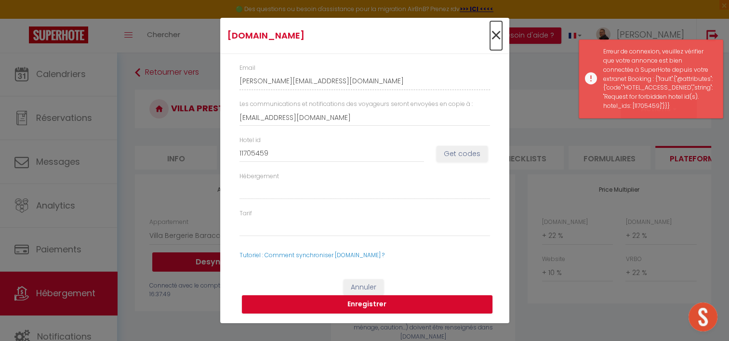
click at [495, 35] on span "×" at bounding box center [496, 35] width 12 height 29
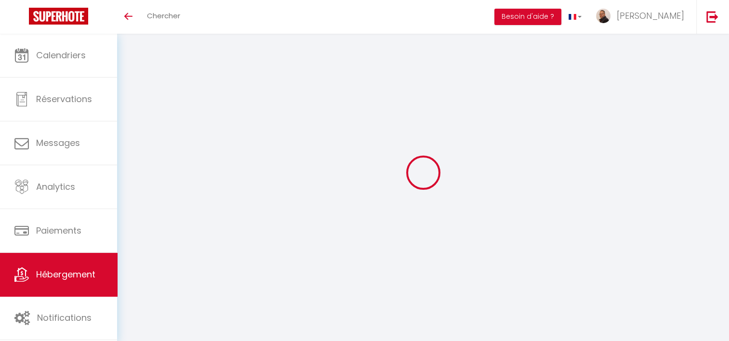
select select
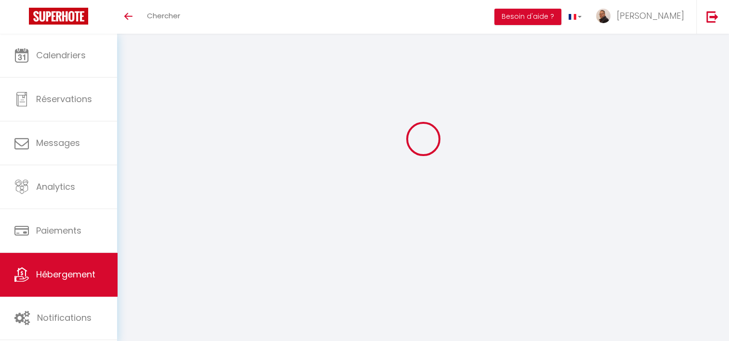
select select
type input "anthony-merinan-hirgmos2_property@reply.superhote.com"
type input "[EMAIL_ADDRESS][DOMAIN_NAME]"
select select
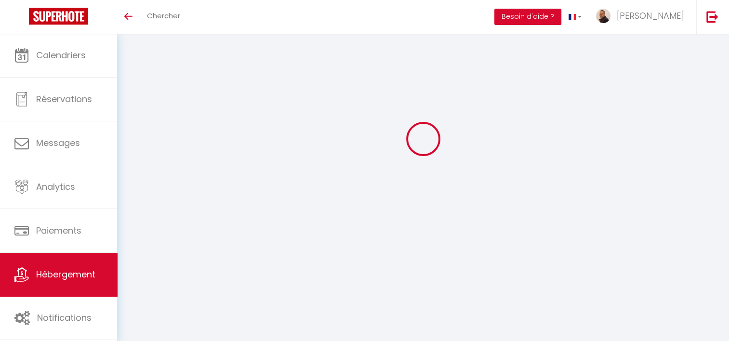
select select
select select "+ 22 %"
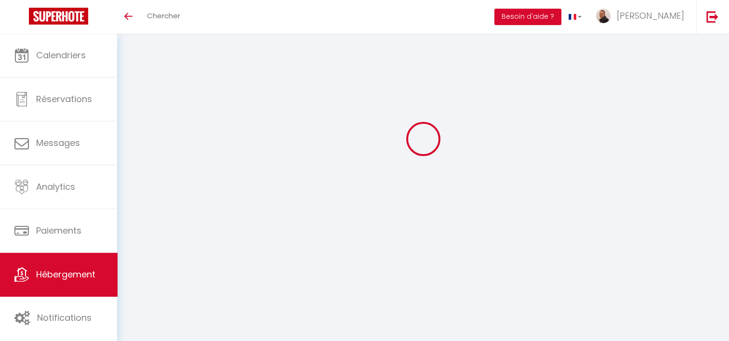
select select "+ 10 %"
select select "+ 22 %"
select select
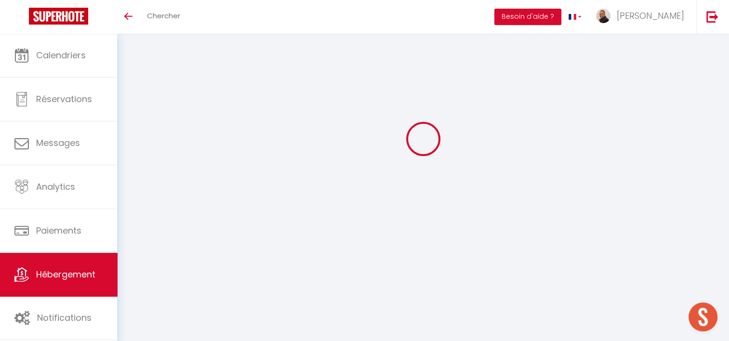
select select
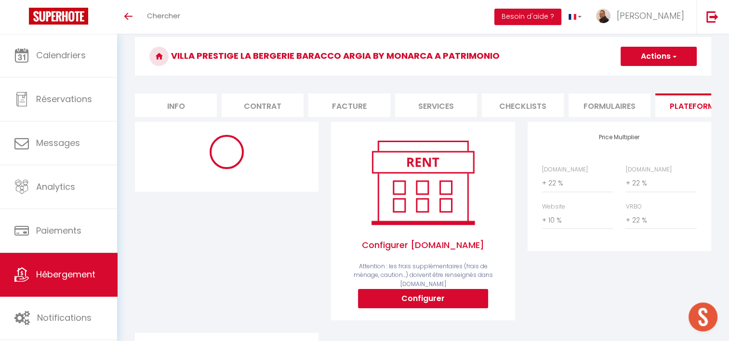
select select
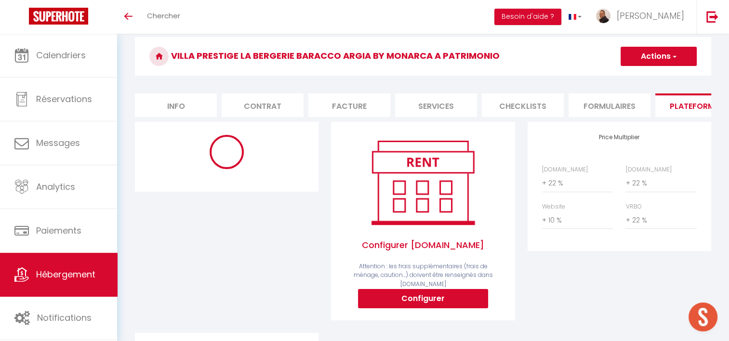
select select "EUR"
select select
select select "2553-904466676098567799"
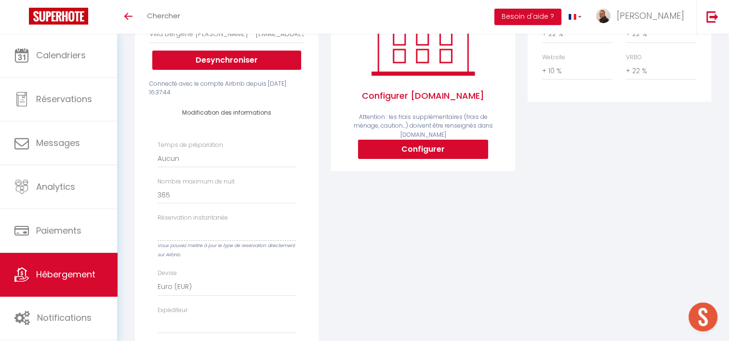
scroll to position [130, 0]
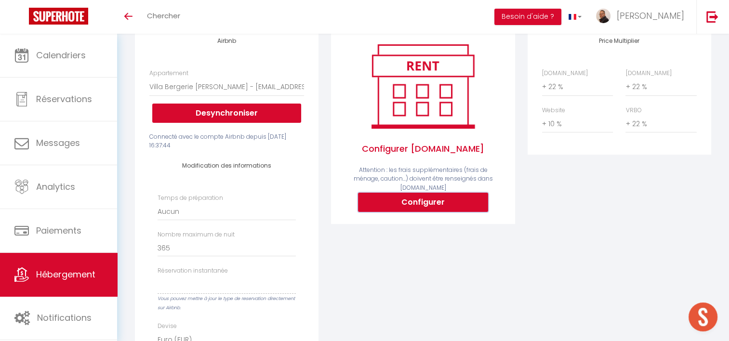
click at [435, 200] on button "Configurer" at bounding box center [423, 202] width 130 height 19
select select
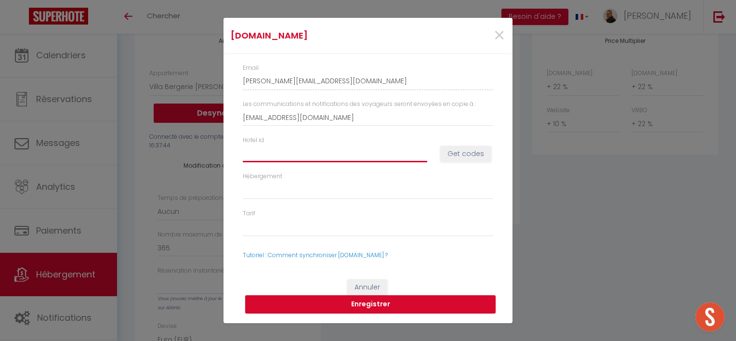
click at [315, 158] on input "Hotel id" at bounding box center [335, 153] width 184 height 17
type input "1"
select select
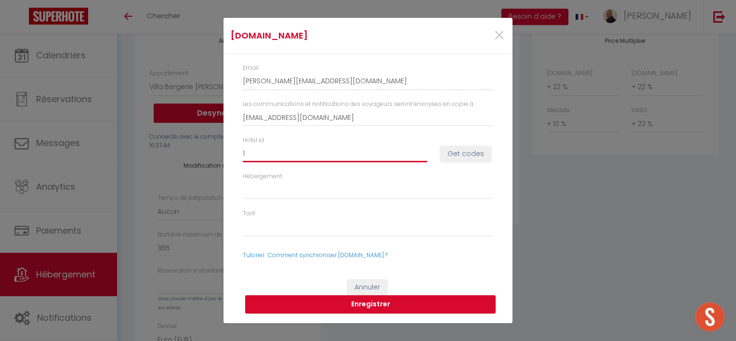
select select
type input "11"
select select
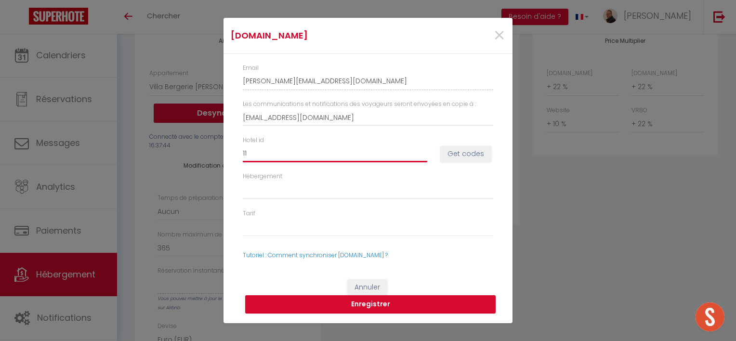
select select
type input "117"
select select
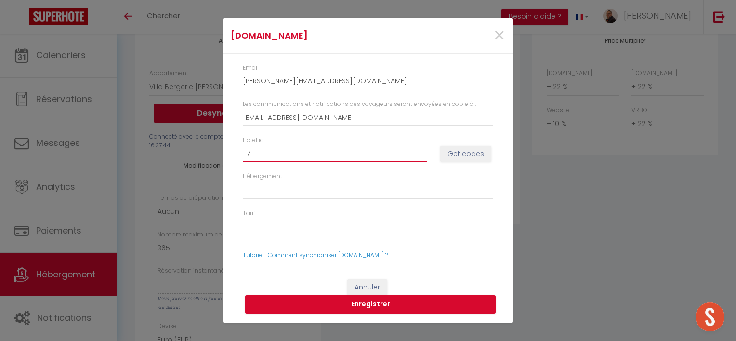
select select
type input "1170"
select select
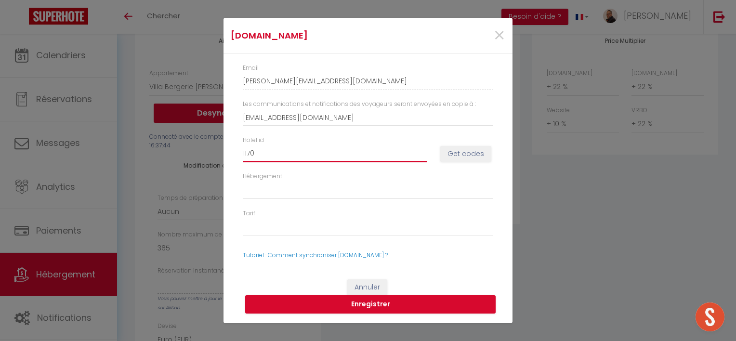
select select
type input "11705"
select select
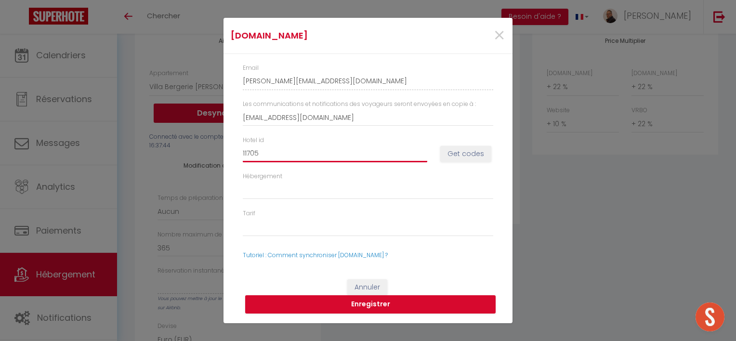
select select
type input "117054"
select select
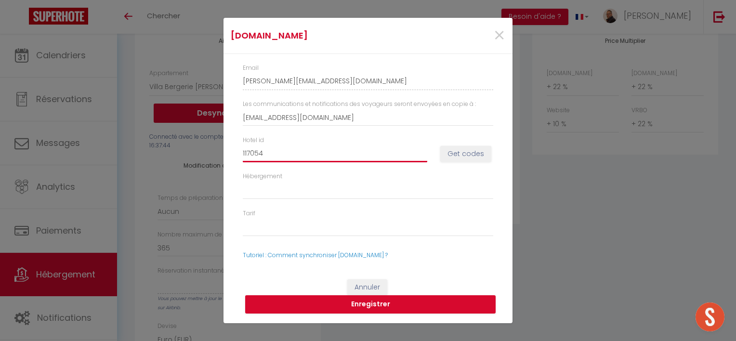
select select
type input "1170545"
select select
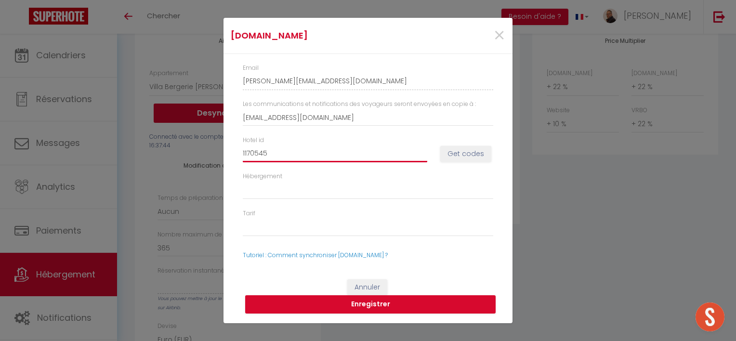
select select
type input "11705459"
select select
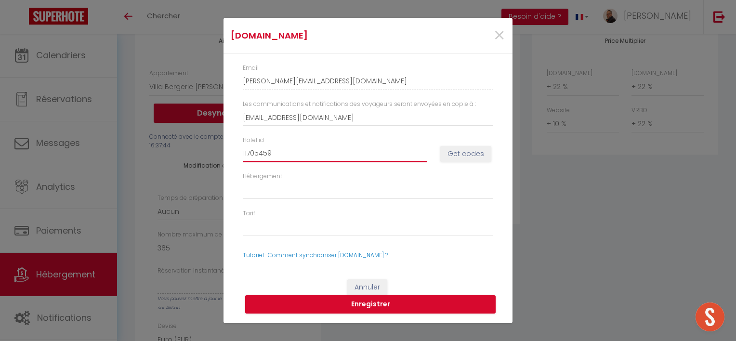
select select
type input "11705459"
click at [455, 154] on button "Get codes" at bounding box center [465, 154] width 51 height 16
select select
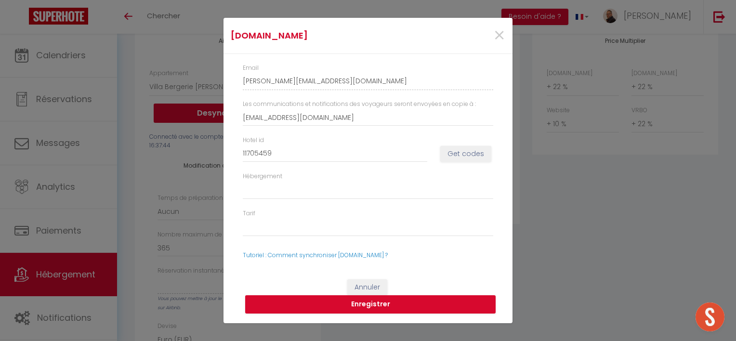
select select
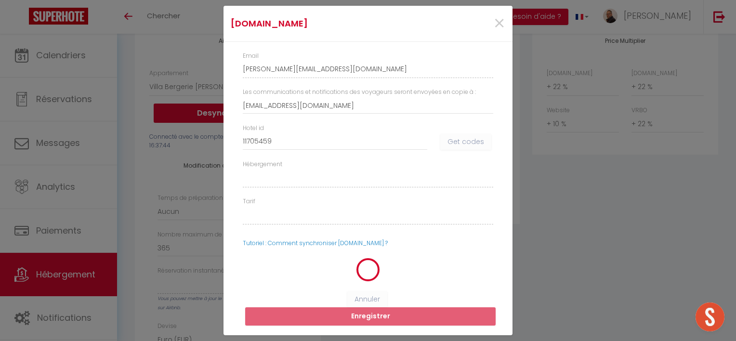
select select
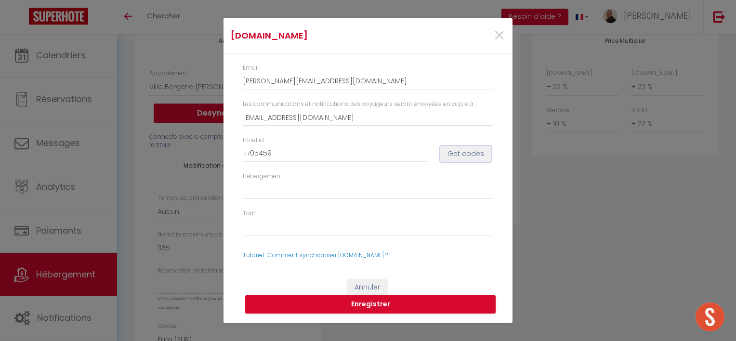
click at [448, 155] on button "Get codes" at bounding box center [465, 154] width 51 height 16
select select
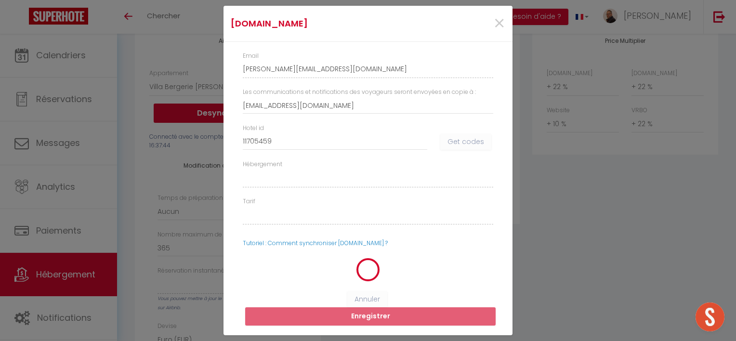
select select
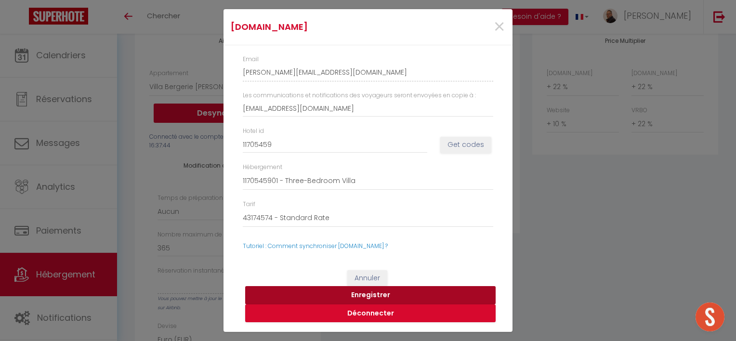
click at [374, 296] on button "Enregistrer" at bounding box center [370, 295] width 250 height 18
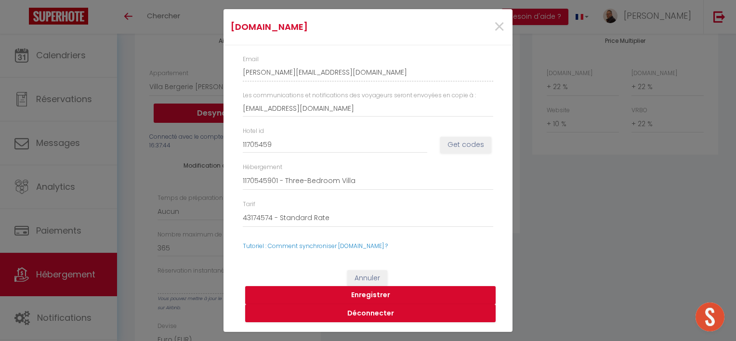
select select
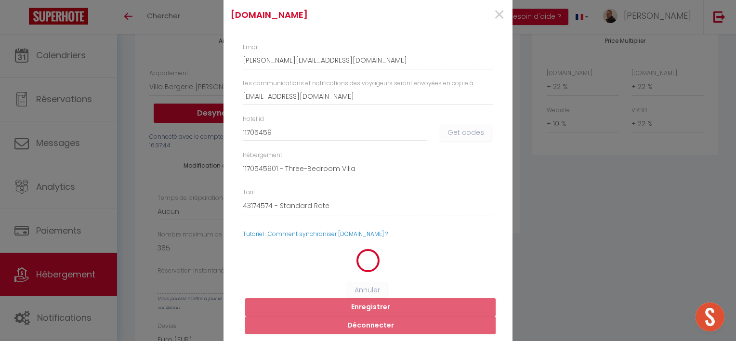
select select
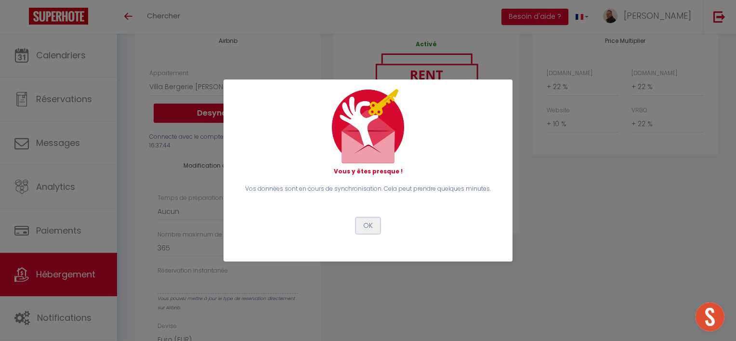
click at [371, 229] on button "OK" at bounding box center [368, 226] width 24 height 16
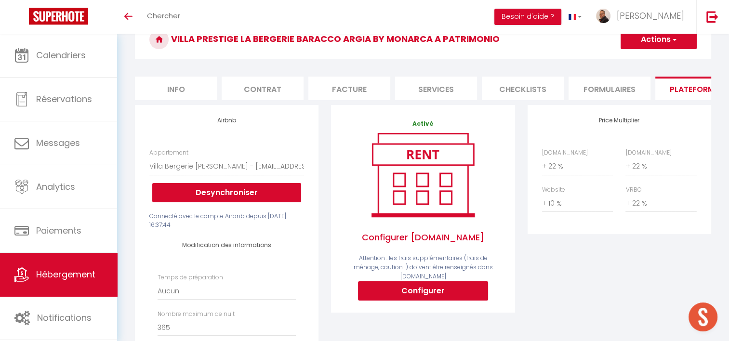
scroll to position [0, 0]
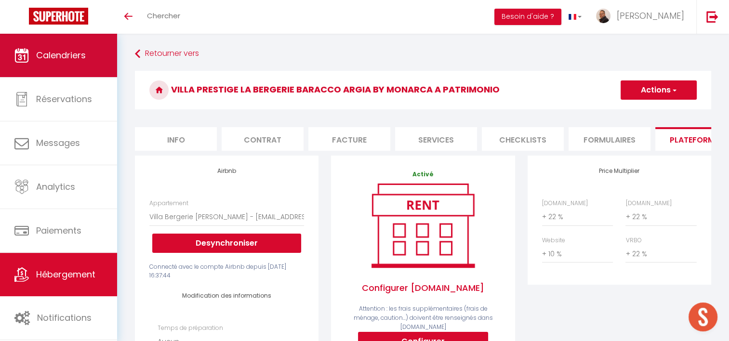
click at [61, 49] on span "Calendriers" at bounding box center [61, 55] width 50 height 12
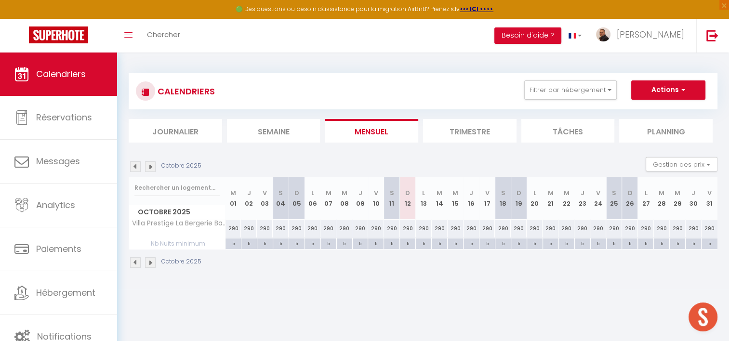
click at [497, 150] on section "Octobre 2025 Gestion des prix Nb Nuits minimum Règles Disponibilité Octobre 202…" at bounding box center [423, 212] width 589 height 131
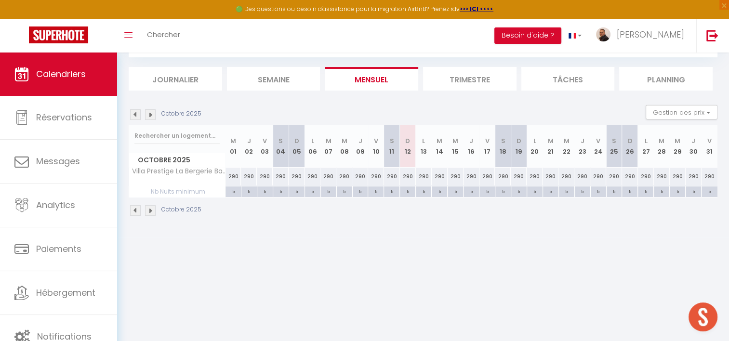
click at [461, 79] on li "Trimestre" at bounding box center [469, 79] width 93 height 24
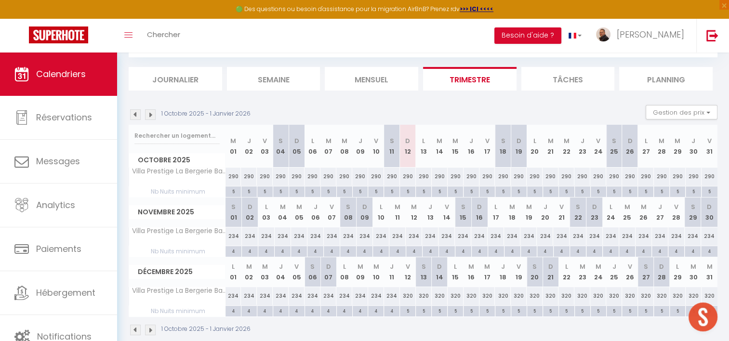
click at [332, 104] on section "1 Octobre 2025 - 1 Janvier 2026 Gestion des prix Nb Nuits minimum Règles Dispon…" at bounding box center [423, 220] width 589 height 250
click at [351, 110] on div "1 Octobre 2025 - 1 Janvier 2026 Gestion des prix Nb Nuits minimum Règles Dispon…" at bounding box center [423, 115] width 589 height 20
click at [369, 110] on div "1 Octobre 2025 - 1 Janvier 2026 Gestion des prix Nb Nuits minimum Règles Dispon…" at bounding box center [423, 115] width 589 height 20
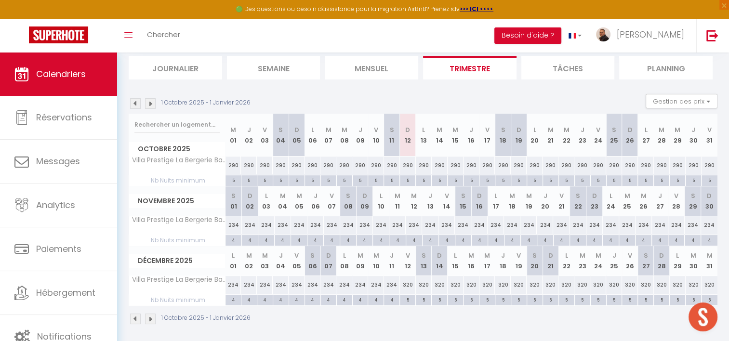
scroll to position [66, 0]
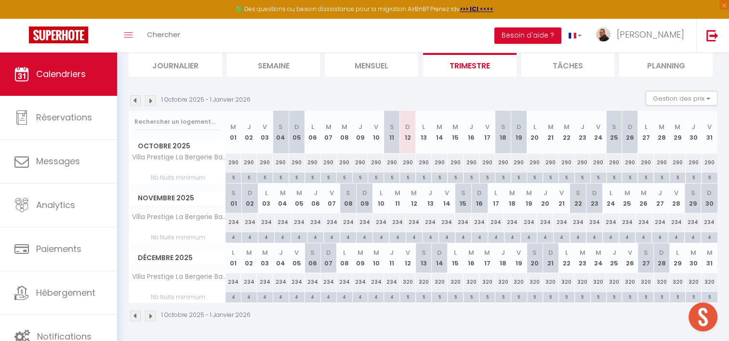
click at [454, 100] on div "1 Octobre 2025 - 1 Janvier 2026 Gestion des prix Nb Nuits minimum Règles Dispon…" at bounding box center [423, 101] width 589 height 20
click at [149, 318] on img at bounding box center [150, 316] width 11 height 11
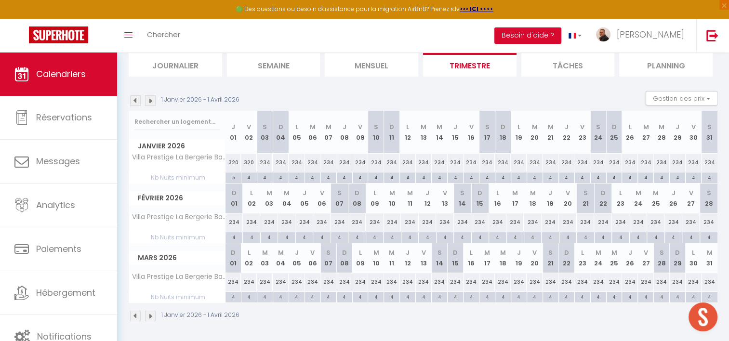
click at [152, 312] on img at bounding box center [150, 316] width 11 height 11
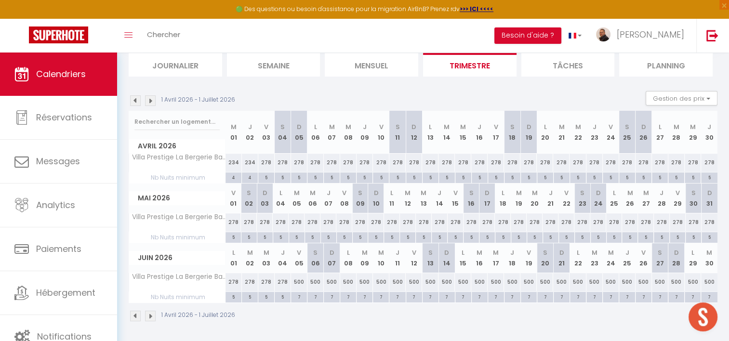
scroll to position [0, 0]
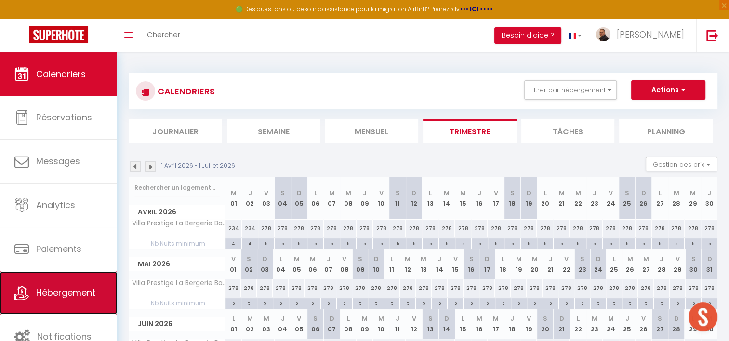
click at [61, 285] on link "Hébergement" at bounding box center [58, 292] width 117 height 43
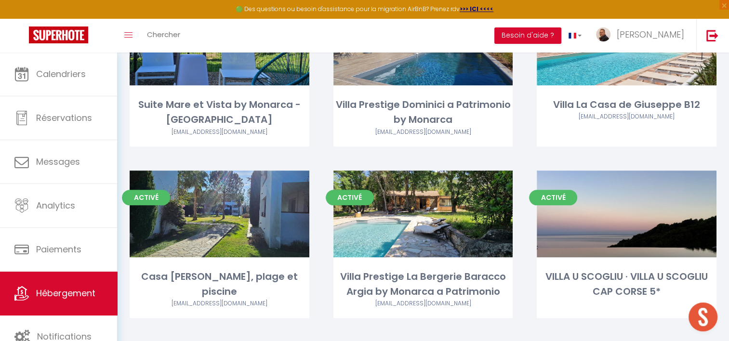
scroll to position [963, 0]
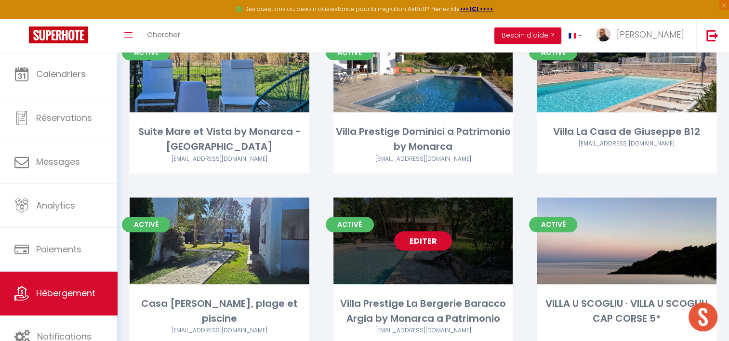
click at [429, 231] on link "Editer" at bounding box center [423, 240] width 58 height 19
select select "3"
select select "2"
select select "1"
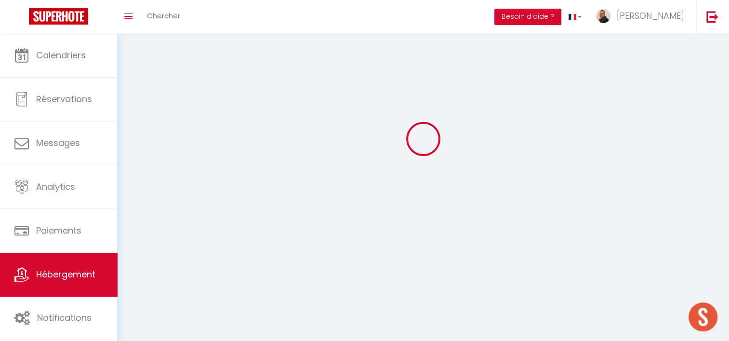
select select
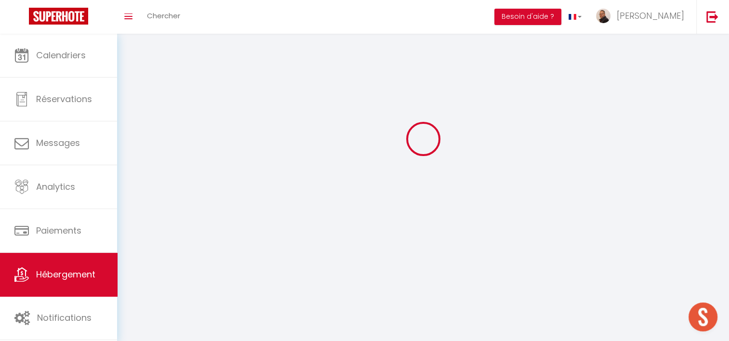
checkbox input "false"
select select
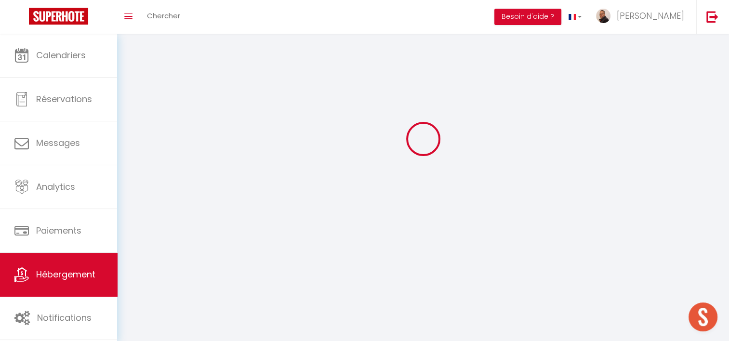
select select
select select "28"
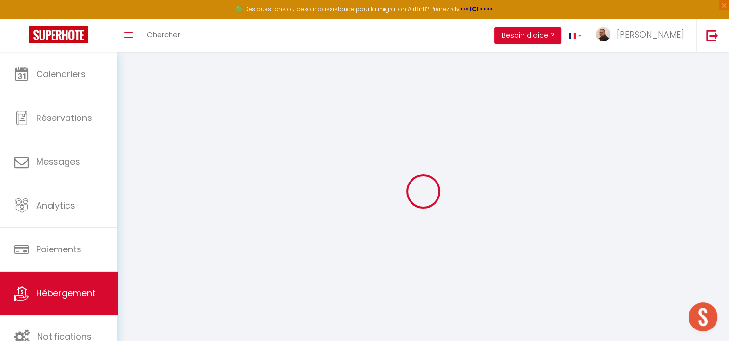
select select
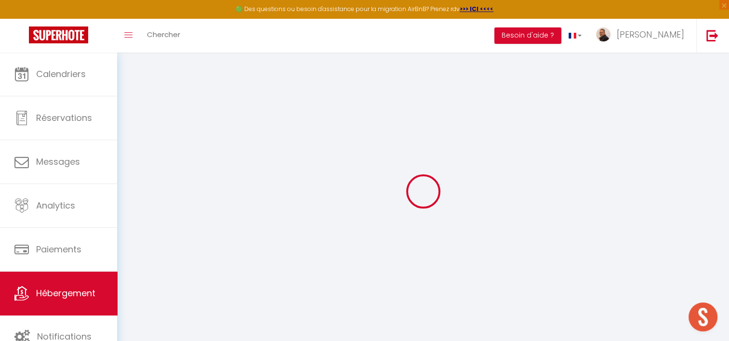
select select
checkbox input "false"
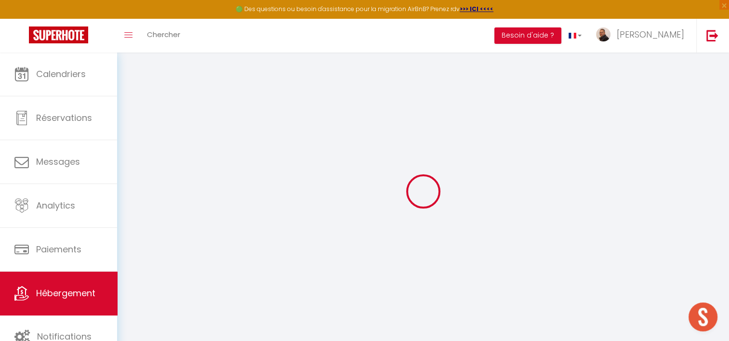
select select
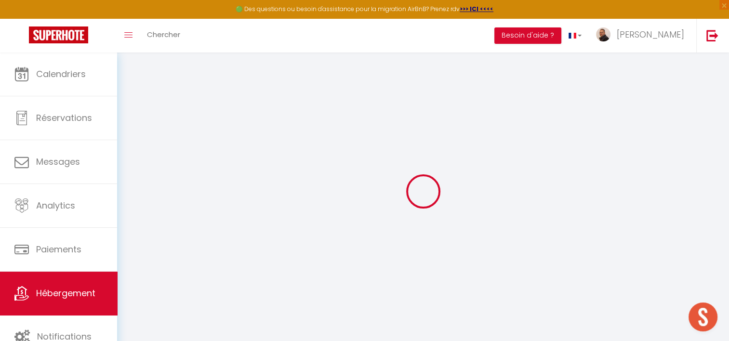
select select
checkbox input "false"
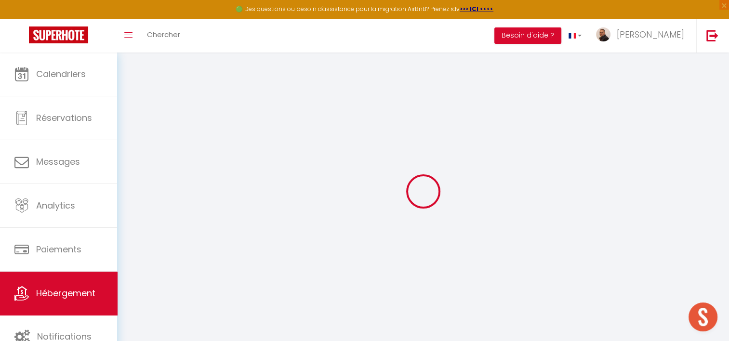
checkbox input "false"
select select
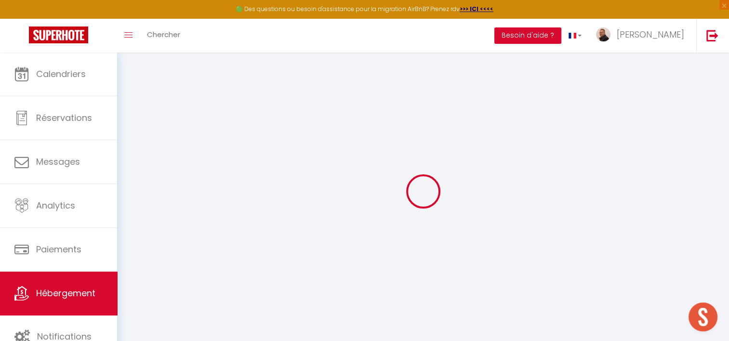
select select
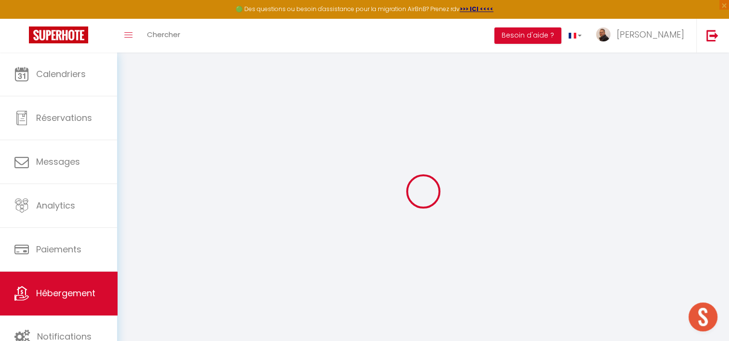
checkbox input "false"
select select
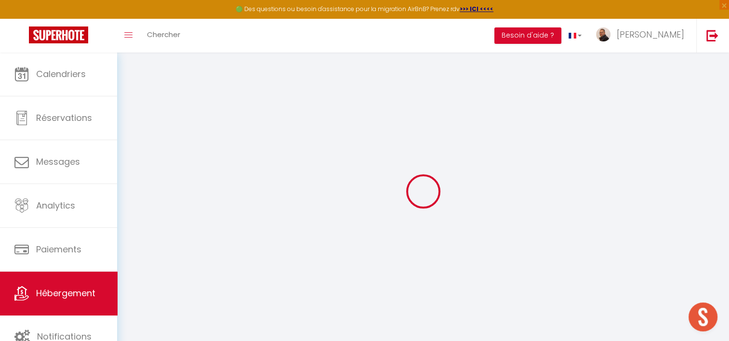
select select
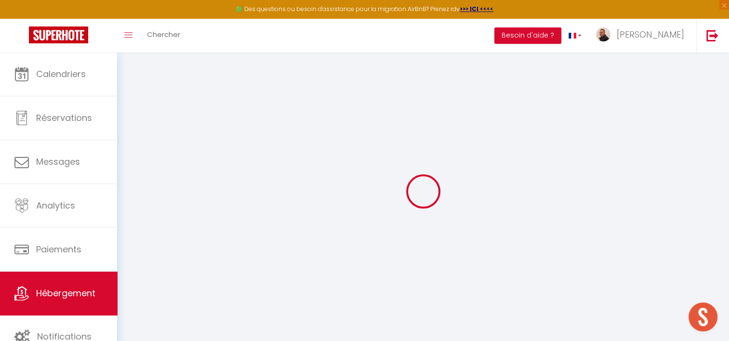
select select
checkbox input "false"
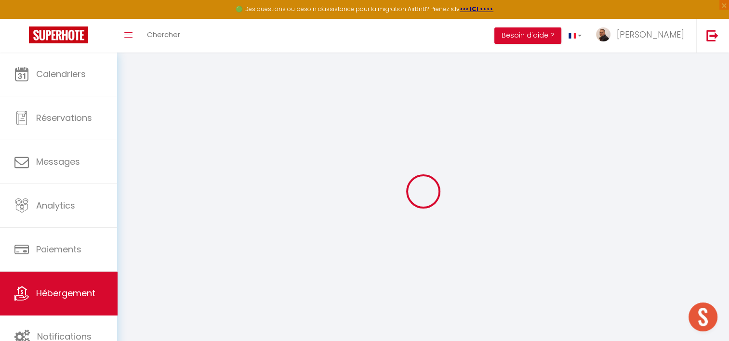
checkbox input "false"
select select
type input "Villa Prestige La Bergerie Baracco Argia by Monarca a Patrimonio"
type input "[PERSON_NAME]"
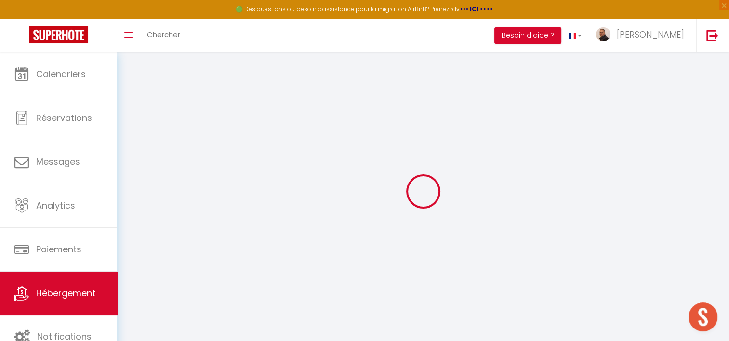
type input "Le Concierge"
select select "houses"
select select "8"
select select "3"
select select "4"
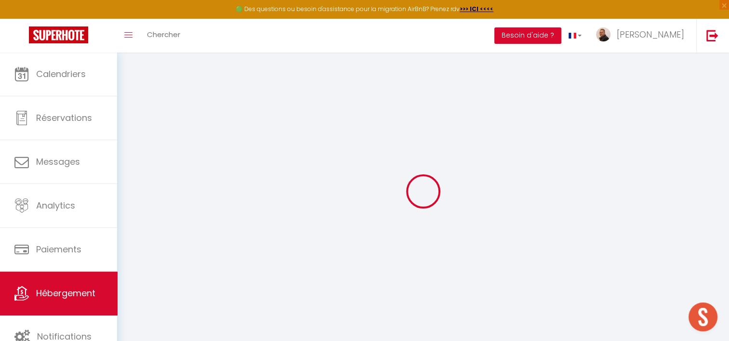
type input "450"
type input "150"
type input "3.39"
type input "0"
type input "1000"
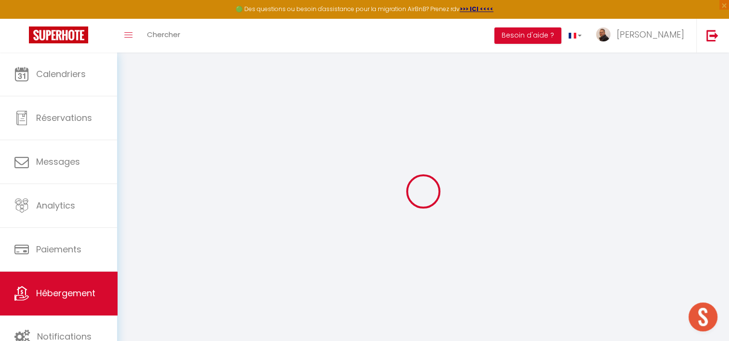
select select
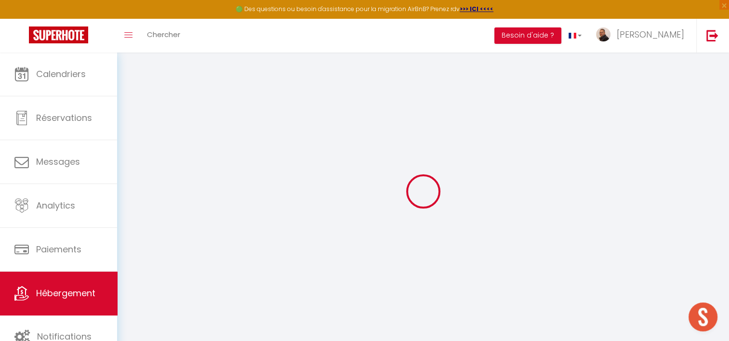
type input "Lucitello"
type input "20253"
type input "Barbaggio"
type input "[EMAIL_ADDRESS][DOMAIN_NAME]"
select select "4983"
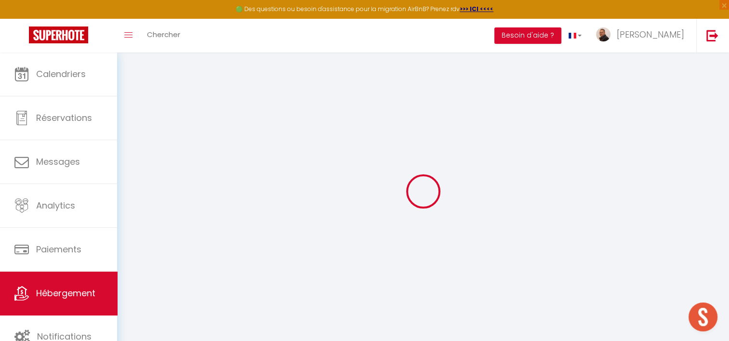
checkbox input "false"
radio input "true"
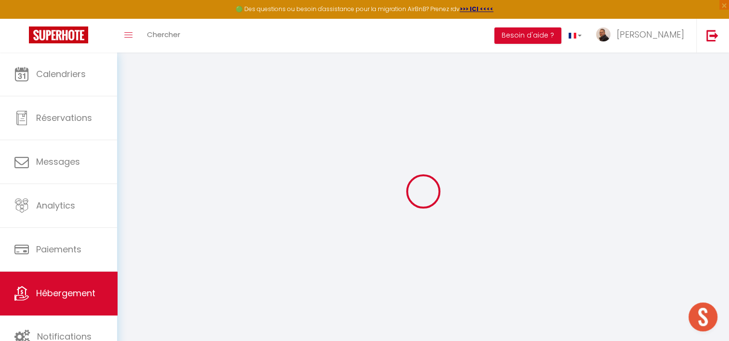
type input "18"
type input "0"
select select
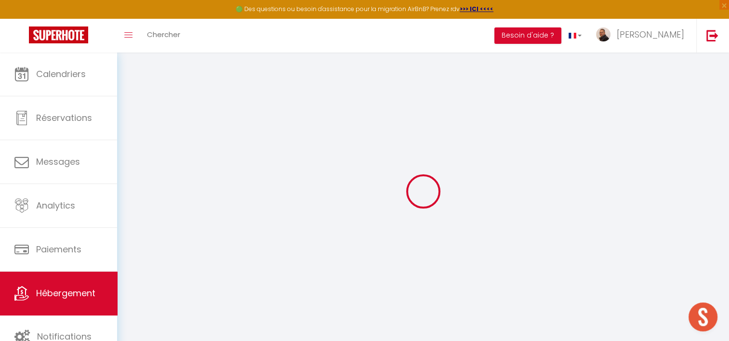
select select
checkbox input "false"
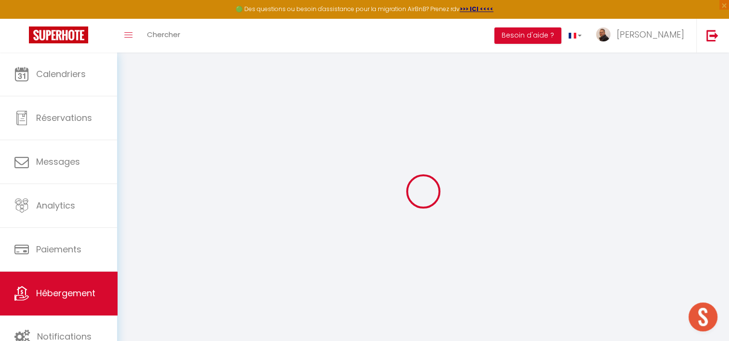
checkbox input "false"
select select "+ 22 %"
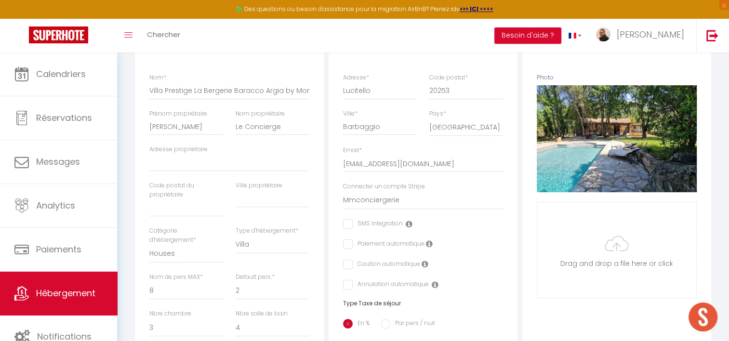
scroll to position [48, 0]
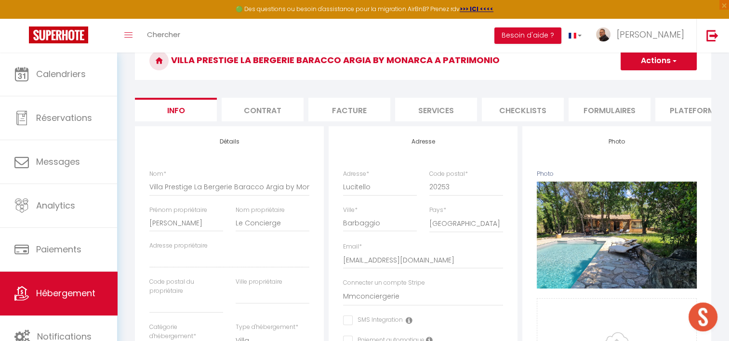
click at [672, 110] on li "Plateformes" at bounding box center [696, 110] width 82 height 24
